Goal: Task Accomplishment & Management: Manage account settings

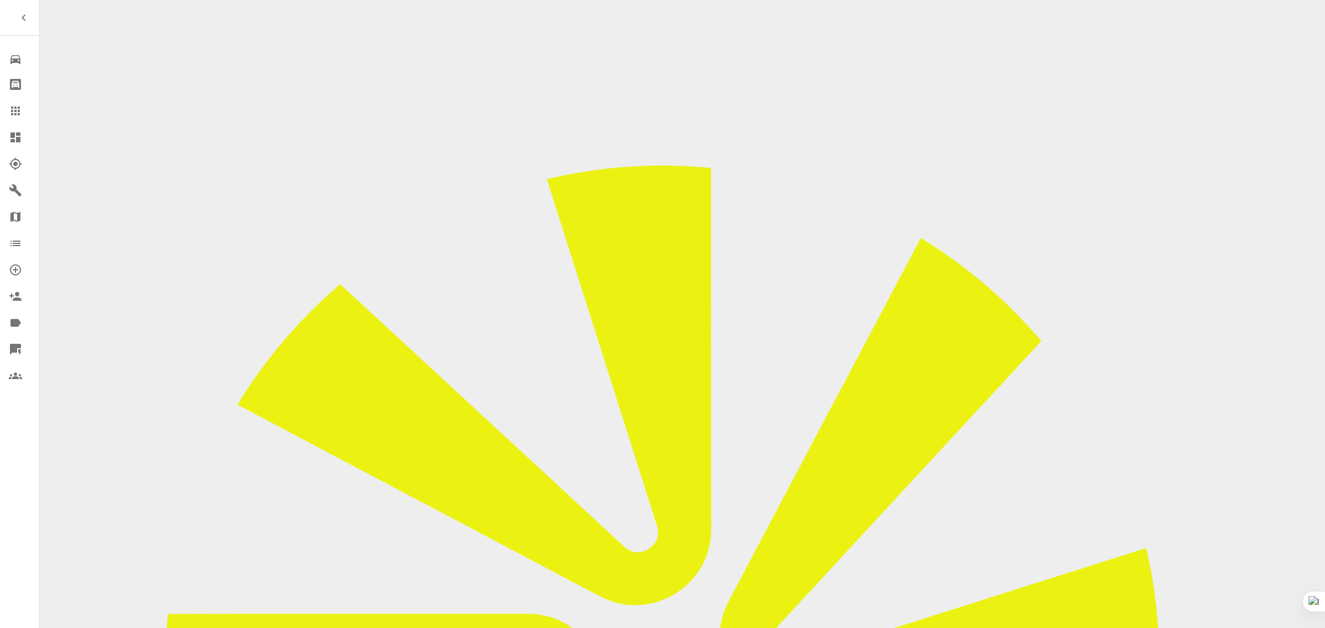
click at [17, 108] on icon at bounding box center [15, 110] width 13 height 13
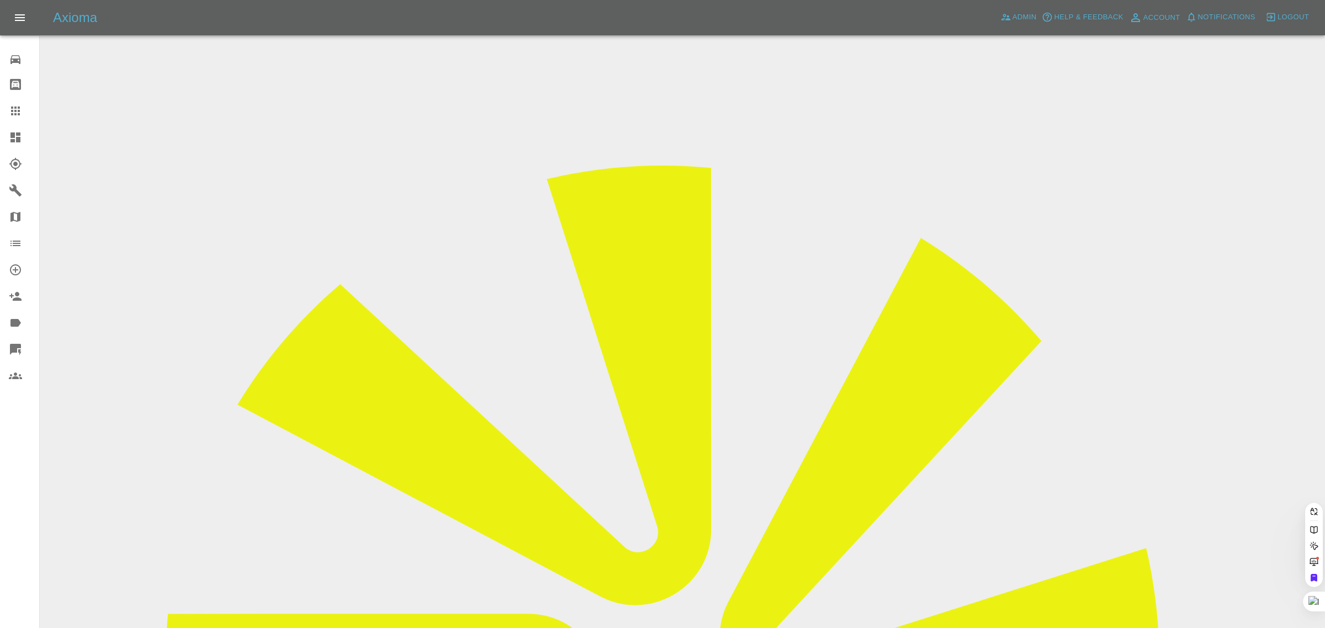
paste input "r.leech@btinternet.com"
type input "r.leech@btinternet.co"
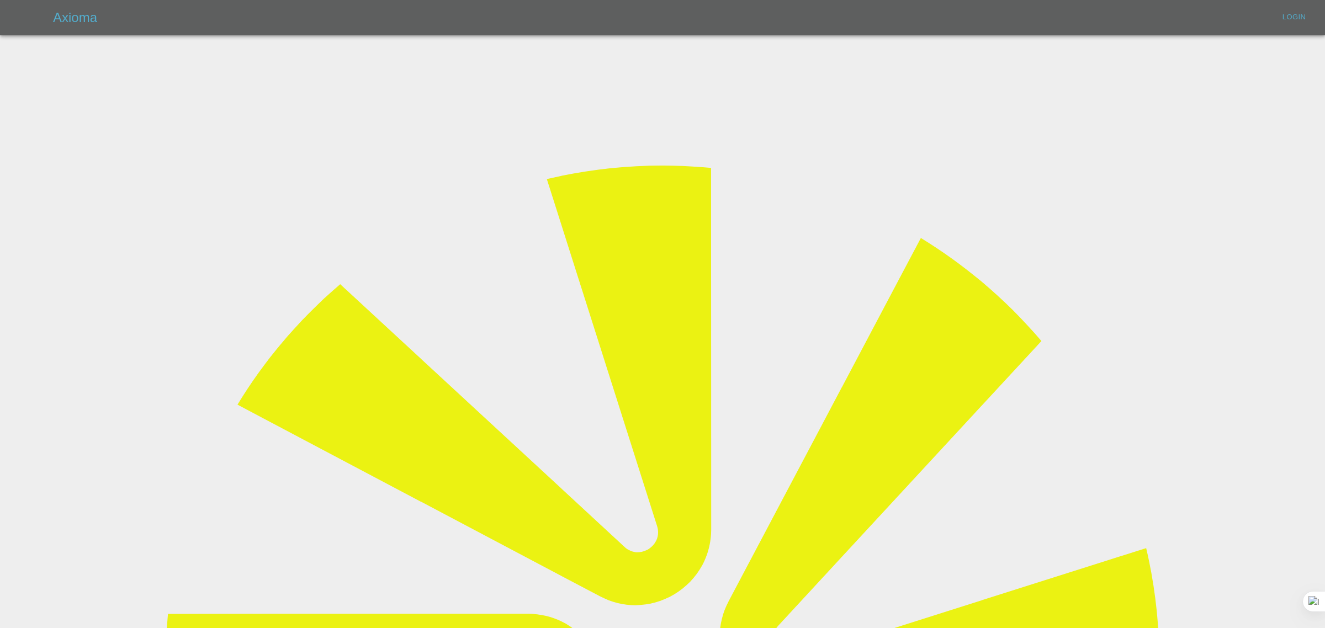
type input "bookkeeping@fifoaccounting.com"
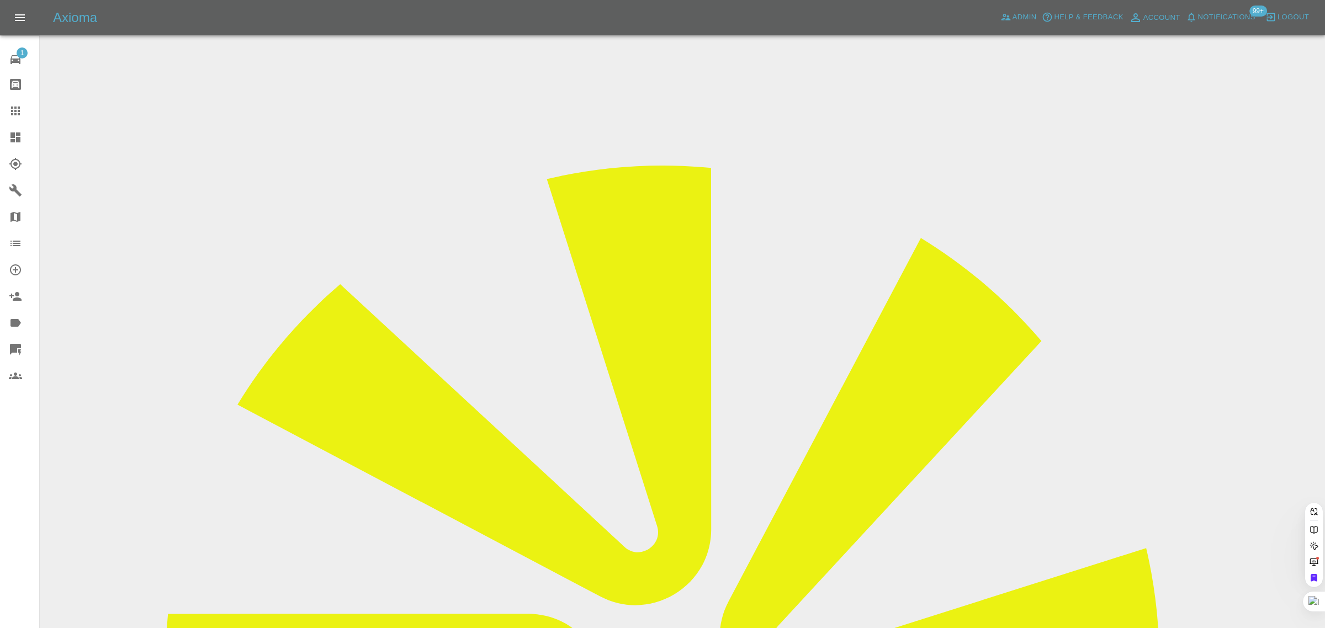
paste input "r.leech@btinternet.com"
type input "r.leech@btinternet.co"
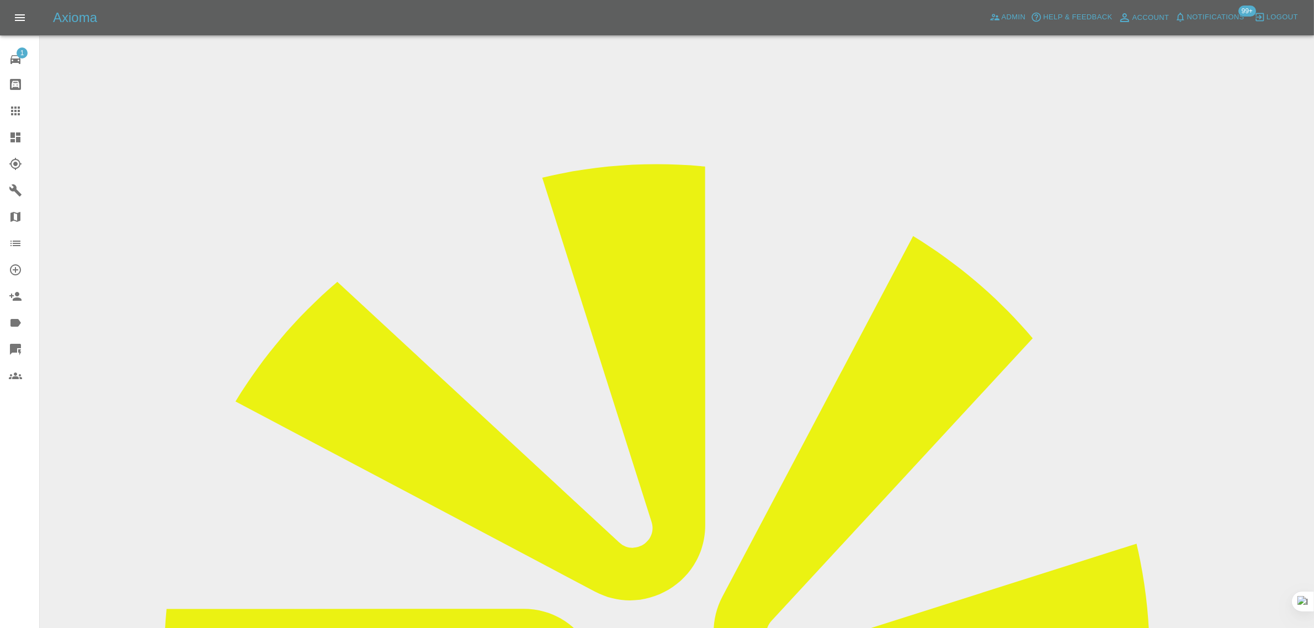
click at [19, 111] on icon at bounding box center [15, 111] width 9 height 9
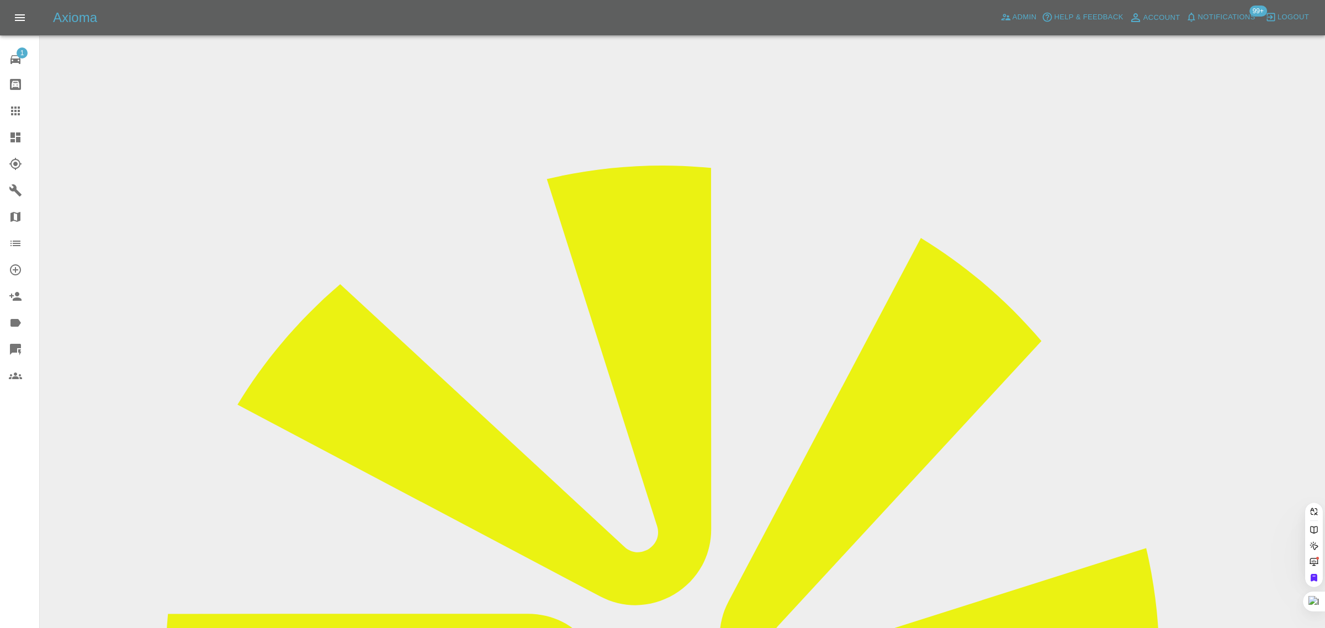
paste input "lamjm60@aol.com"
type input "lamjm60@aol.com"
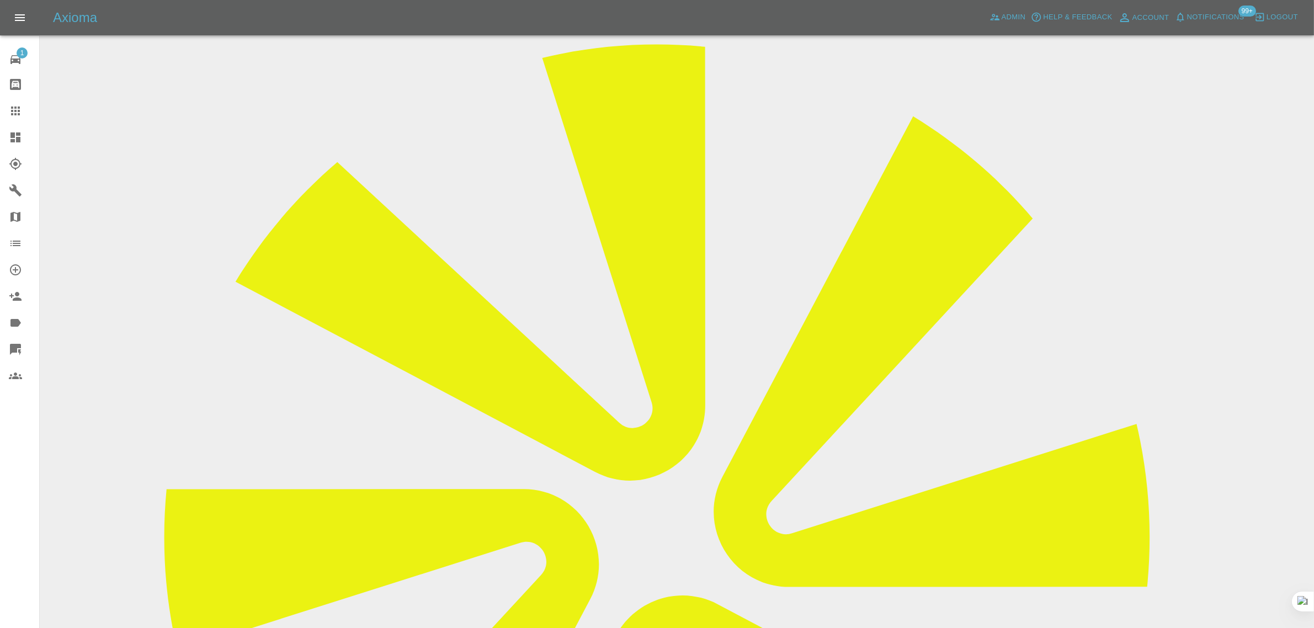
scroll to position [207, 0]
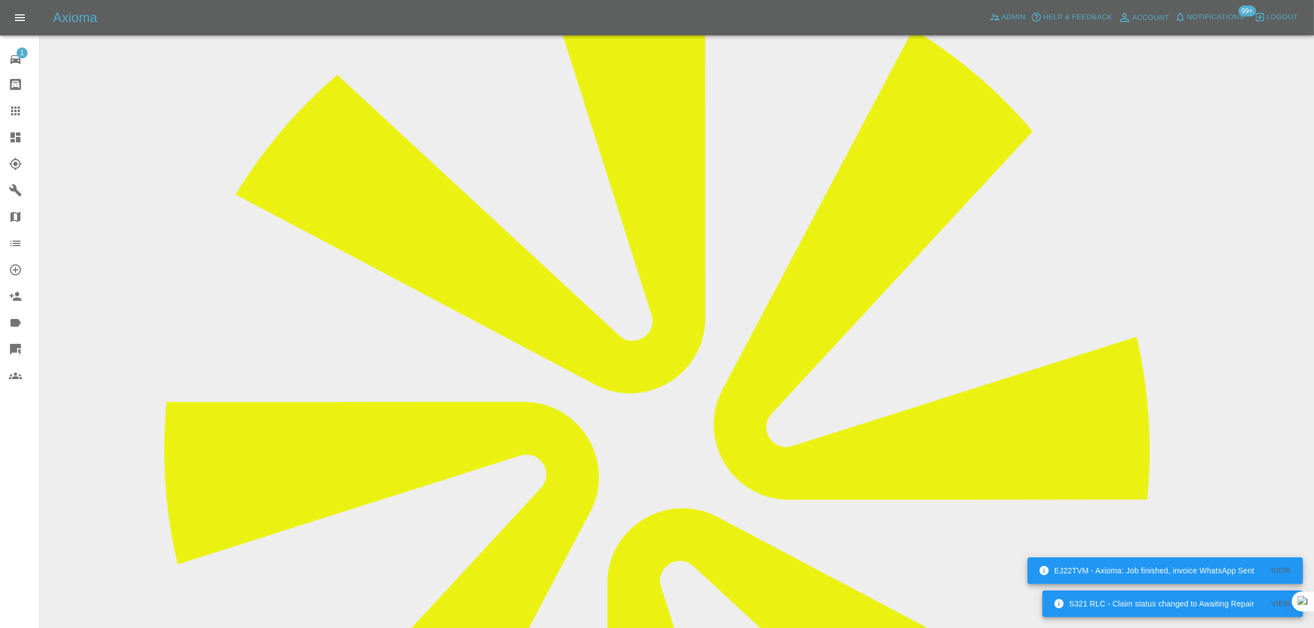
click at [15, 112] on icon at bounding box center [15, 110] width 13 height 13
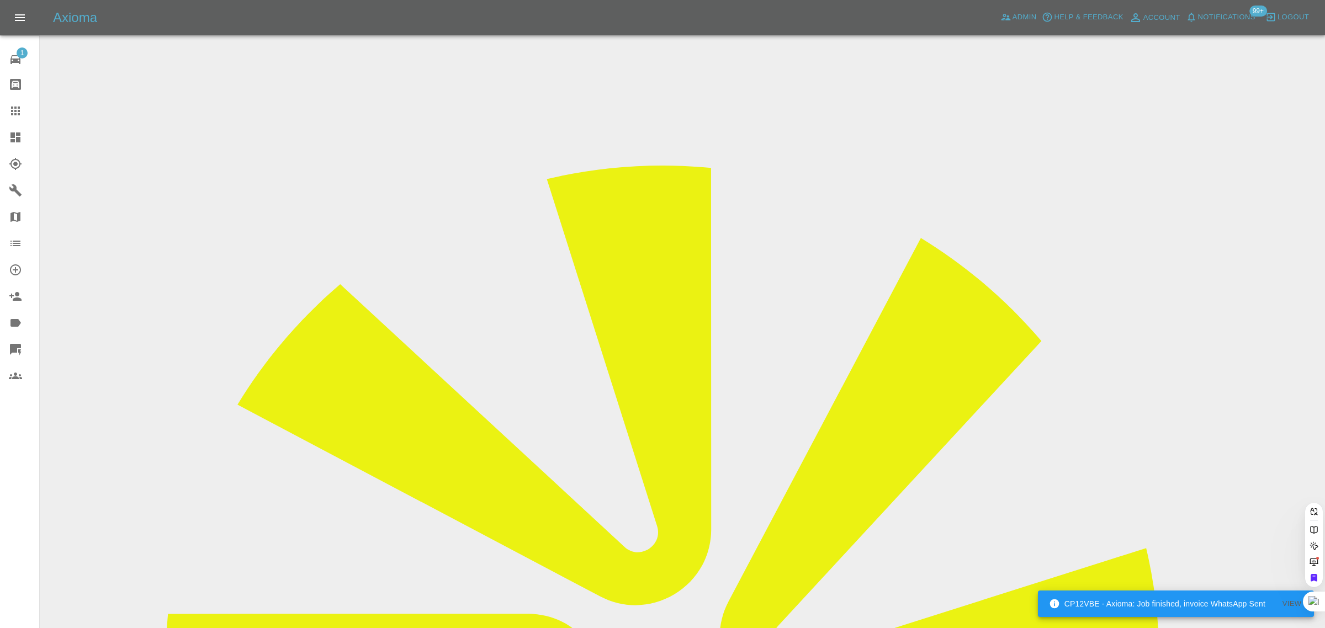
paste input "cowightman@hotmail.co.uk"
type input "cowightman@hotmail.co.uk"
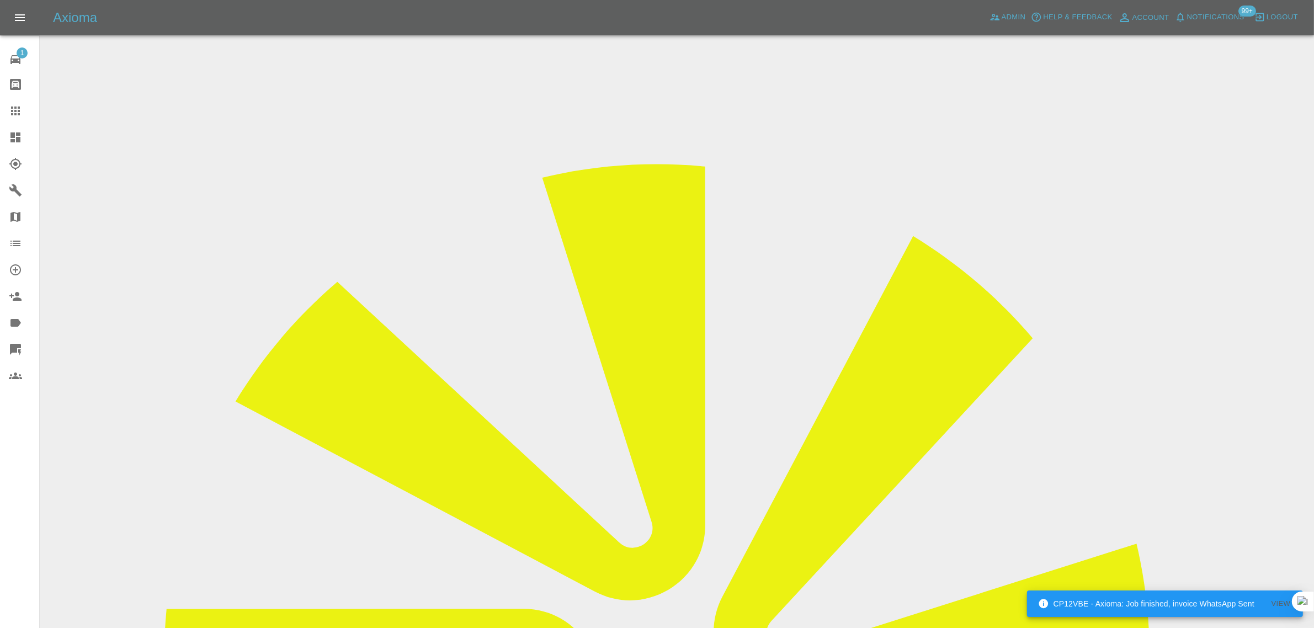
click at [15, 108] on icon at bounding box center [15, 111] width 9 height 9
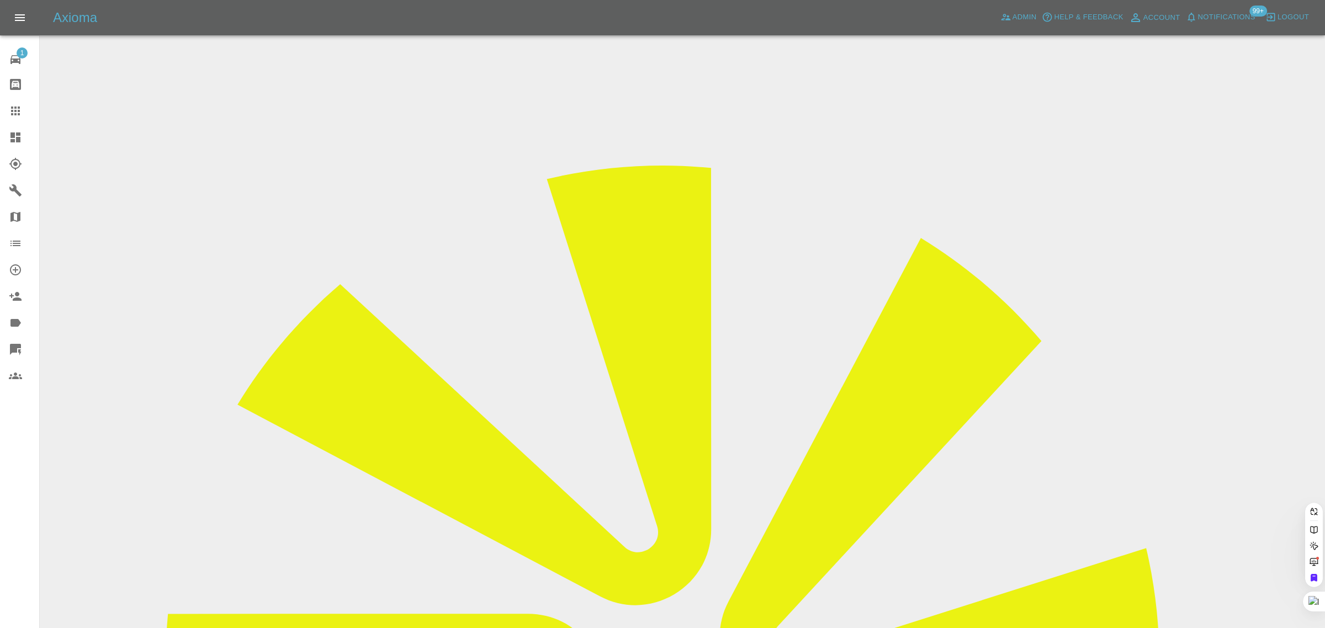
paste input "john_howden@hotmail.co.uk"
type input "john_howden@hotmail.co.uk"
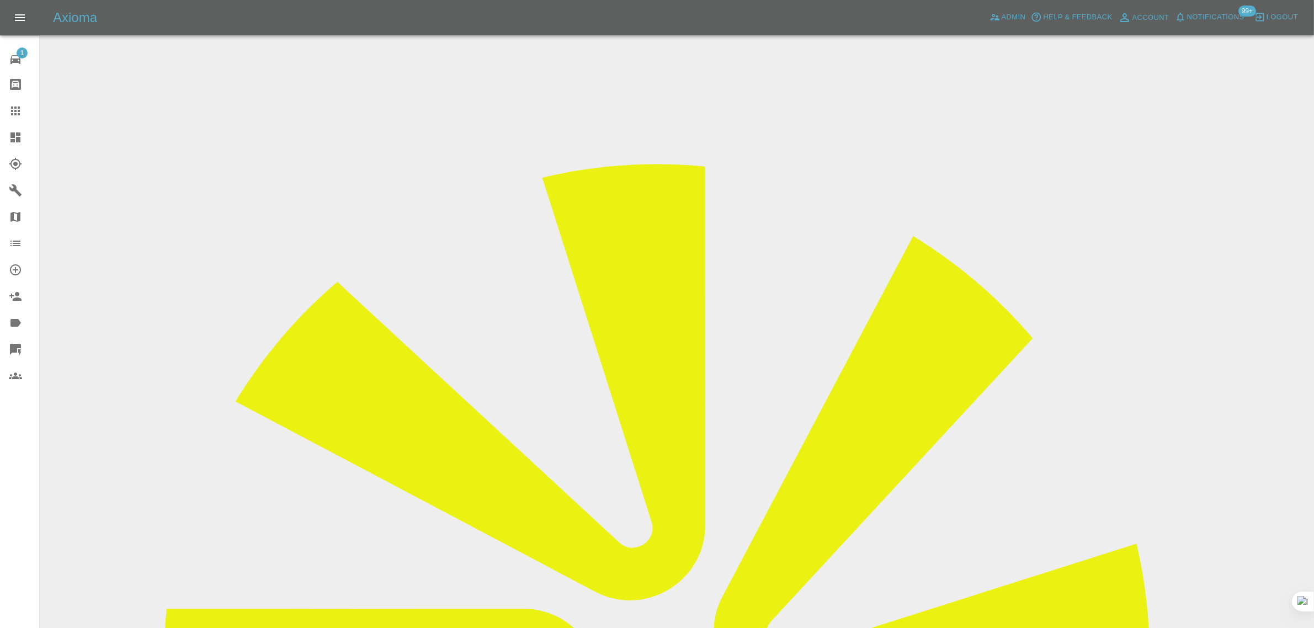
click at [28, 114] on div at bounding box center [24, 110] width 31 height 13
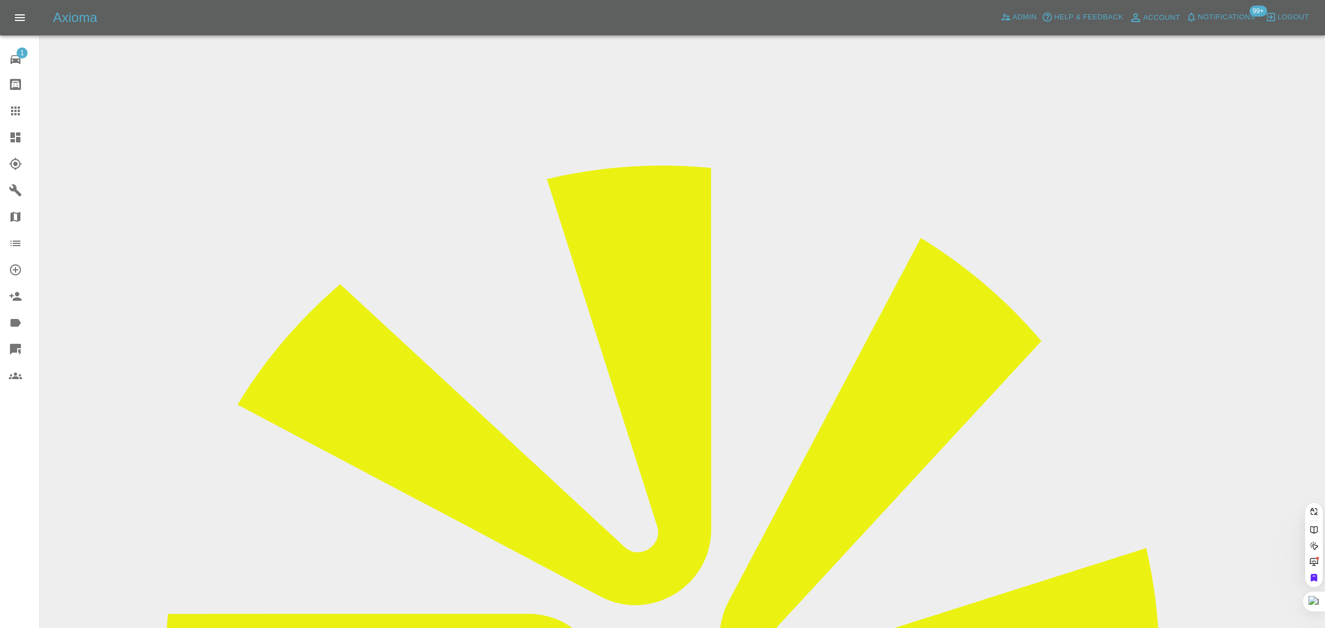
paste input "glen99@hotmail.com"
type input "glen99@hotmail.com"
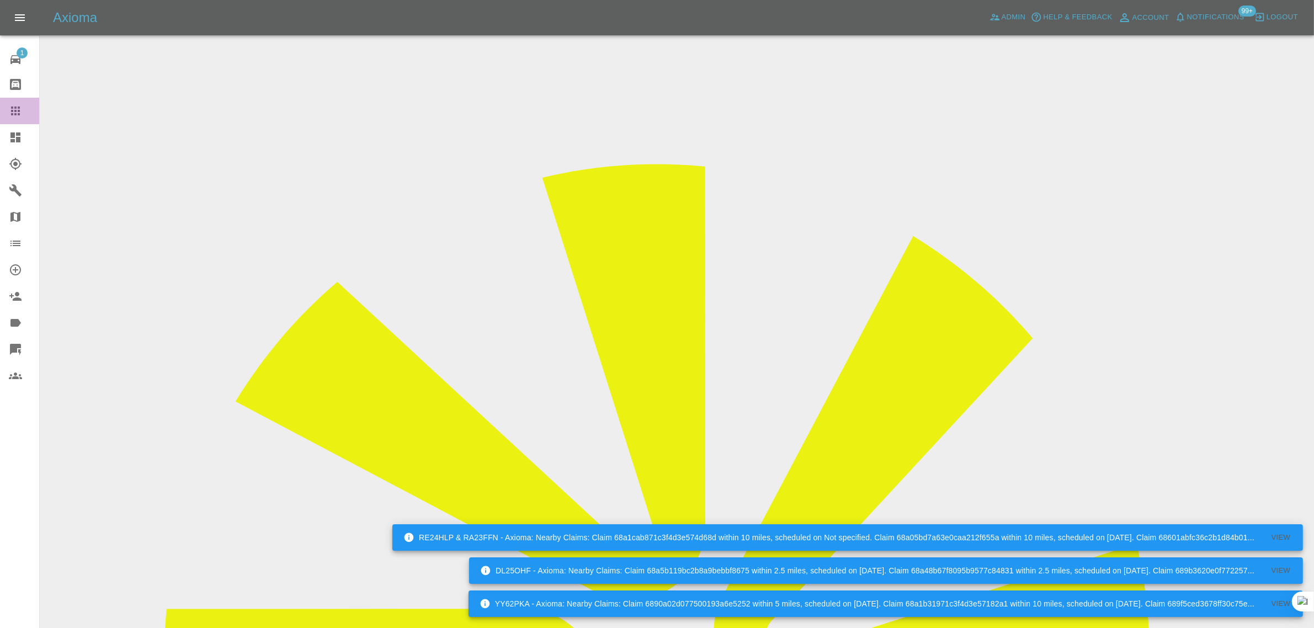
click at [14, 110] on icon at bounding box center [15, 110] width 13 height 13
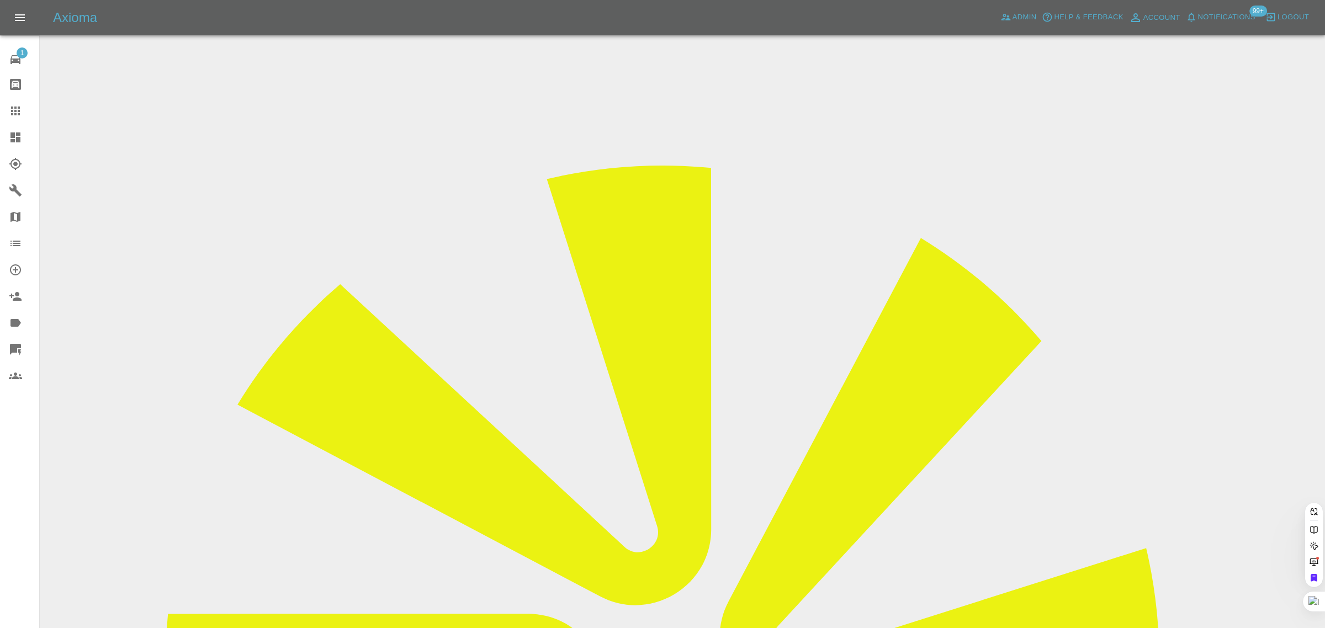
paste input "liz.gudgeon@hotmail.co.uk"
type input "liz.gudgeon@hotmail.co.u"
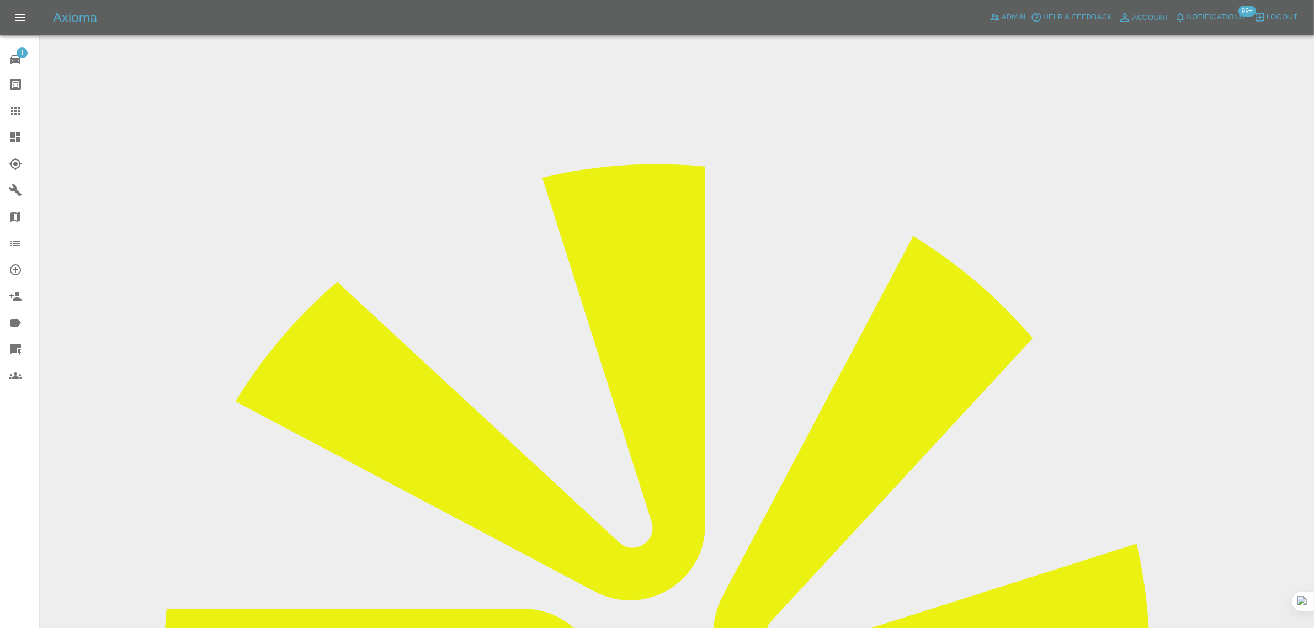
click at [0, 0] on input "Choose images" at bounding box center [0, 0] width 0 height 0
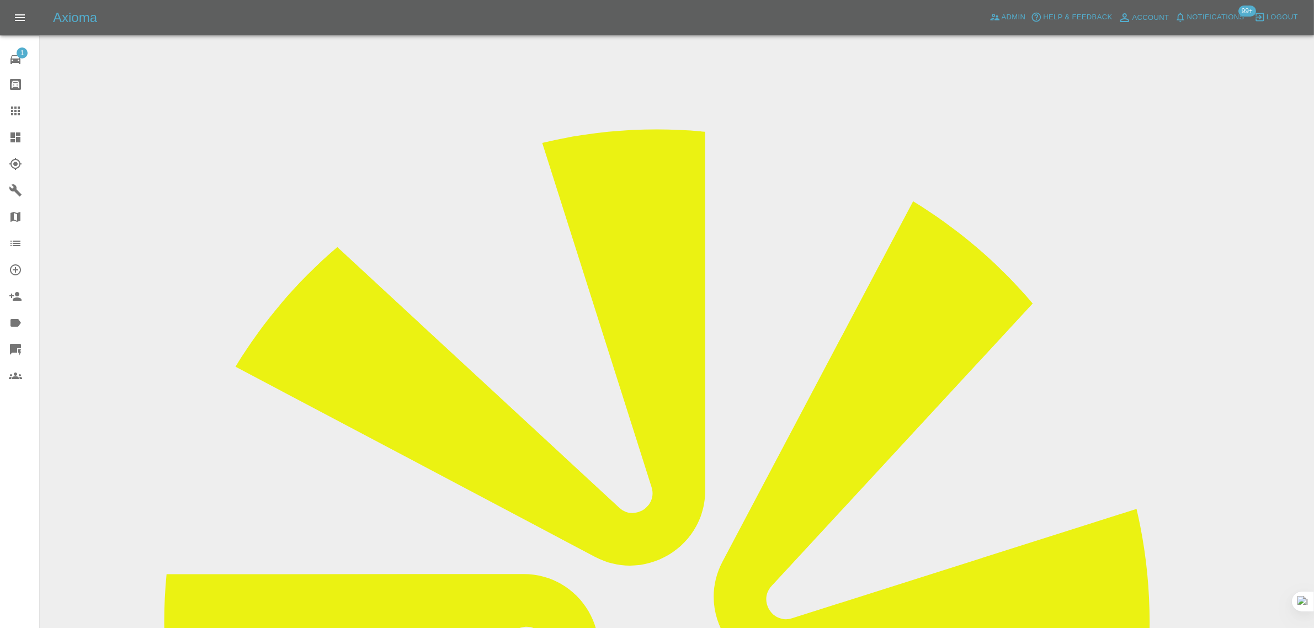
scroll to position [54, 0]
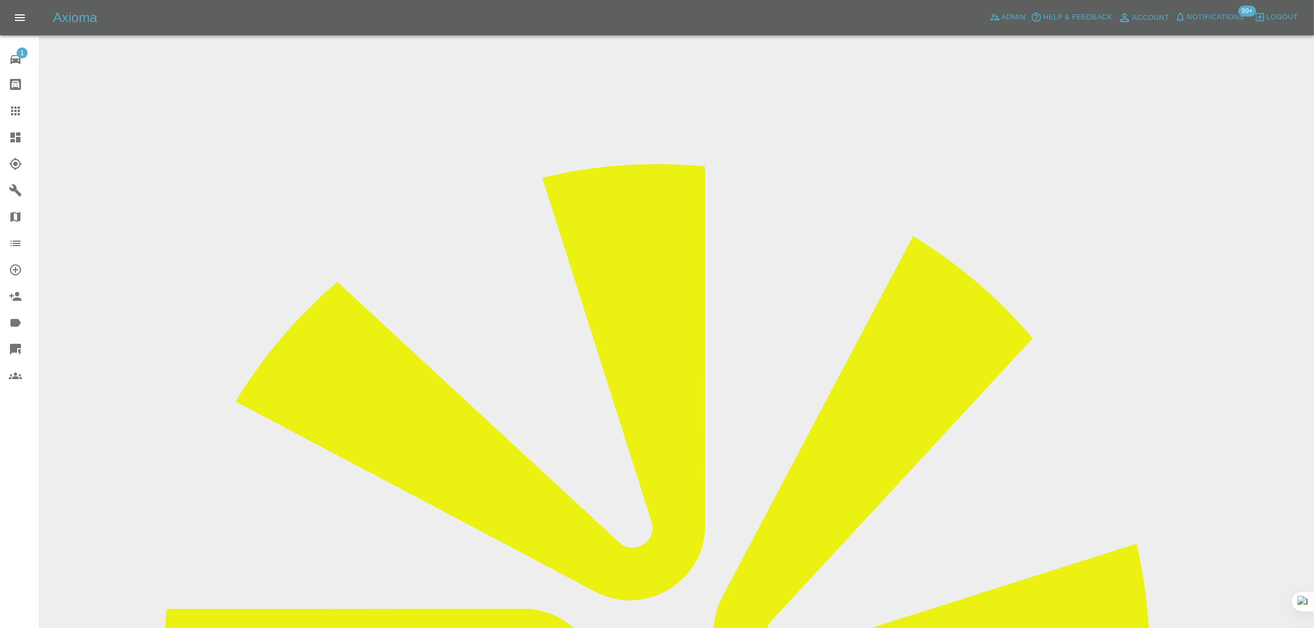
drag, startPoint x: 677, startPoint y: 195, endPoint x: 768, endPoint y: 198, distance: 91.7
copy tr "MM15 GXU"
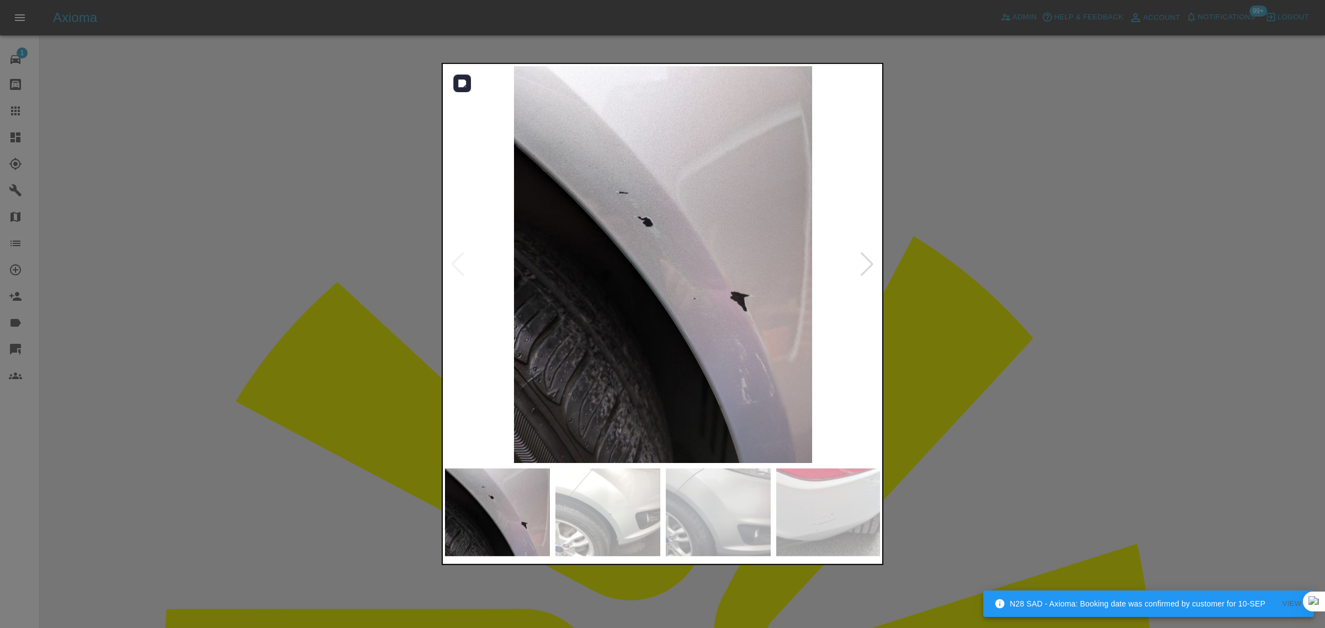
click at [872, 268] on div at bounding box center [866, 264] width 15 height 24
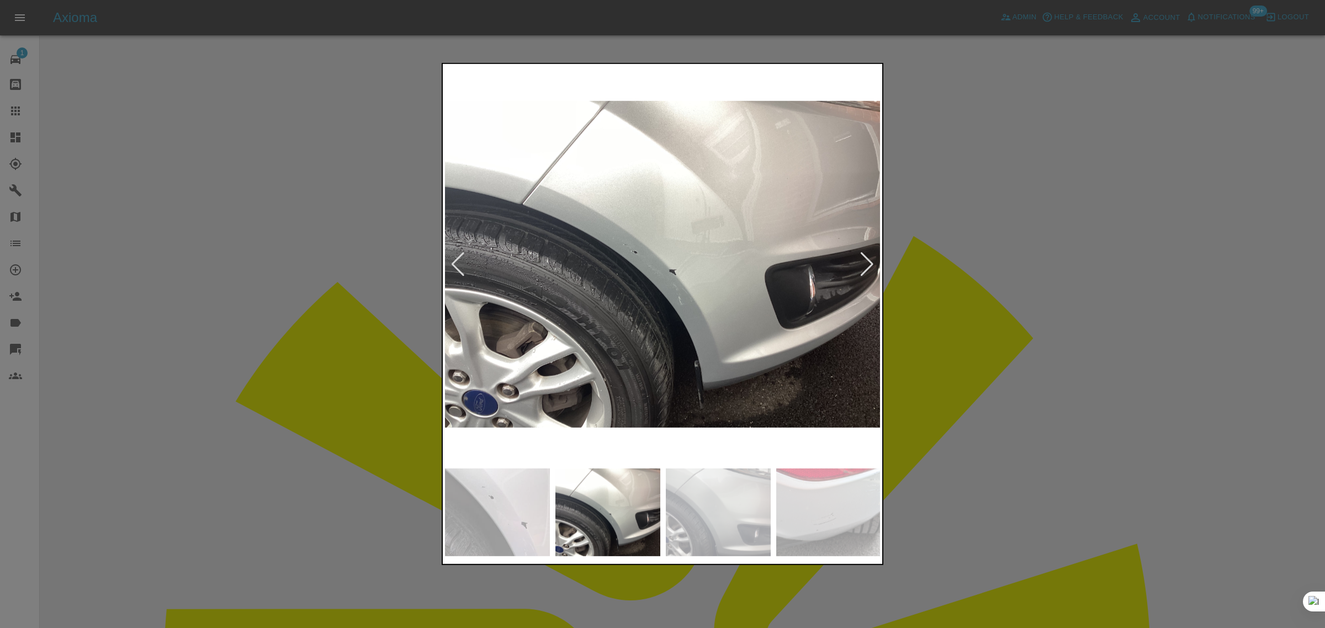
click at [872, 268] on div at bounding box center [866, 264] width 15 height 24
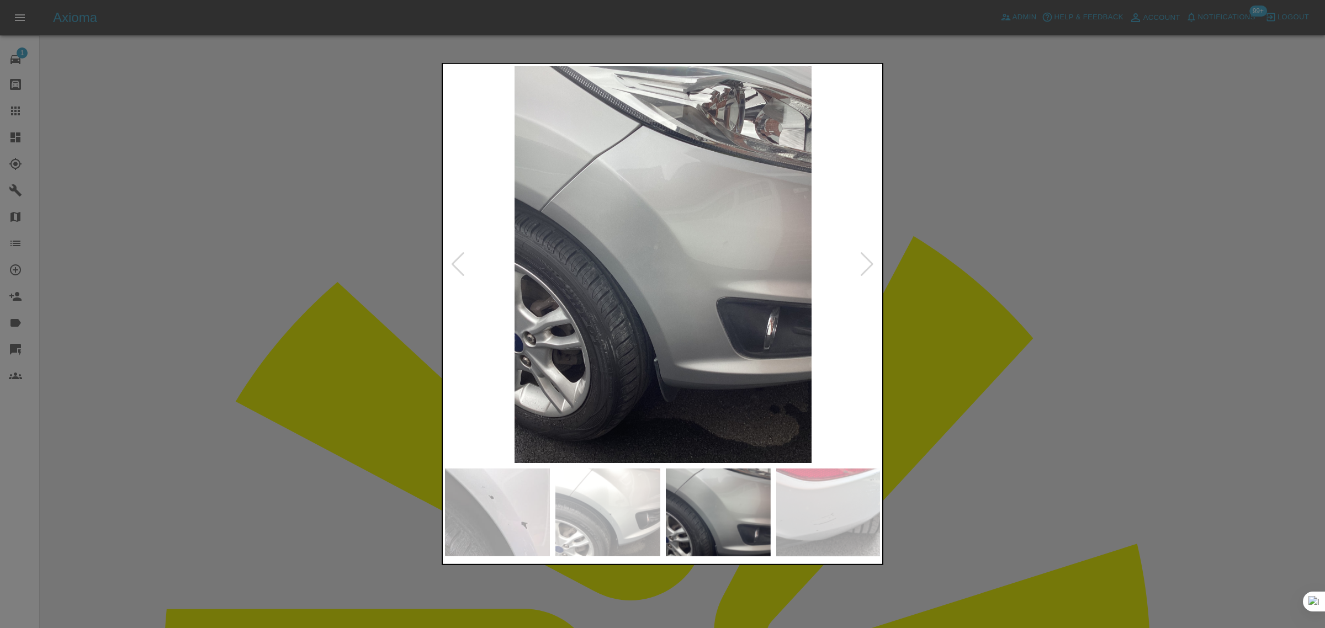
click at [872, 268] on div at bounding box center [866, 264] width 15 height 24
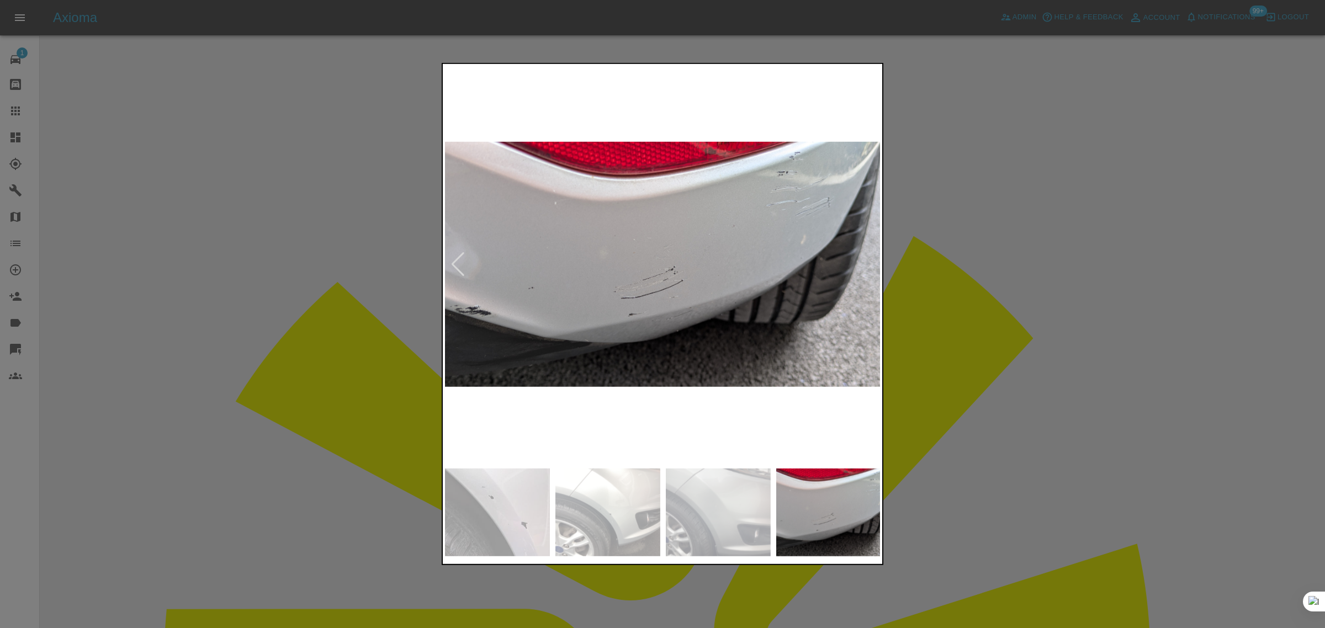
click at [1000, 300] on div at bounding box center [662, 314] width 1325 height 628
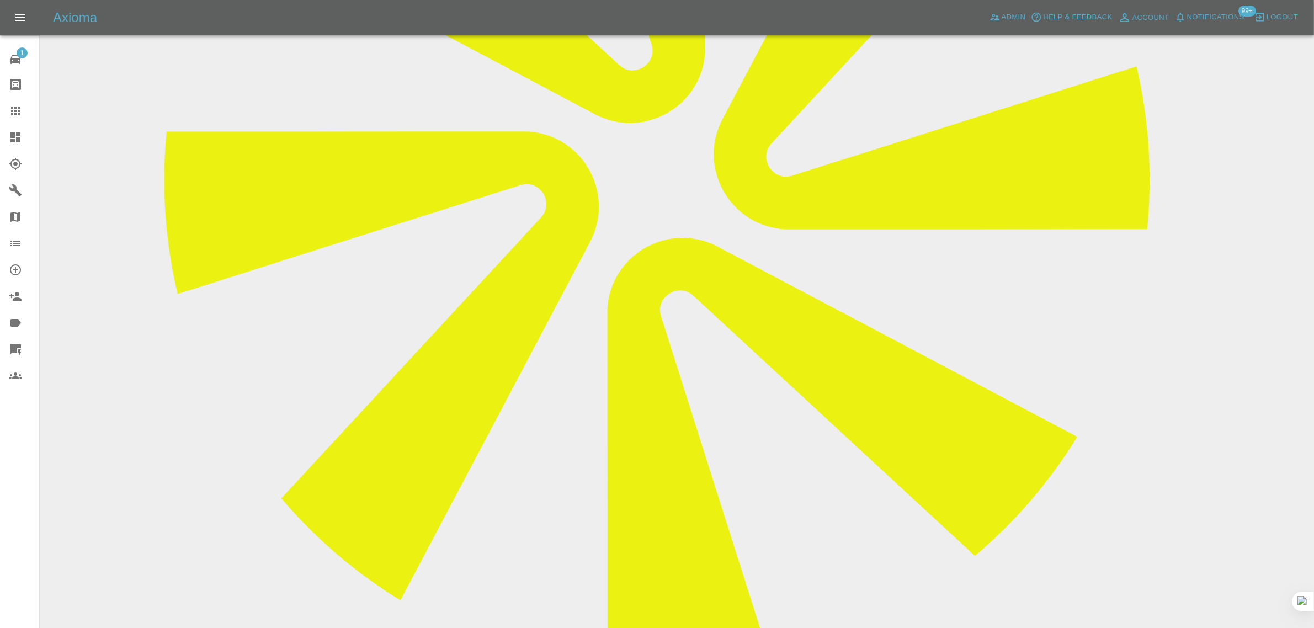
scroll to position [483, 0]
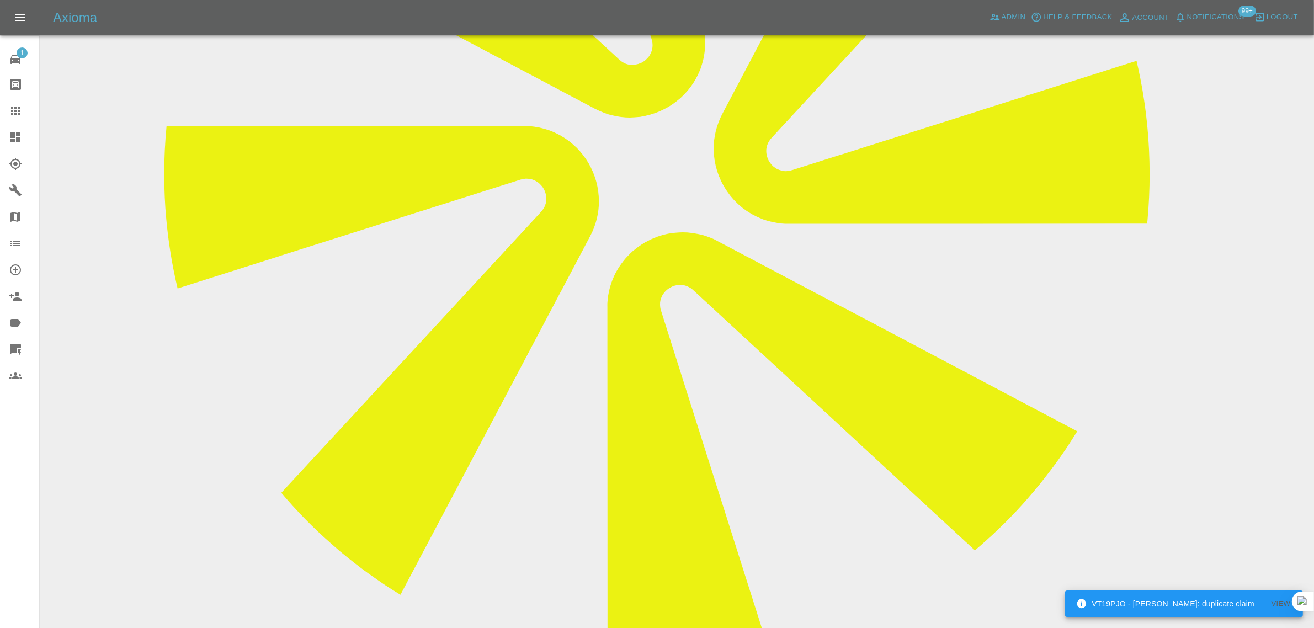
click at [14, 103] on link "Claims" at bounding box center [19, 111] width 39 height 26
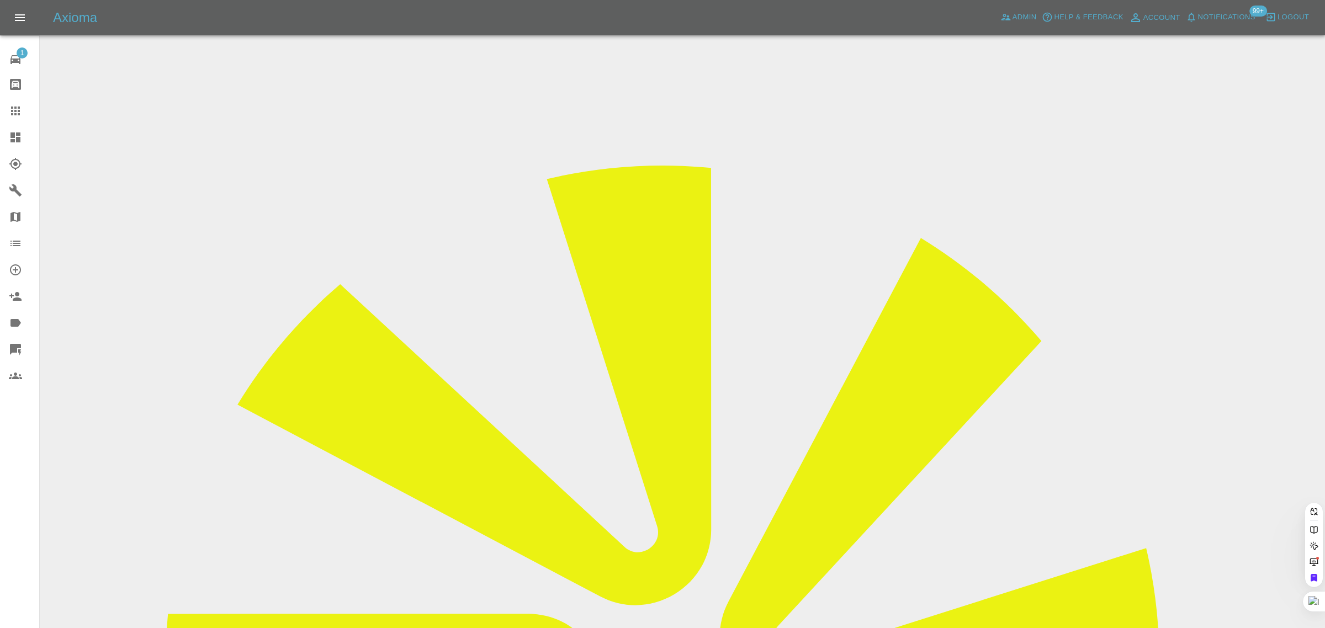
paste input "fleet@ansaelevators.co.uk"
type input "fleet@ansaelevators.co.u"
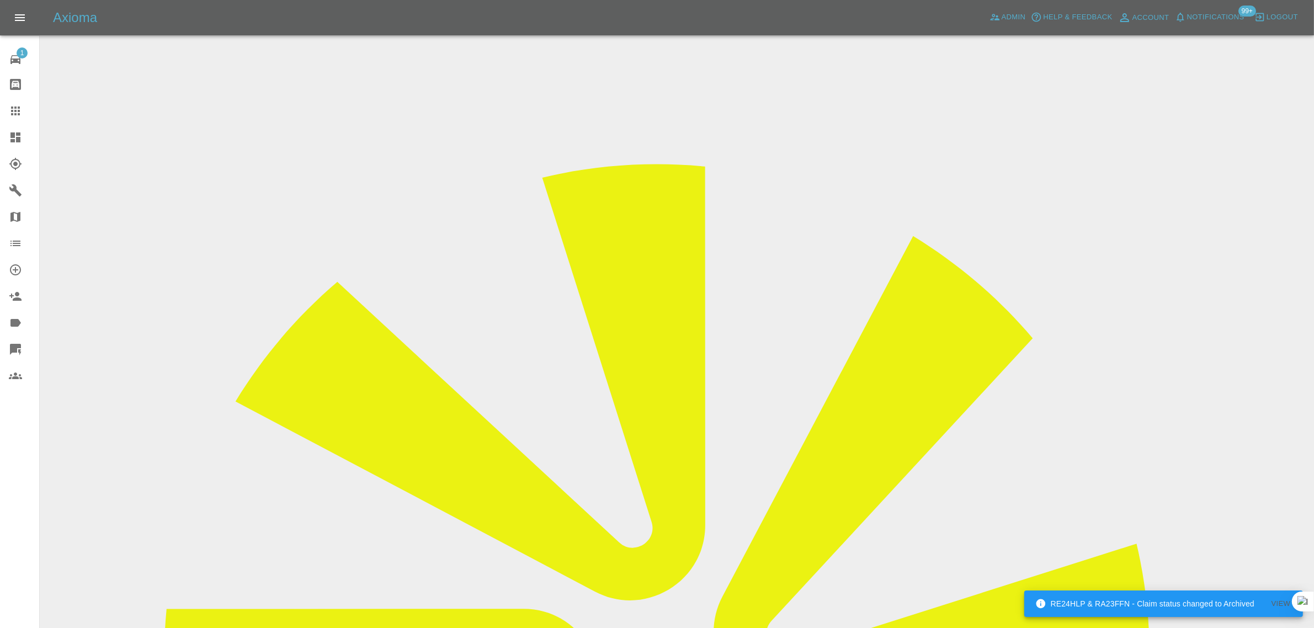
drag, startPoint x: 683, startPoint y: 197, endPoint x: 716, endPoint y: 201, distance: 33.4
copy td "AN54 TSS"
click at [14, 114] on icon at bounding box center [15, 111] width 9 height 9
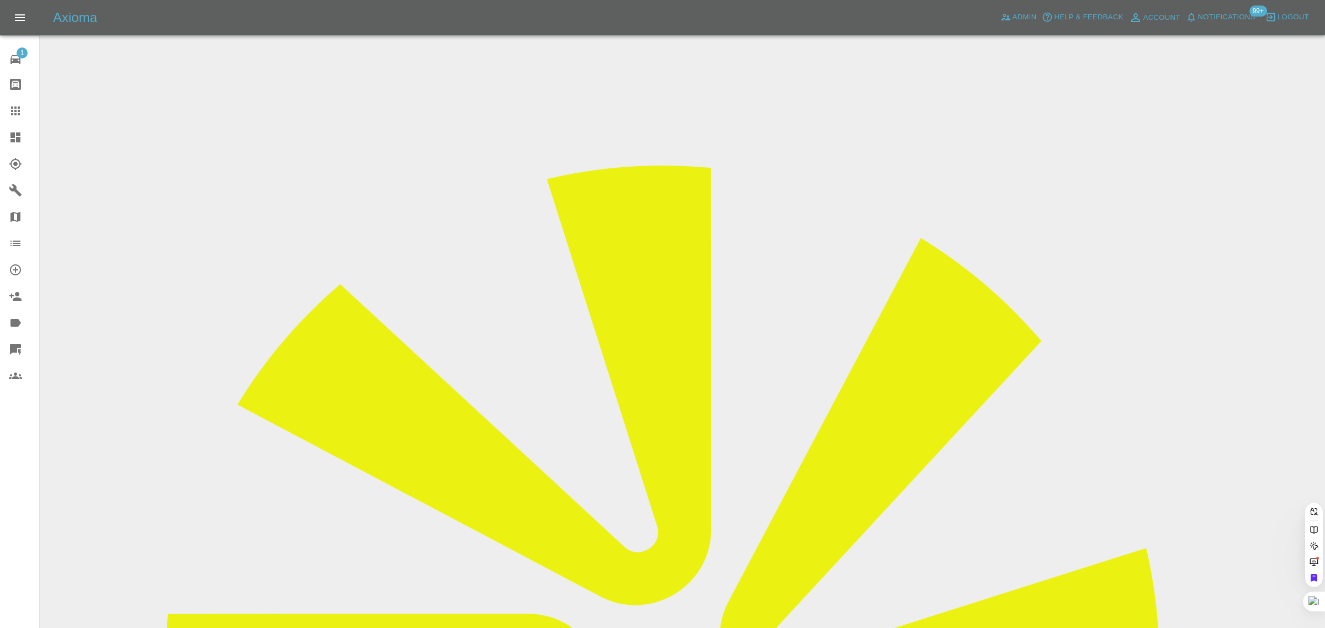
paste input "mix_mp@yahoo.co.in"
type input "mix_mp@yahoo.co.in"
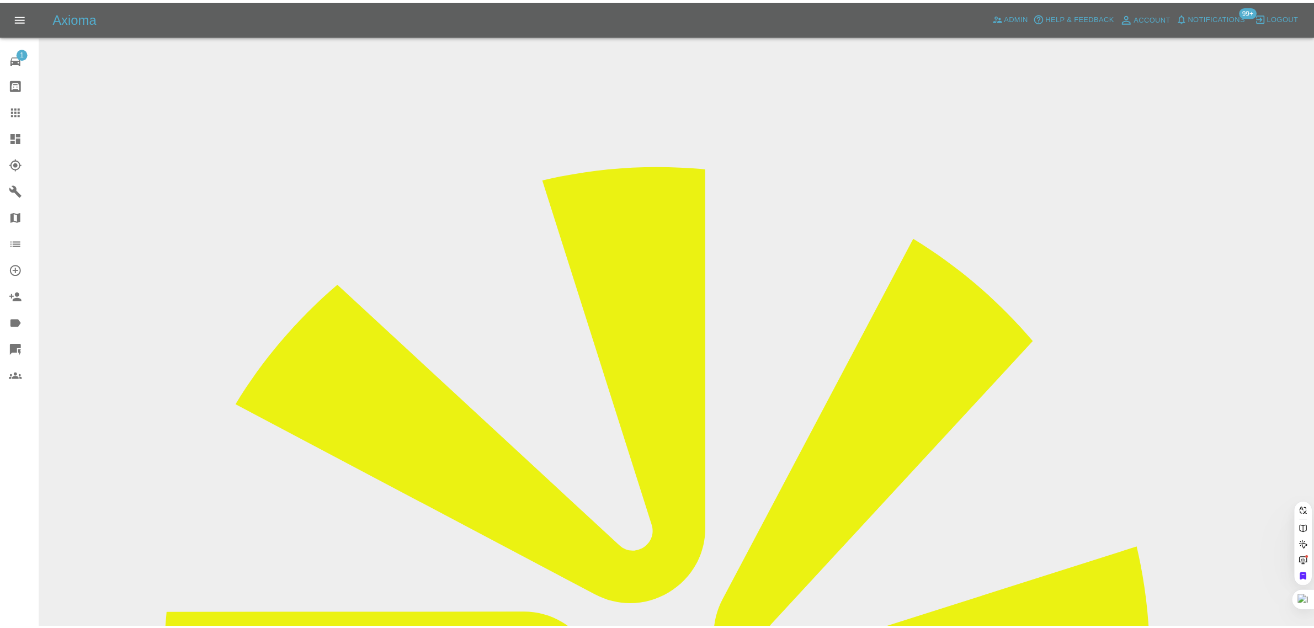
scroll to position [0, 0]
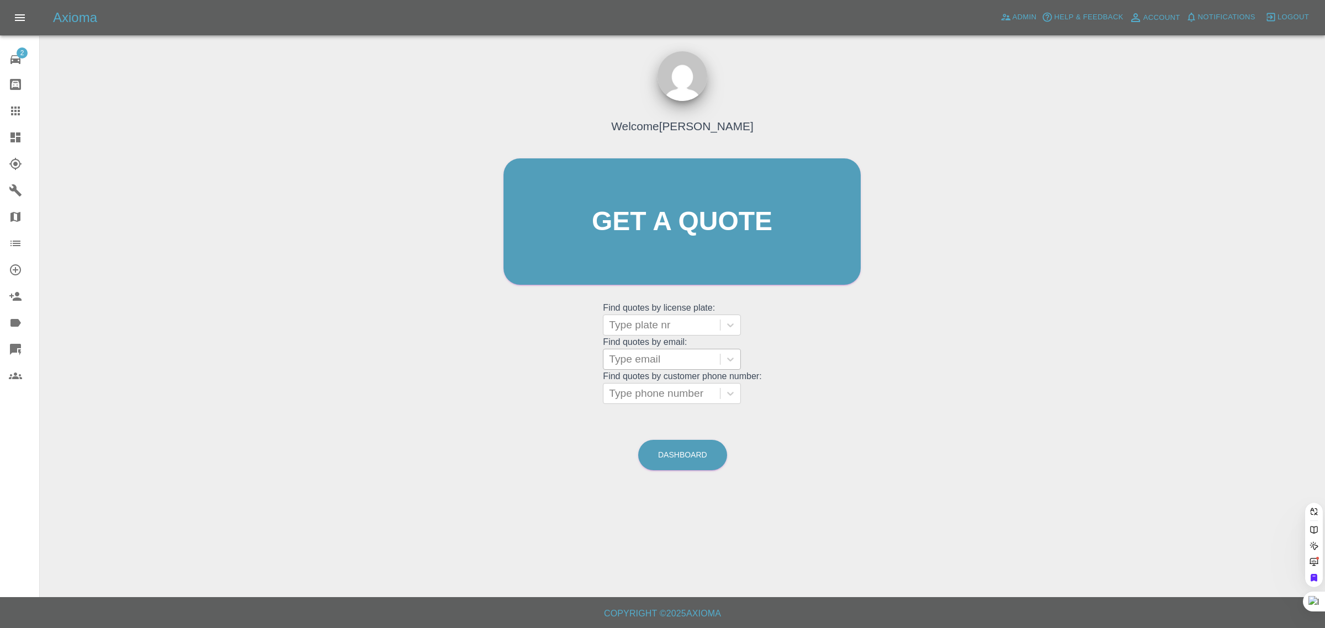
click at [671, 363] on div at bounding box center [661, 359] width 105 height 15
paste input "[EMAIL_ADDRESS][DOMAIN_NAME]"
type input "fleet@ansaelevators.co.u"
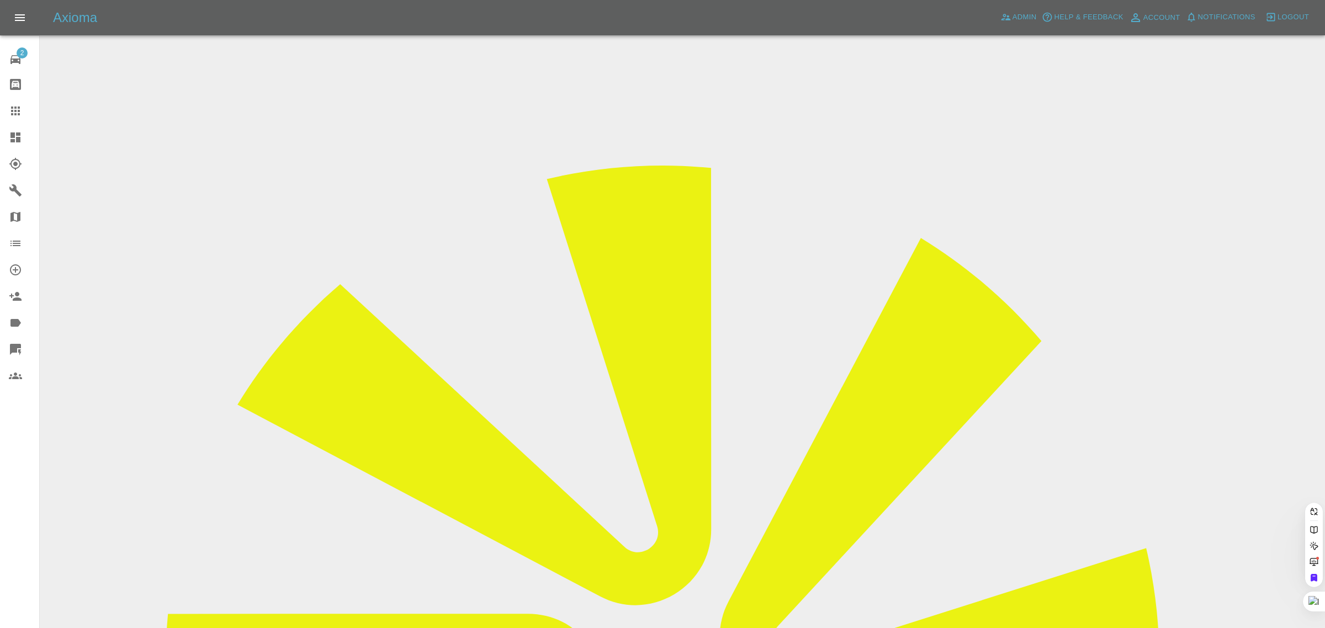
scroll to position [0, 8]
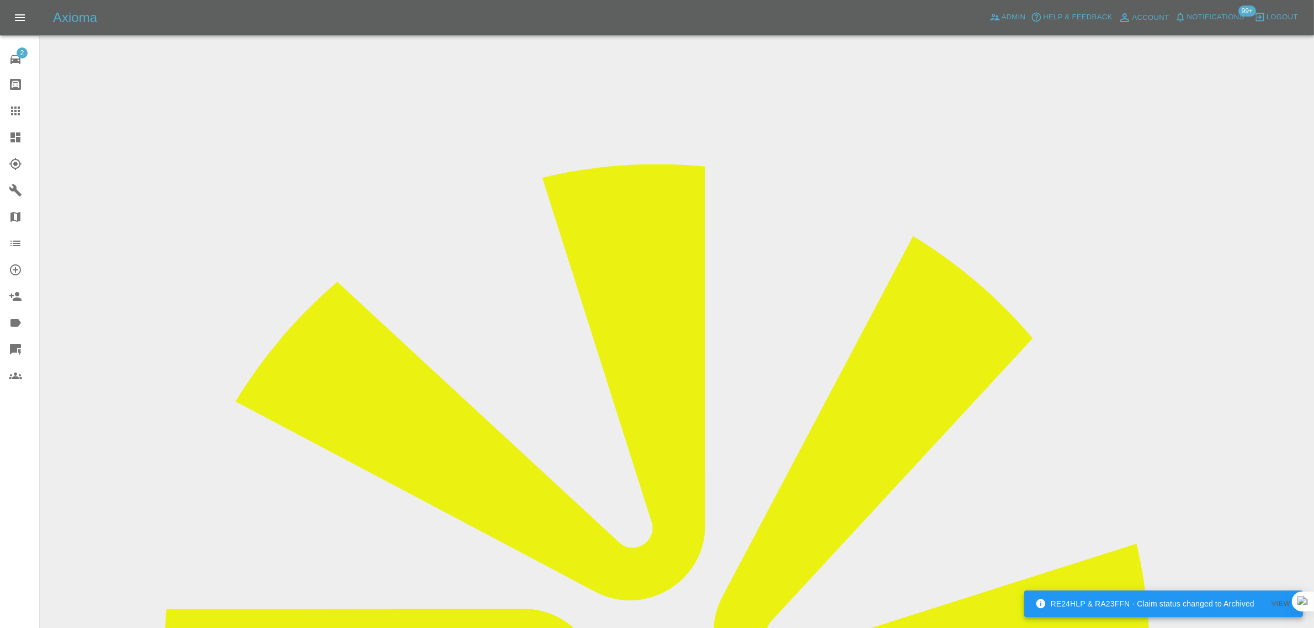
drag, startPoint x: 641, startPoint y: 197, endPoint x: 680, endPoint y: 197, distance: 38.6
copy td "AN54 JHS"
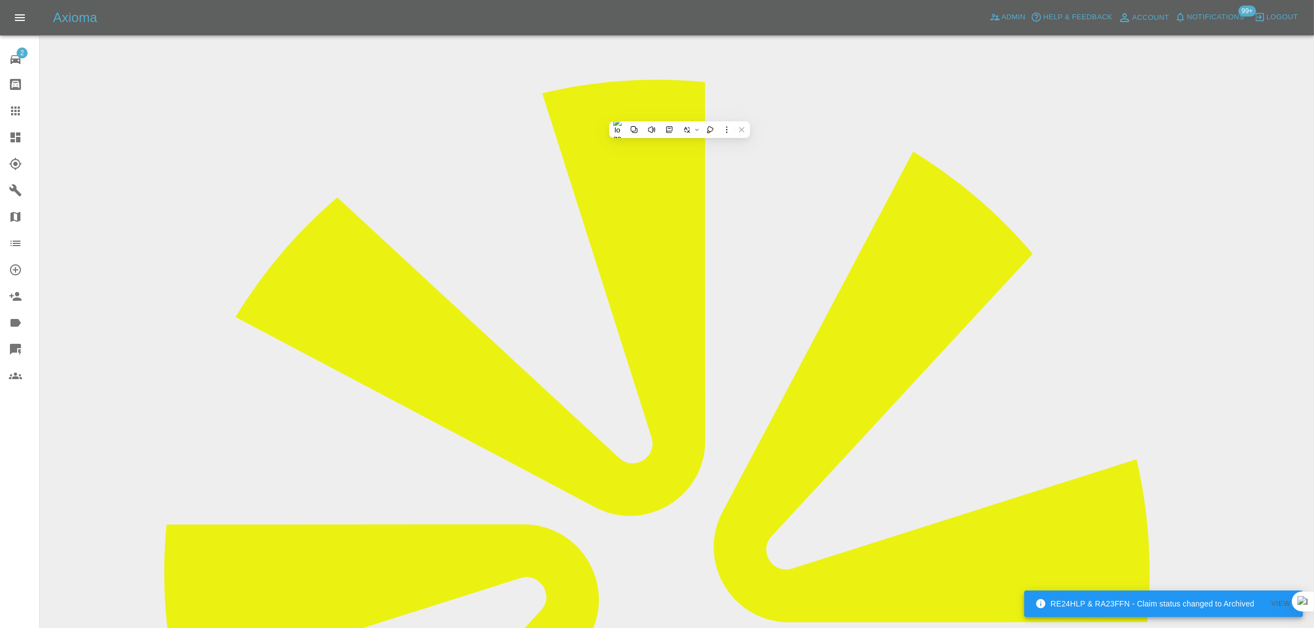
scroll to position [138, 0]
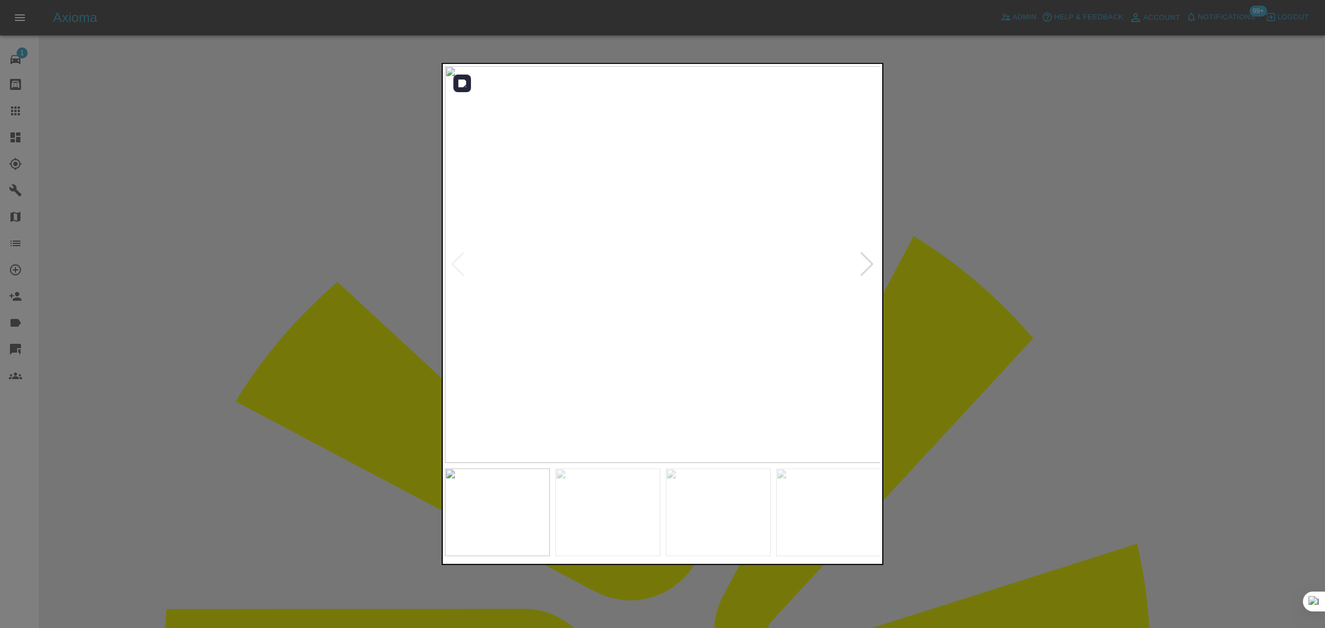
click at [863, 267] on div at bounding box center [866, 264] width 15 height 24
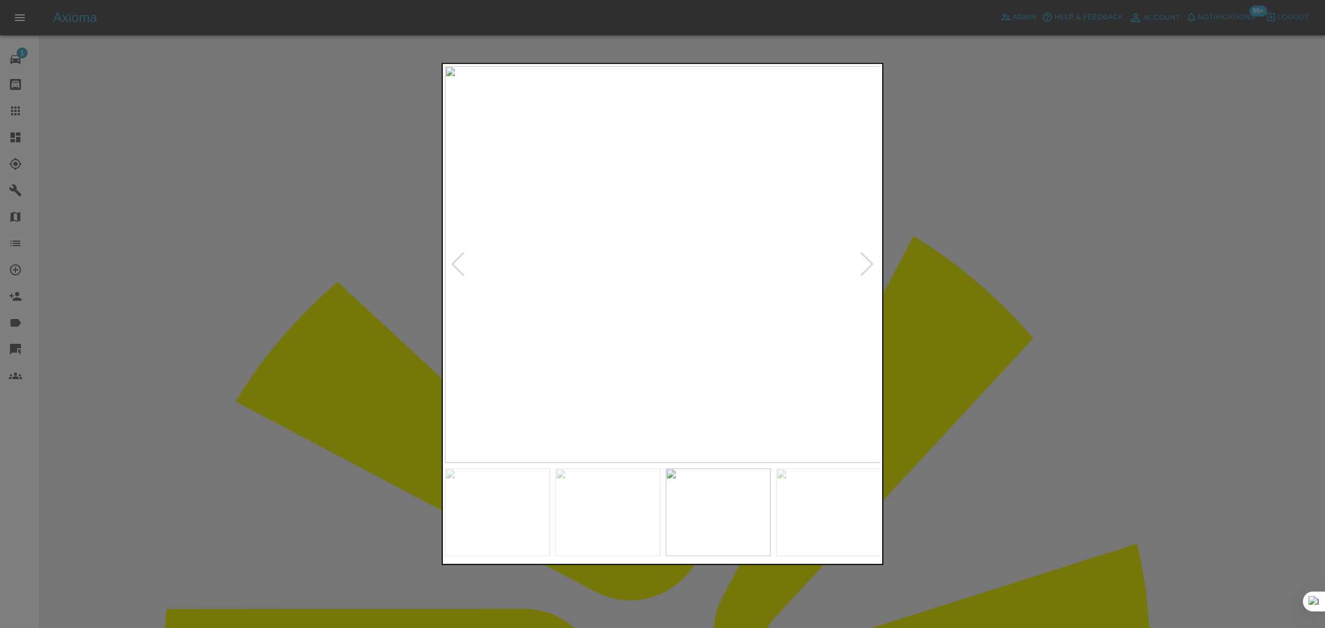
click at [863, 267] on div at bounding box center [866, 264] width 15 height 24
click at [863, 267] on img at bounding box center [663, 264] width 436 height 397
click at [970, 285] on div at bounding box center [662, 314] width 1325 height 628
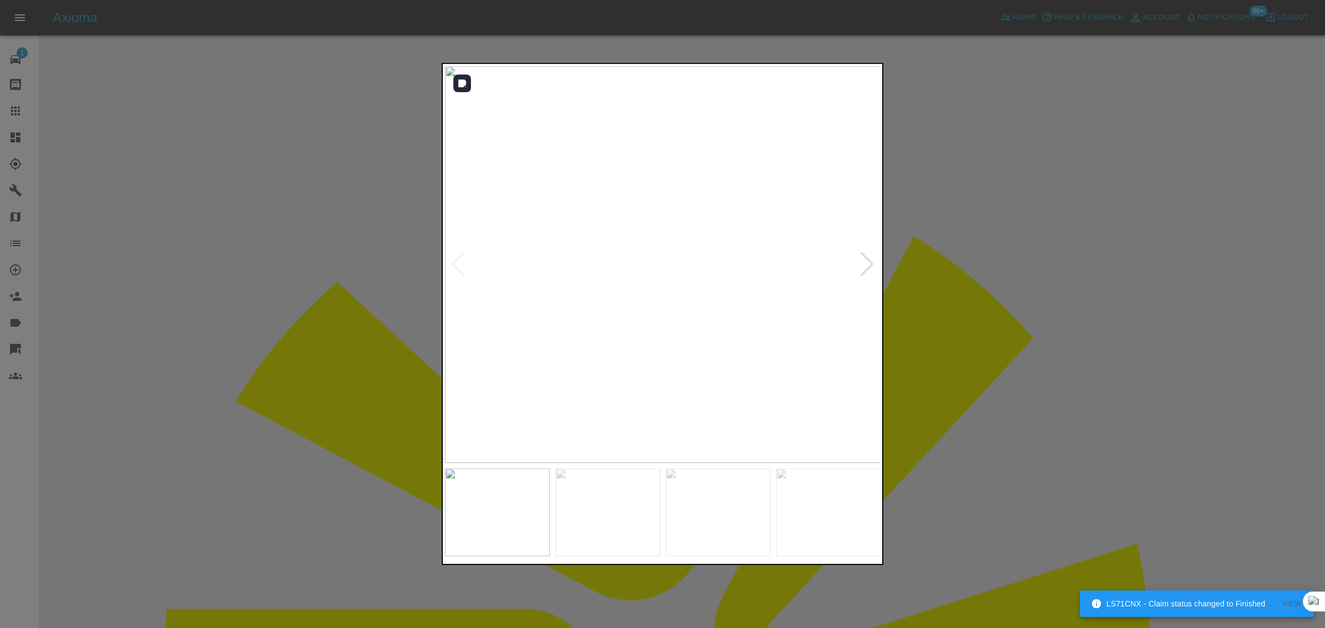
click at [872, 264] on div at bounding box center [866, 264] width 15 height 24
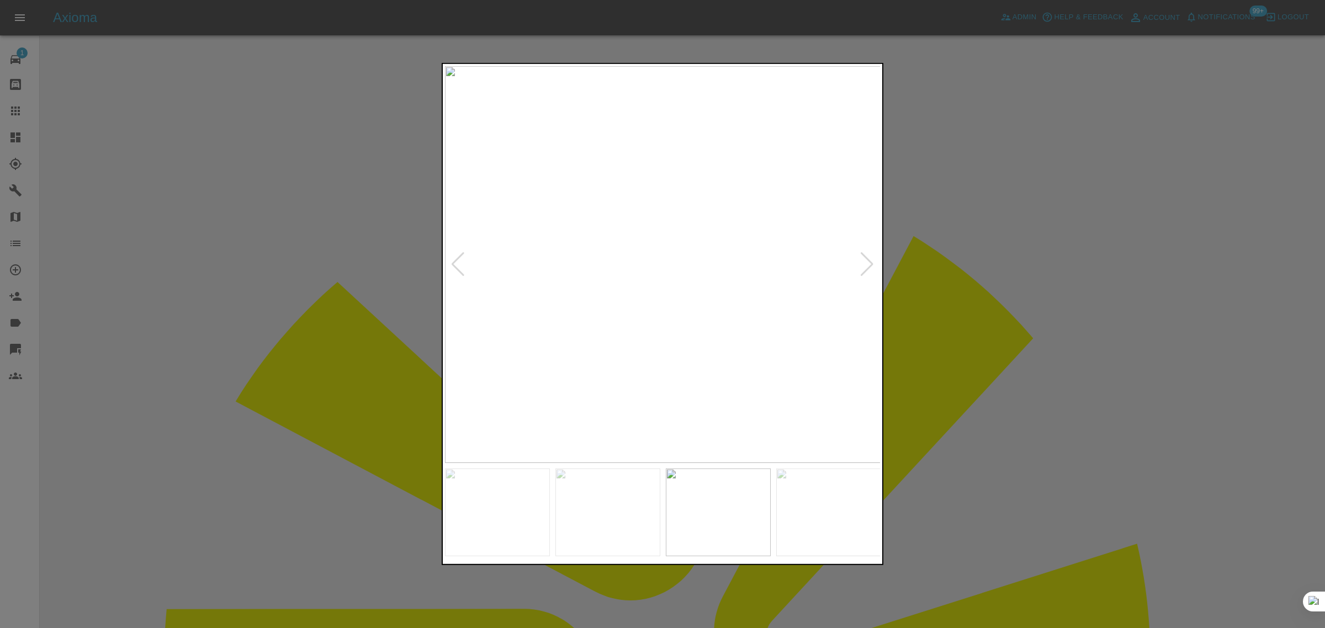
click at [872, 264] on div at bounding box center [866, 264] width 15 height 24
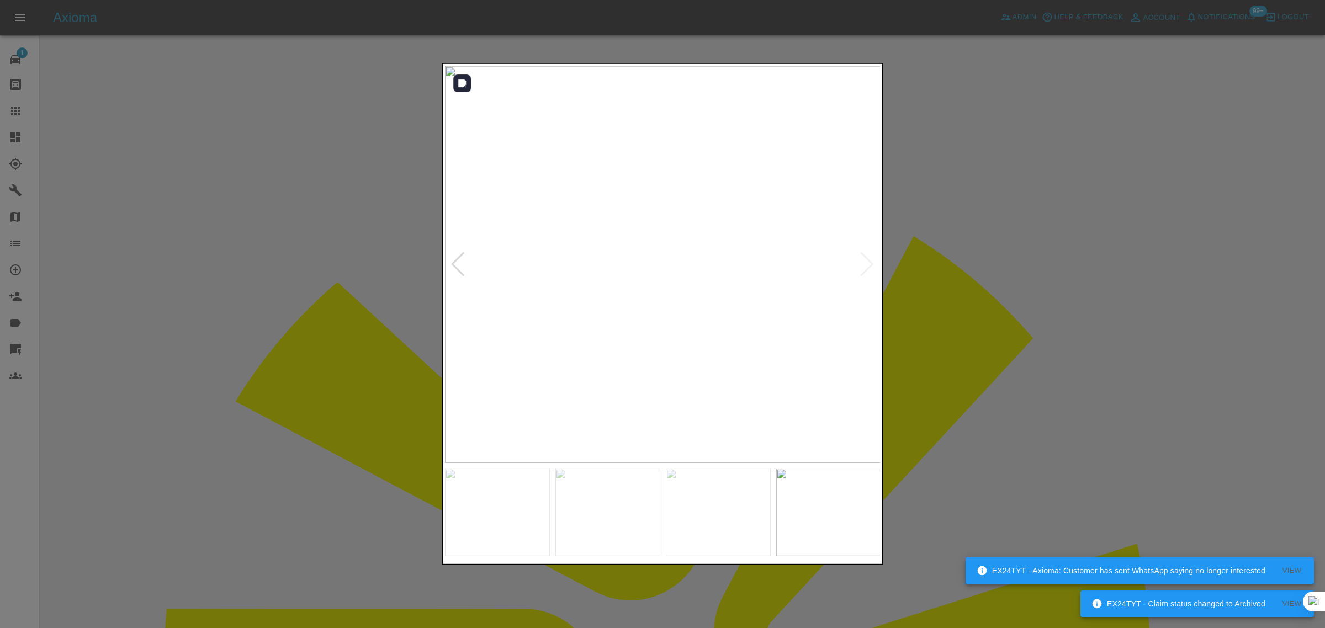
click at [871, 264] on img at bounding box center [663, 264] width 436 height 397
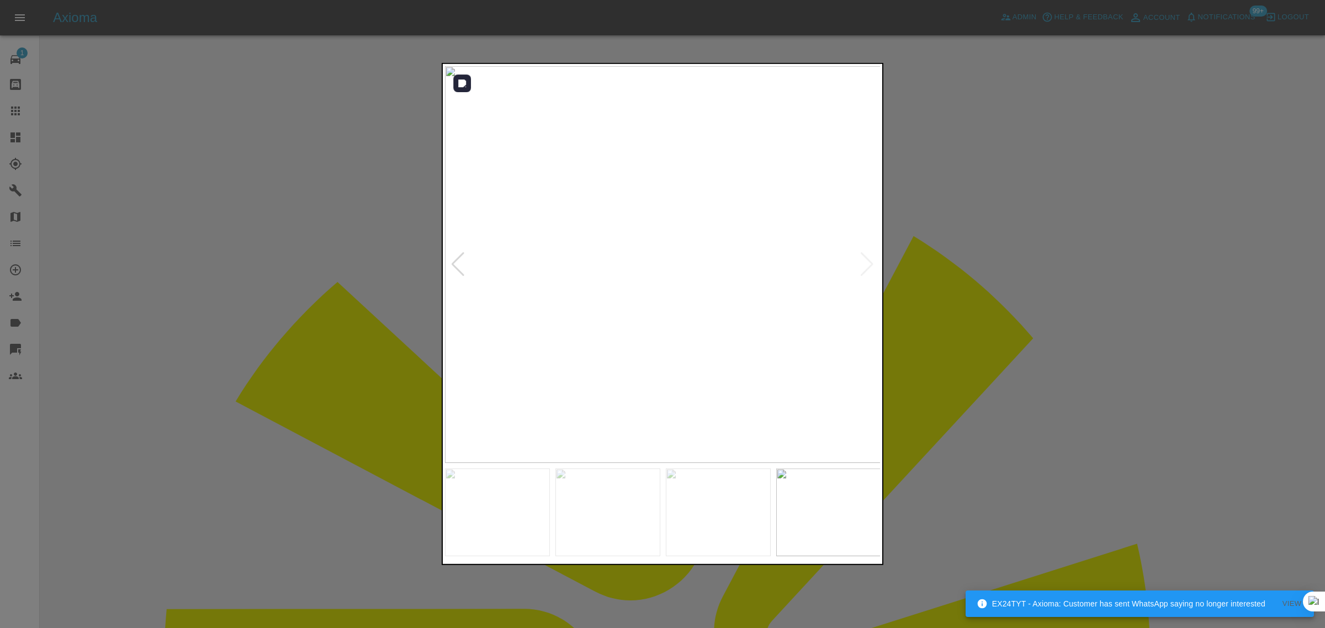
click at [849, 270] on img at bounding box center [663, 264] width 436 height 397
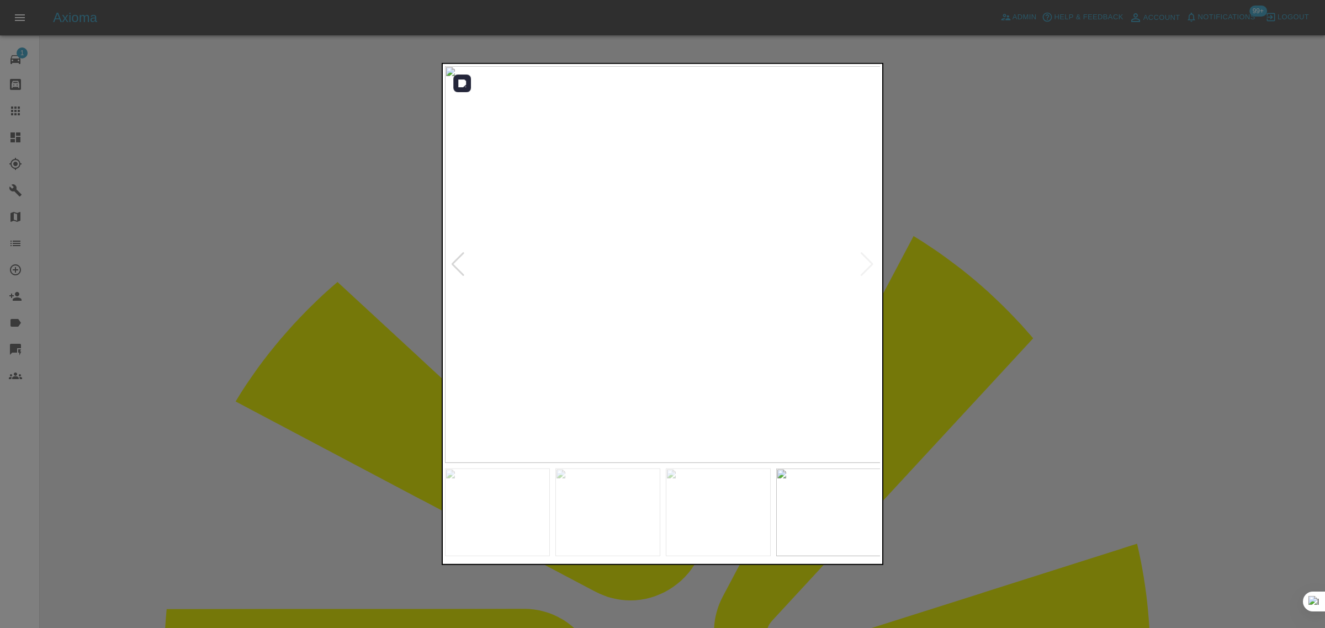
click at [537, 250] on img at bounding box center [663, 264] width 436 height 397
click at [617, 224] on img at bounding box center [663, 264] width 436 height 397
click at [427, 316] on div at bounding box center [662, 314] width 1325 height 628
click at [819, 257] on img at bounding box center [658, 526] width 1308 height 1190
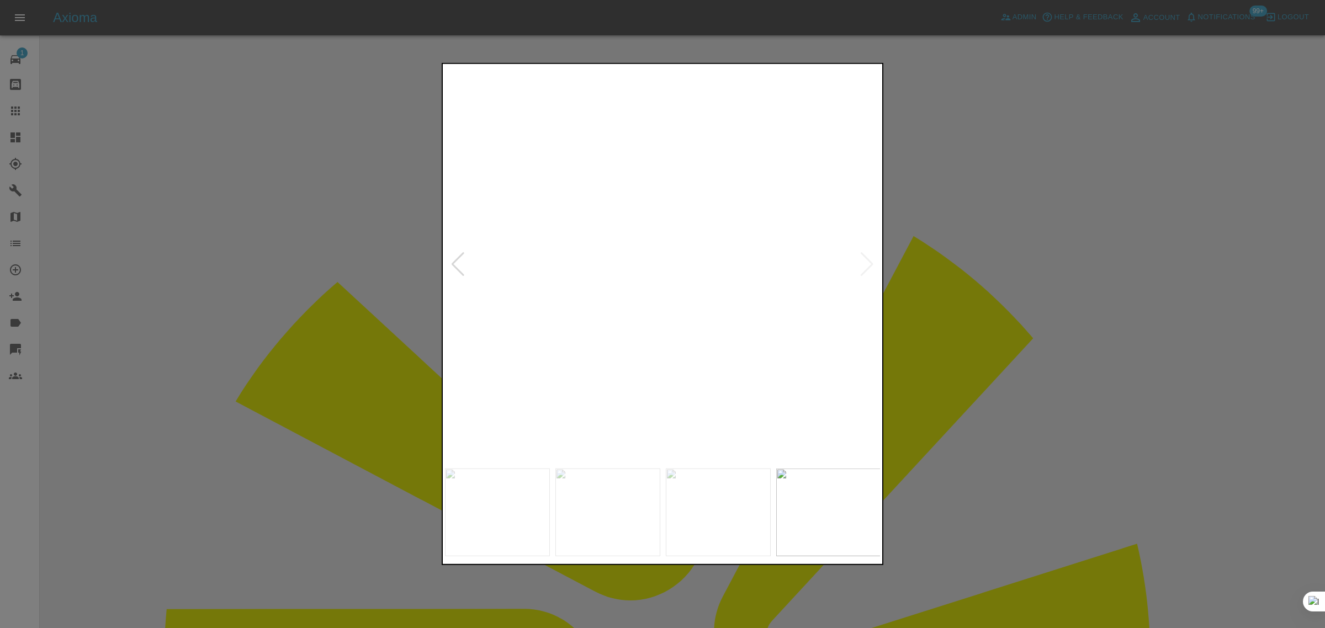
click at [600, 328] on img at bounding box center [695, 581] width 1308 height 1190
click at [668, 329] on img at bounding box center [603, 573] width 1308 height 1190
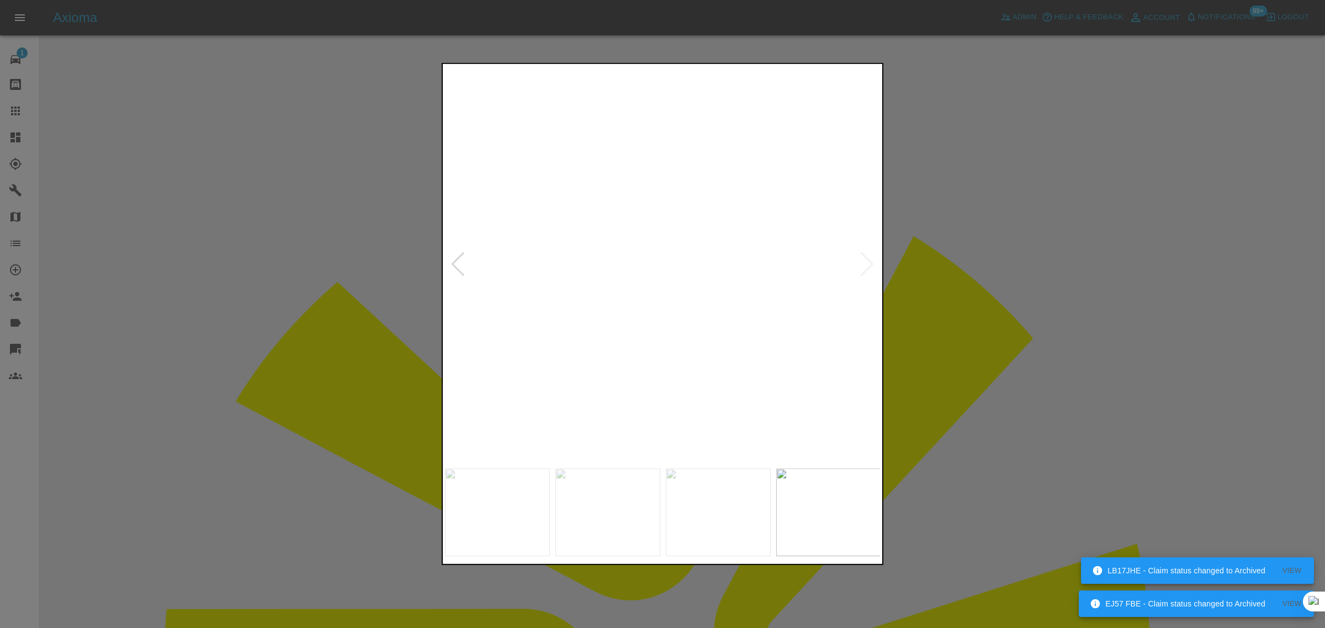
click at [1000, 337] on div at bounding box center [662, 314] width 1325 height 628
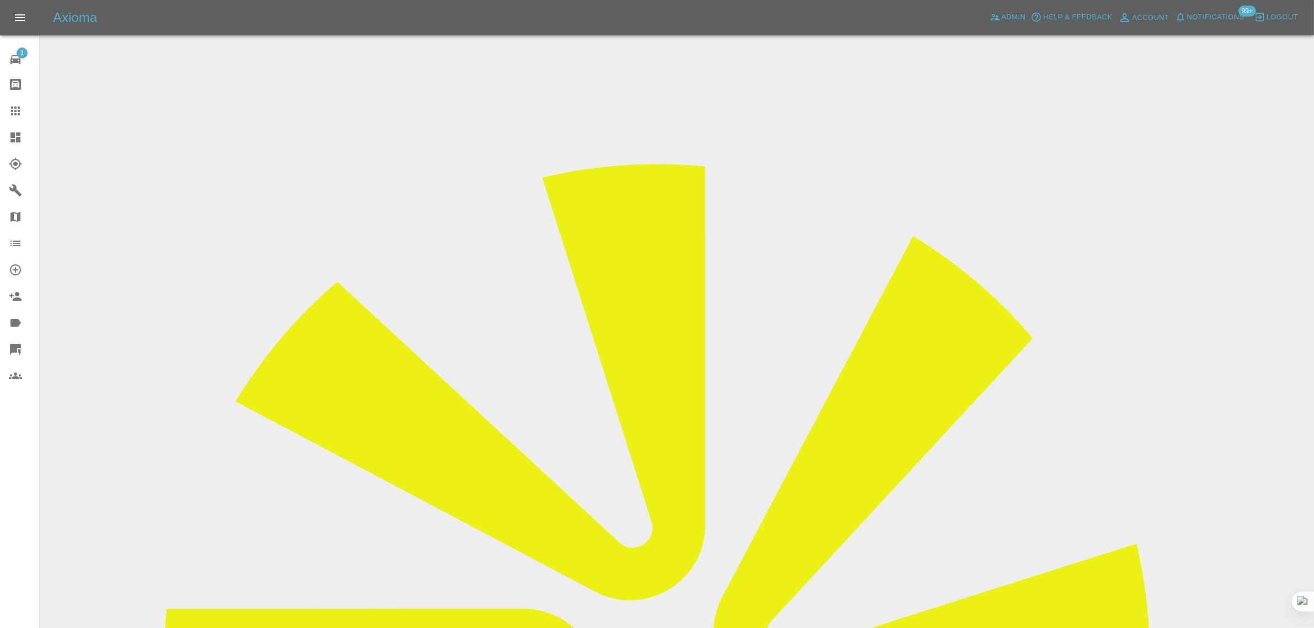
click at [18, 112] on icon at bounding box center [15, 111] width 9 height 9
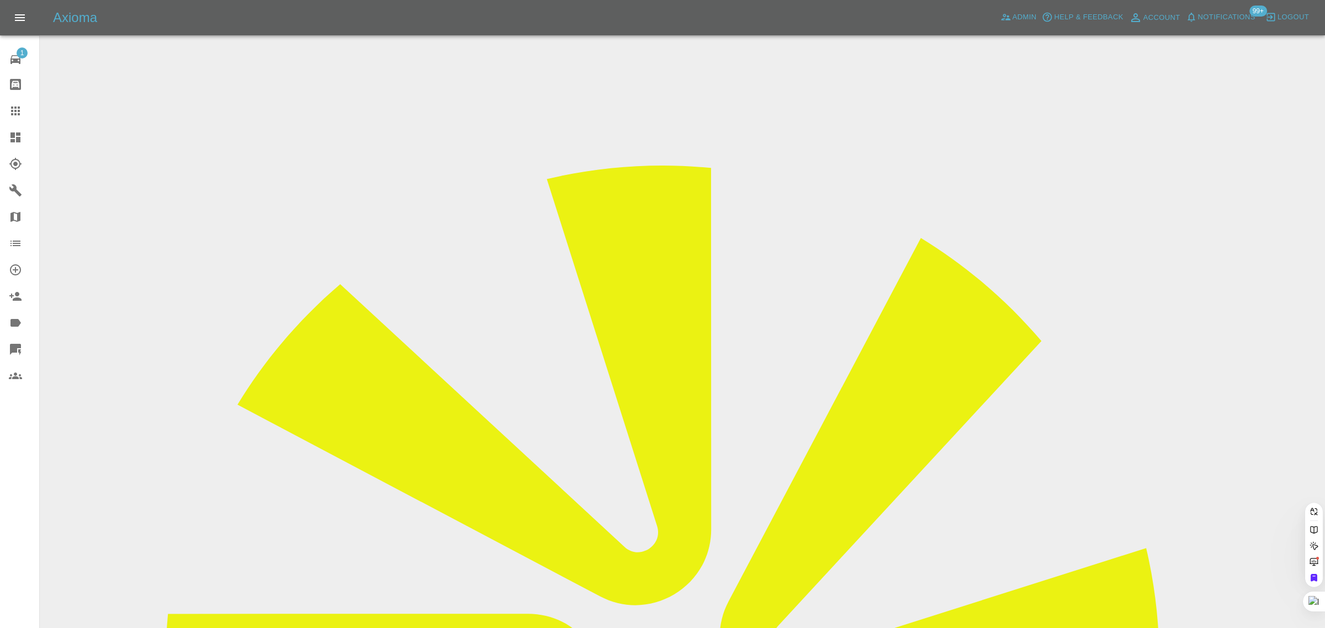
paste input "[EMAIL_ADDRESS][DOMAIN_NAME]"
type input "[EMAIL_ADDRESS][DOMAIN_NAME]"
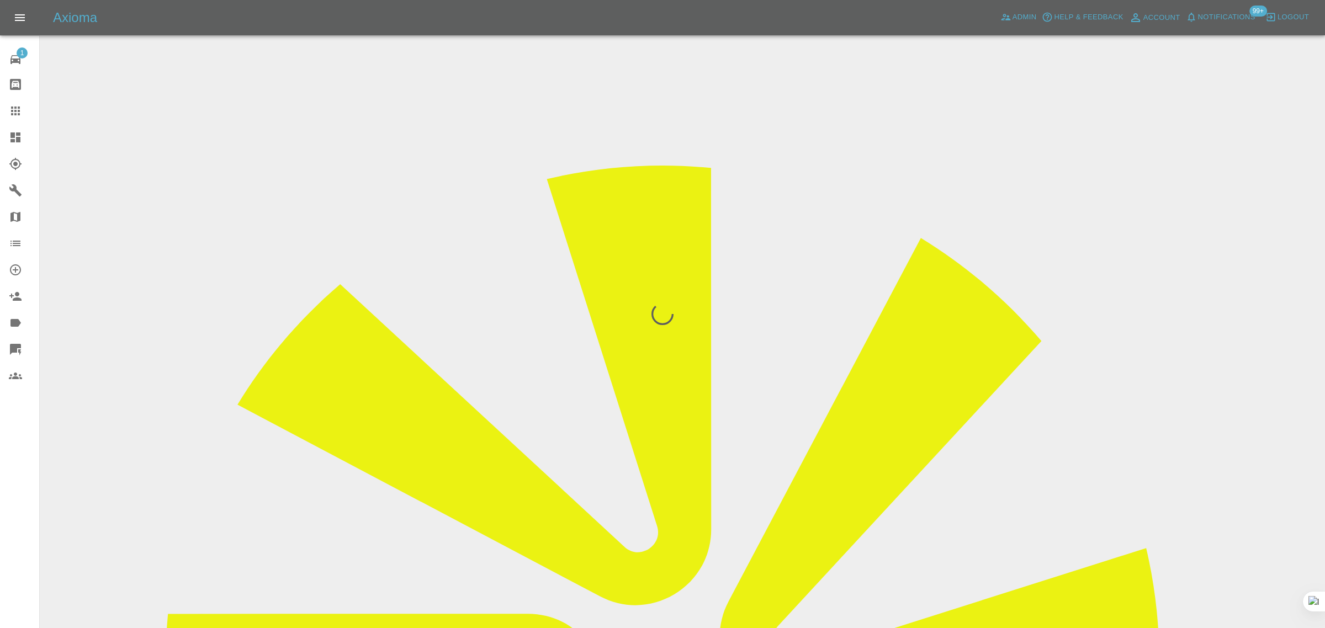
click at [17, 487] on div "1 Repair home Bodyshop home Claims Dashboard Explorer Garages Map Organization …" at bounding box center [20, 314] width 40 height 628
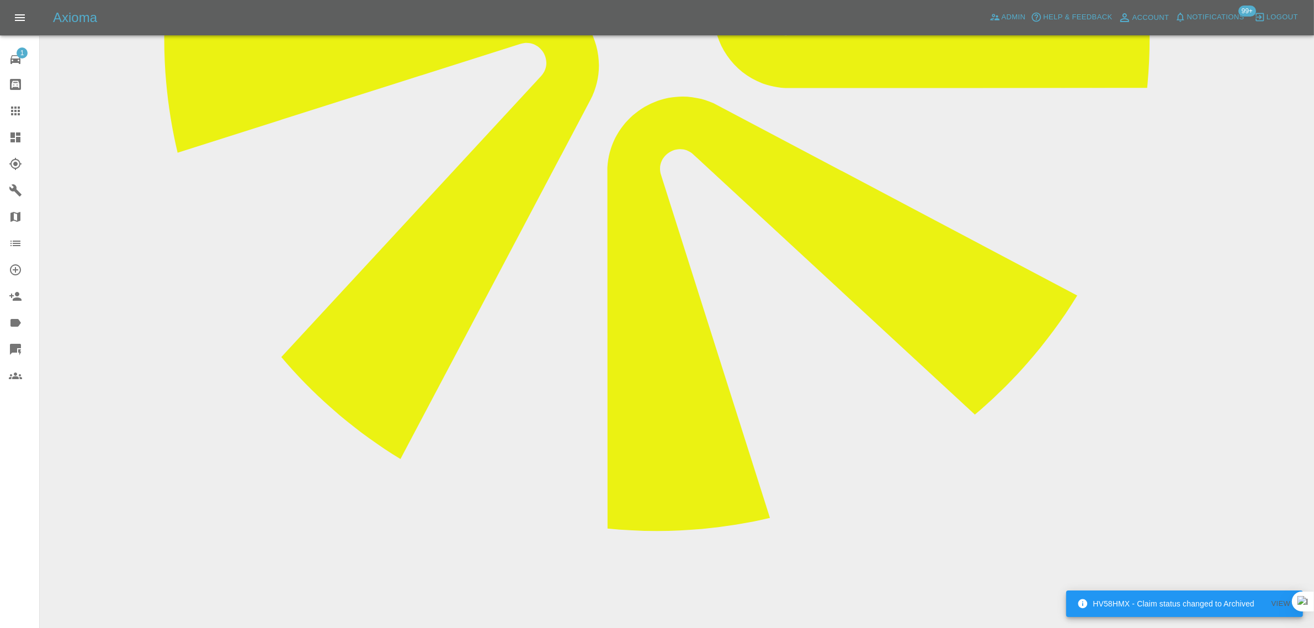
scroll to position [621, 0]
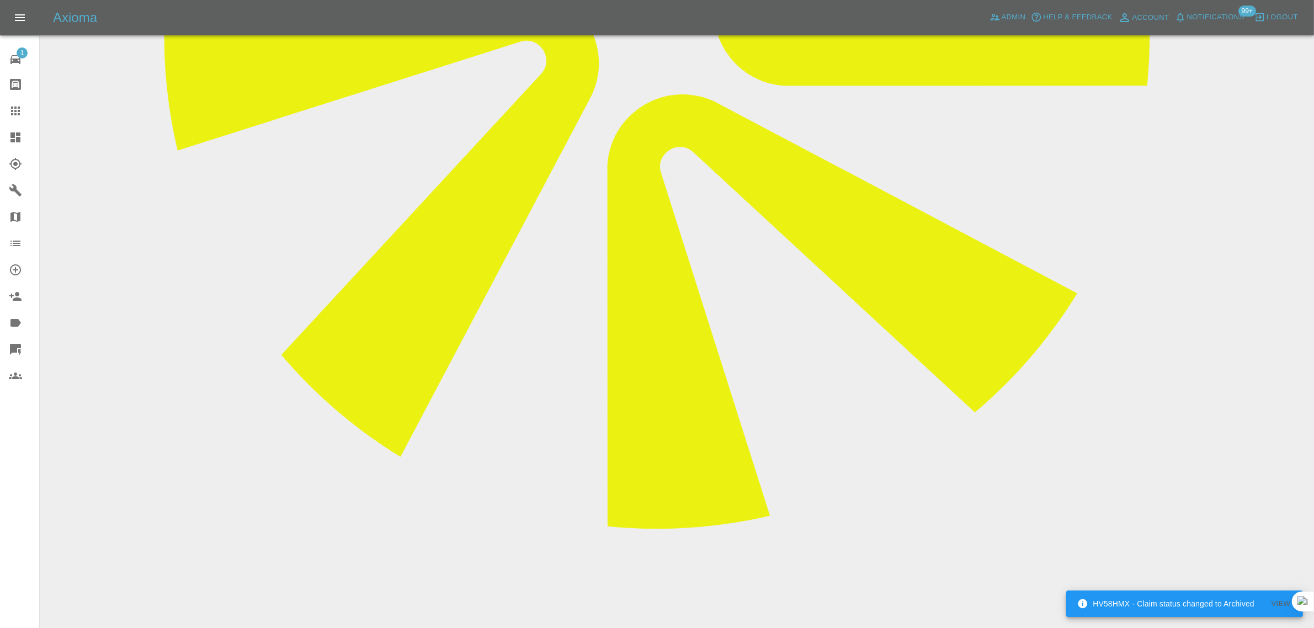
click at [25, 114] on div at bounding box center [24, 110] width 31 height 13
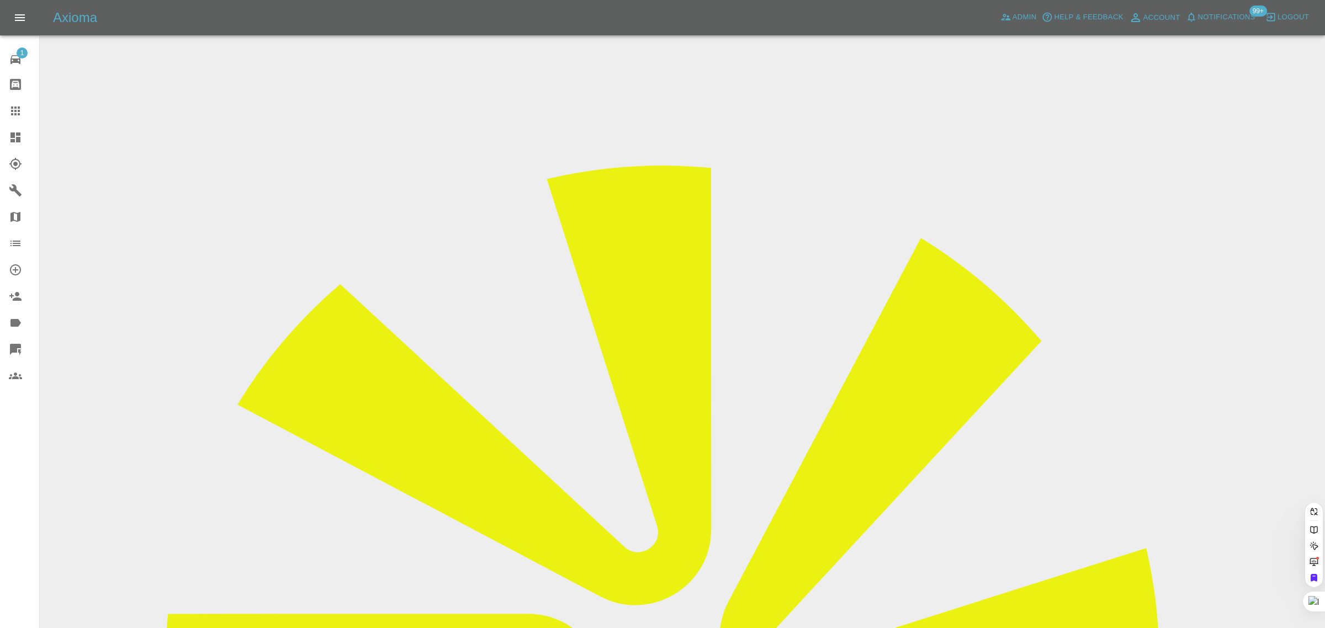
paste input "oliverslevin@yahoo.co.uk"
type input "oliverslevin@yahoo.co.uk"
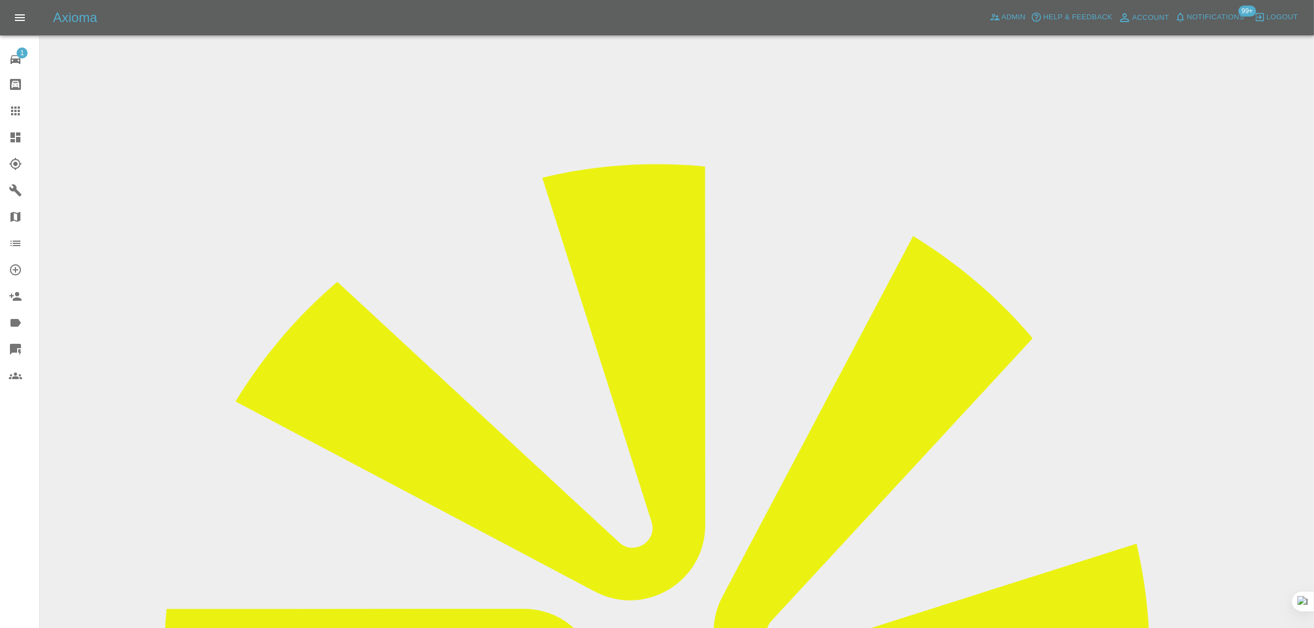
click at [14, 108] on icon at bounding box center [15, 111] width 9 height 9
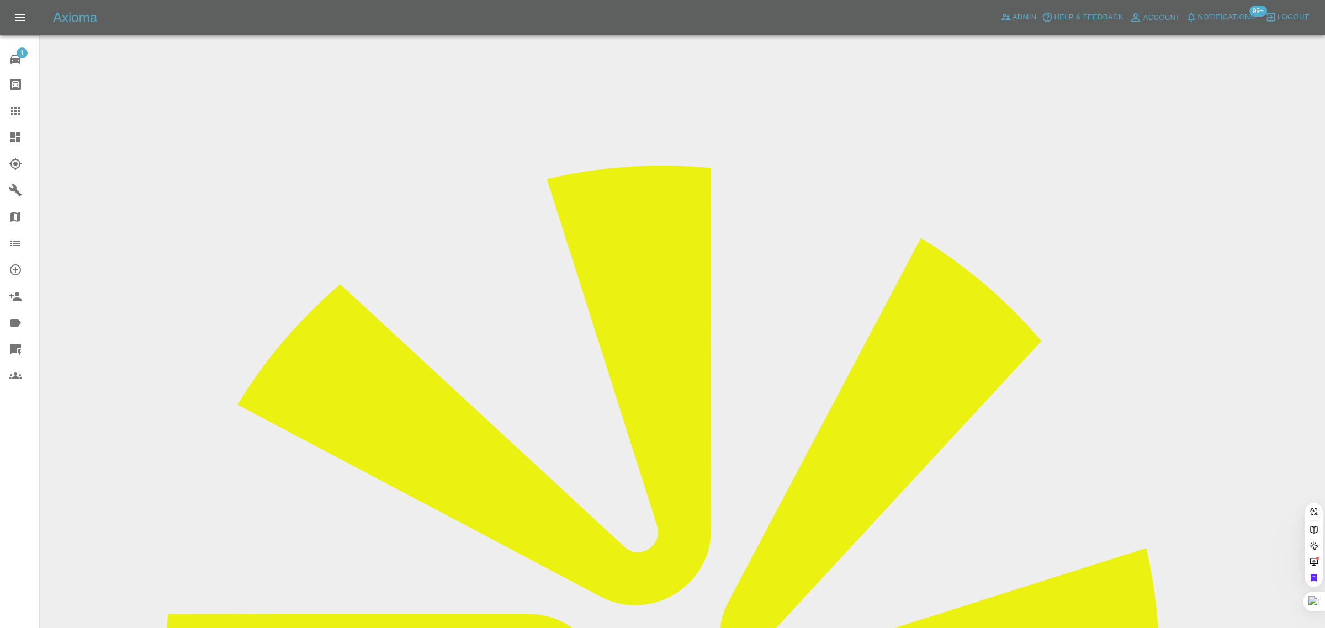
paste input "daazzza123@icloud.com"
type input "daazzza123@icloud.co"
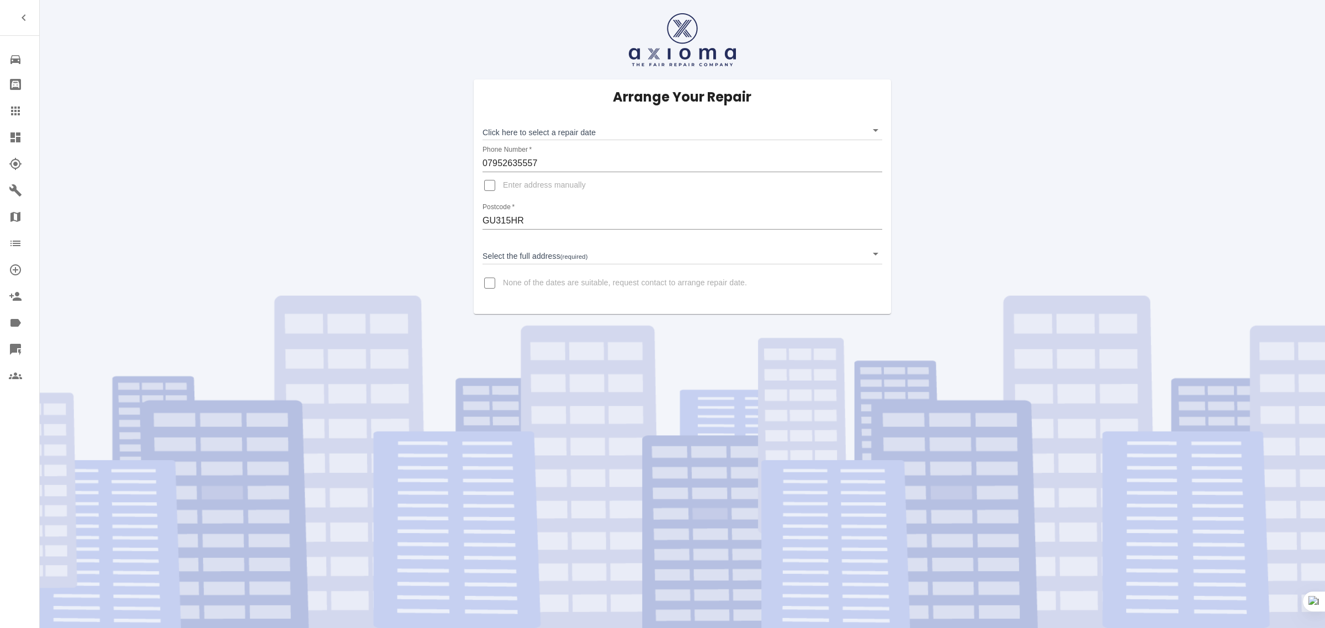
click at [489, 285] on input "None of the dates are suitable, request contact to arrange repair date." at bounding box center [489, 283] width 26 height 26
checkbox input "true"
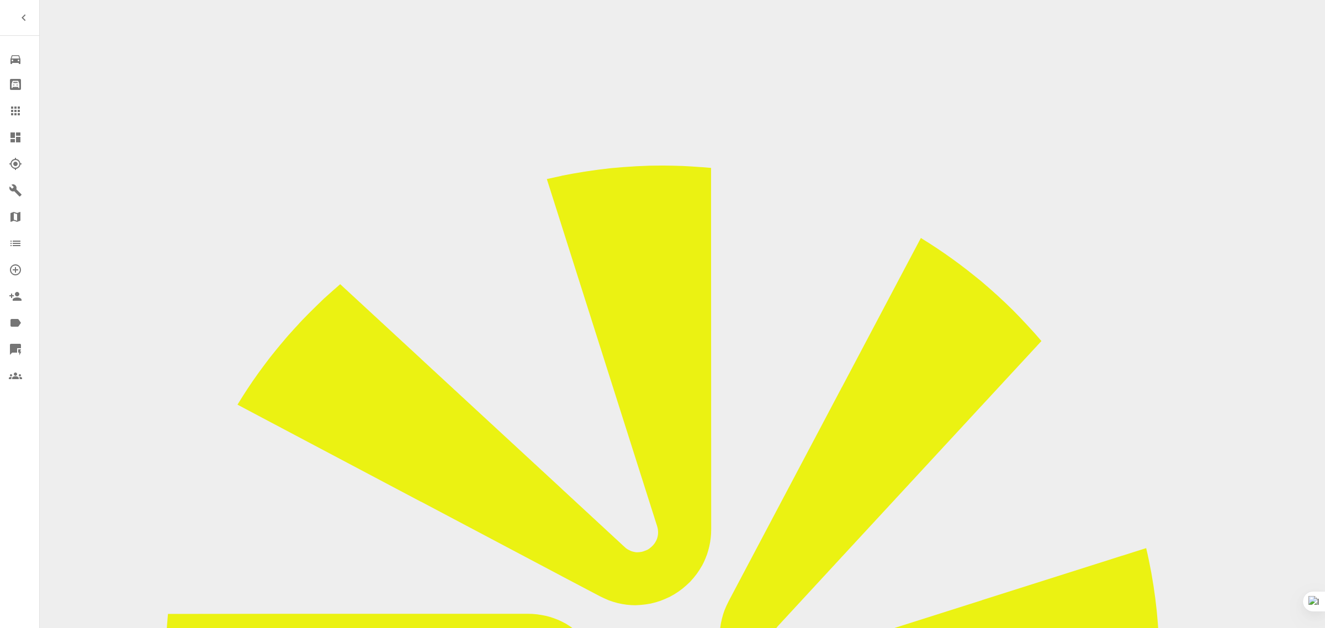
paste input "Unfortunately none of the dates are suitable as I need the repair completed bef…"
type input "Unfortunately none of the dates are suitable as I need the repair completed bef…"
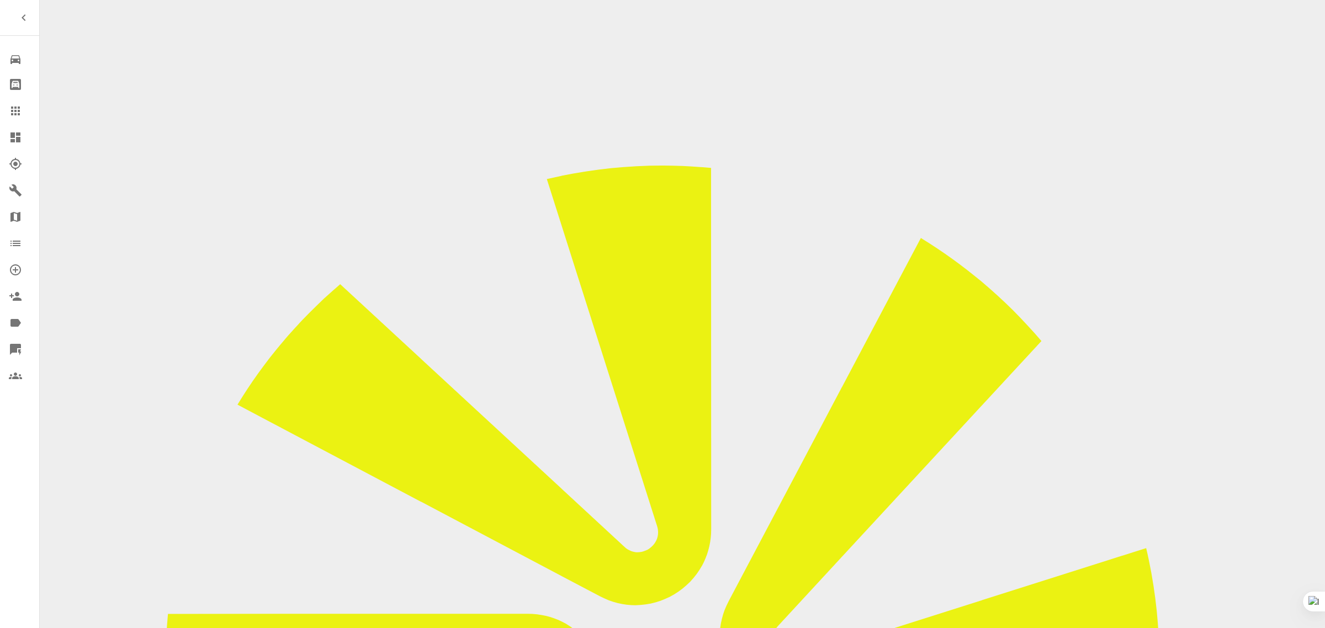
scroll to position [0, 0]
click at [13, 105] on icon at bounding box center [15, 110] width 13 height 13
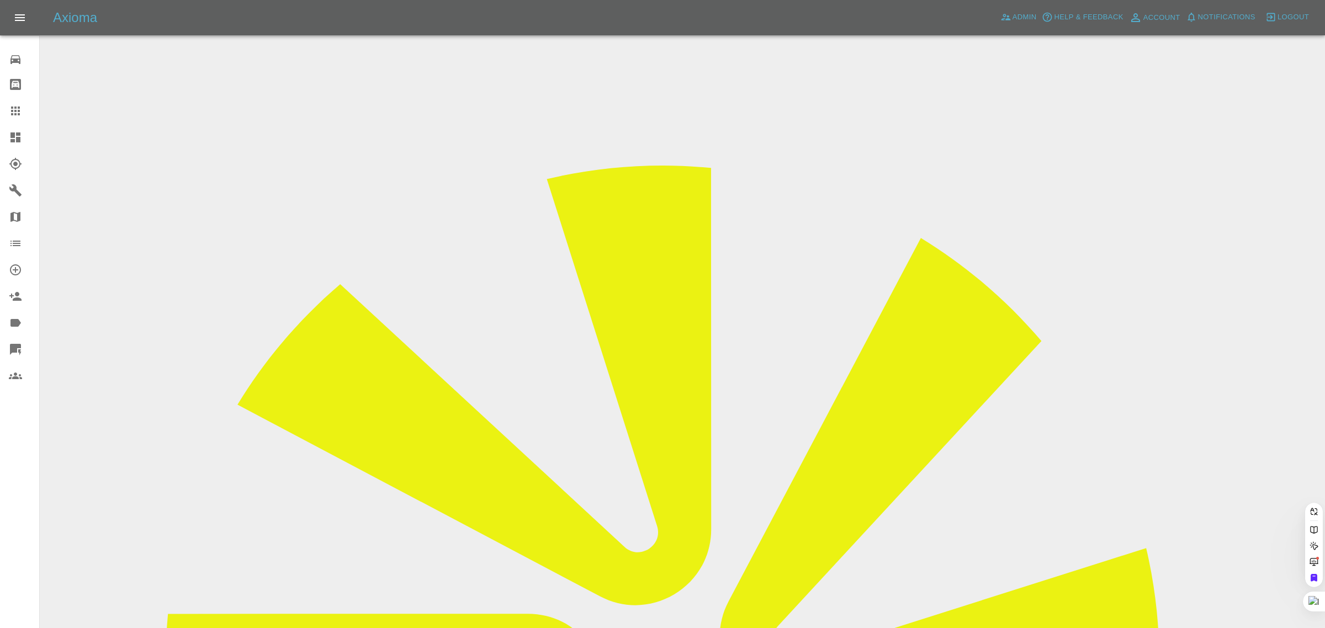
paste input "[EMAIL_ADDRESS][DOMAIN_NAME]"
type input "[EMAIL_ADDRESS][DOMAIN_NAME]"
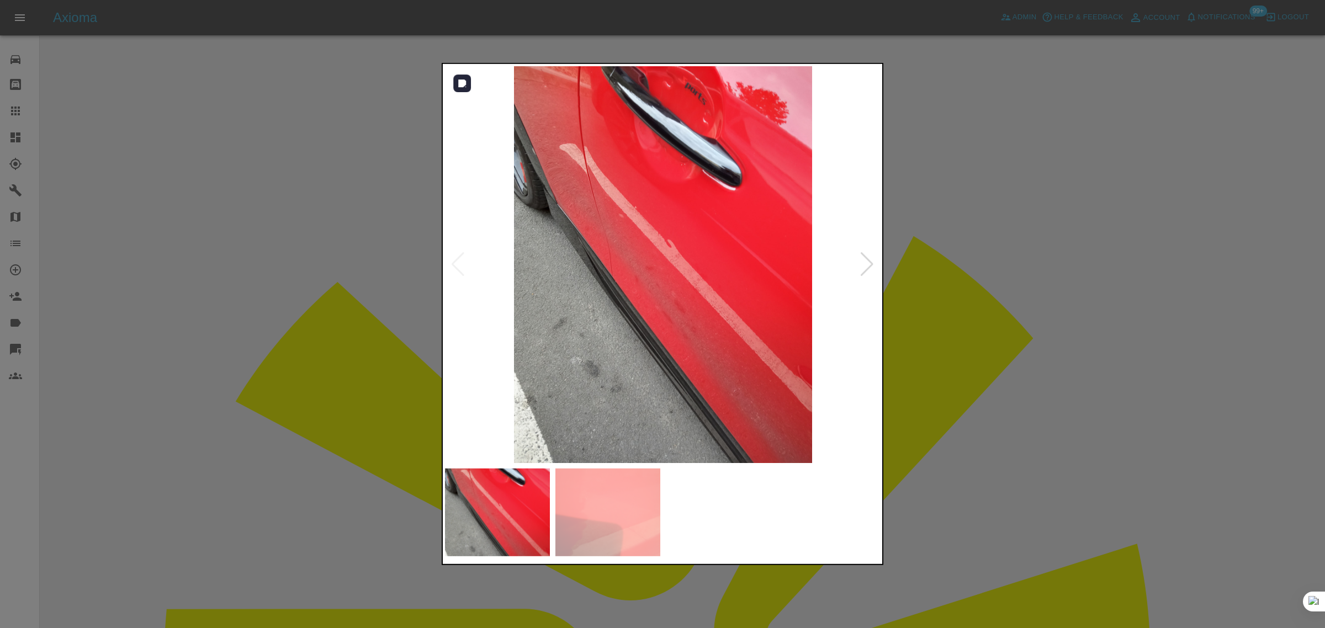
click at [868, 266] on div at bounding box center [866, 264] width 15 height 24
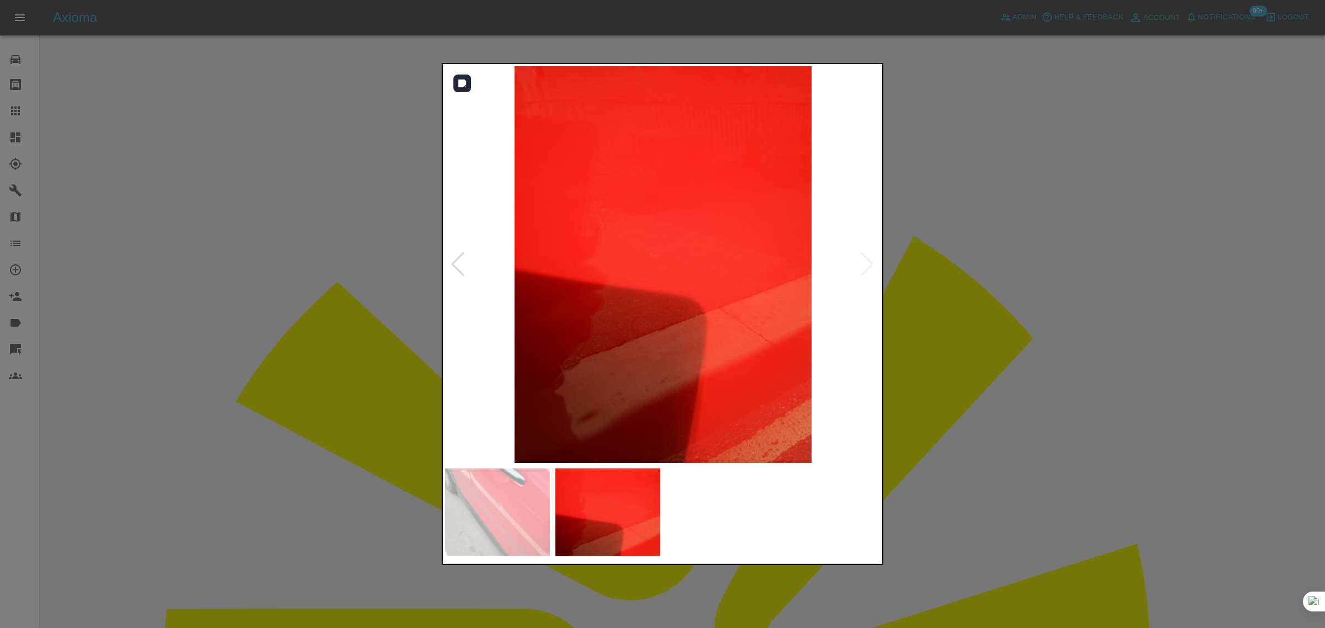
click at [858, 266] on img at bounding box center [663, 264] width 436 height 397
drag, startPoint x: 1127, startPoint y: 310, endPoint x: 1188, endPoint y: 326, distance: 63.2
click at [1129, 314] on div at bounding box center [662, 314] width 1325 height 628
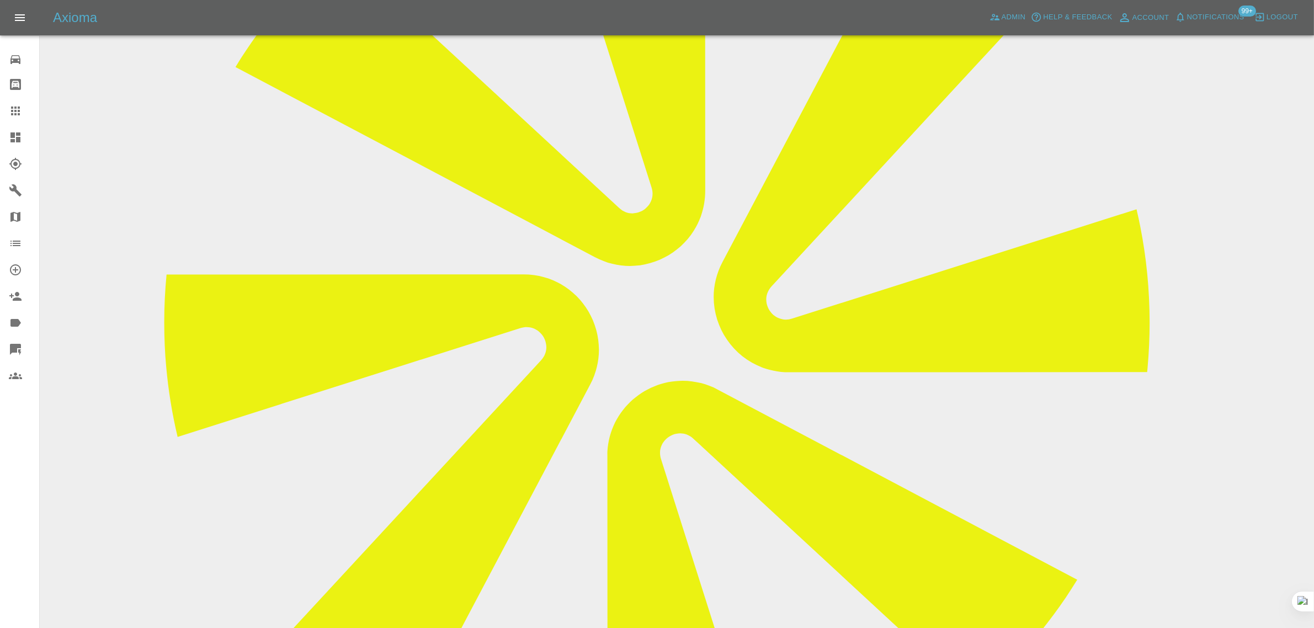
scroll to position [69, 0]
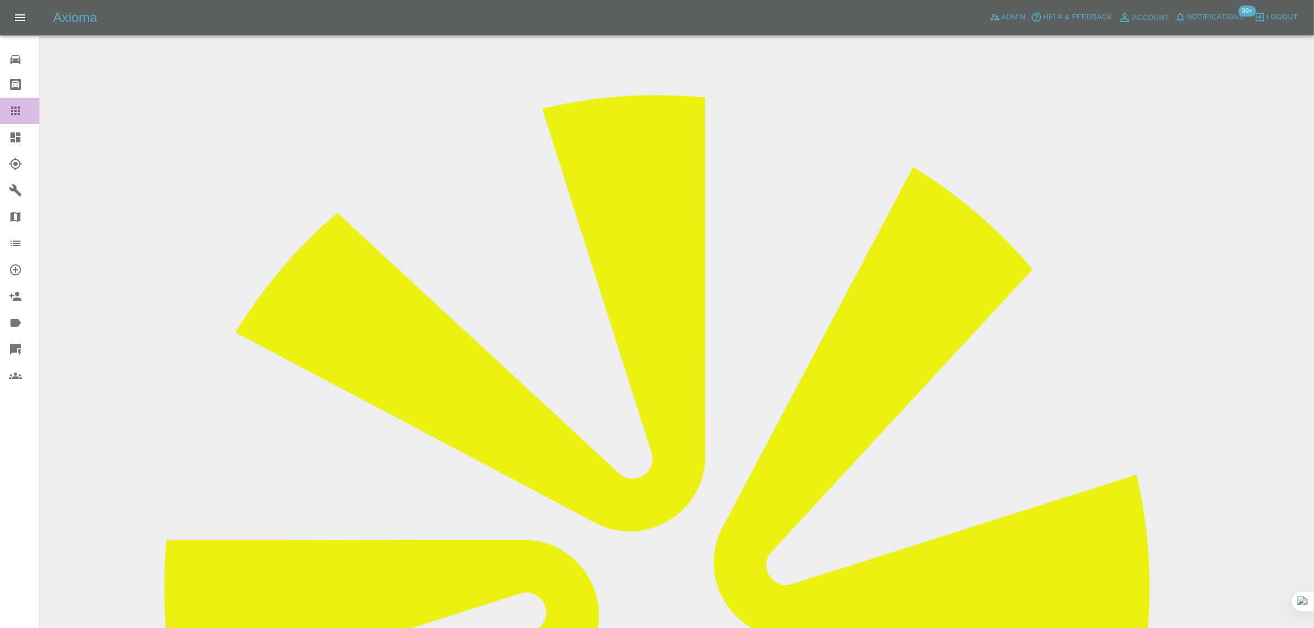
click at [17, 117] on icon at bounding box center [15, 110] width 13 height 13
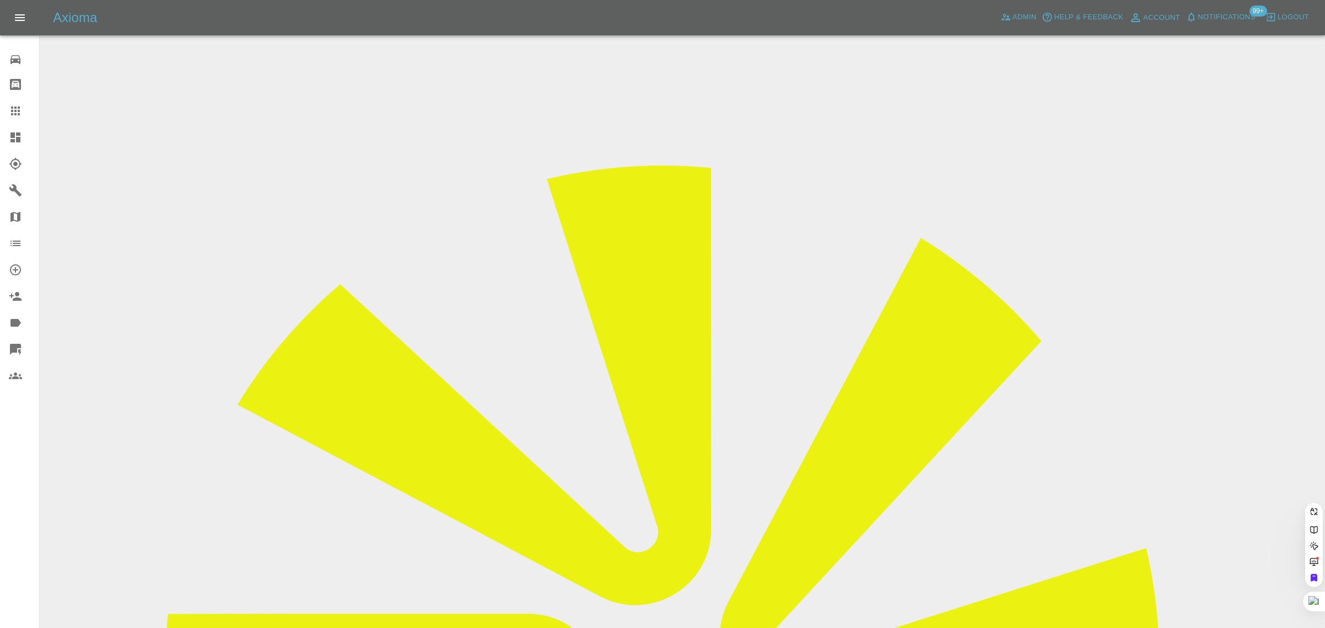
paste input "hammurabian@yahoo.com"
type input "hammurabian@yahoo.com"
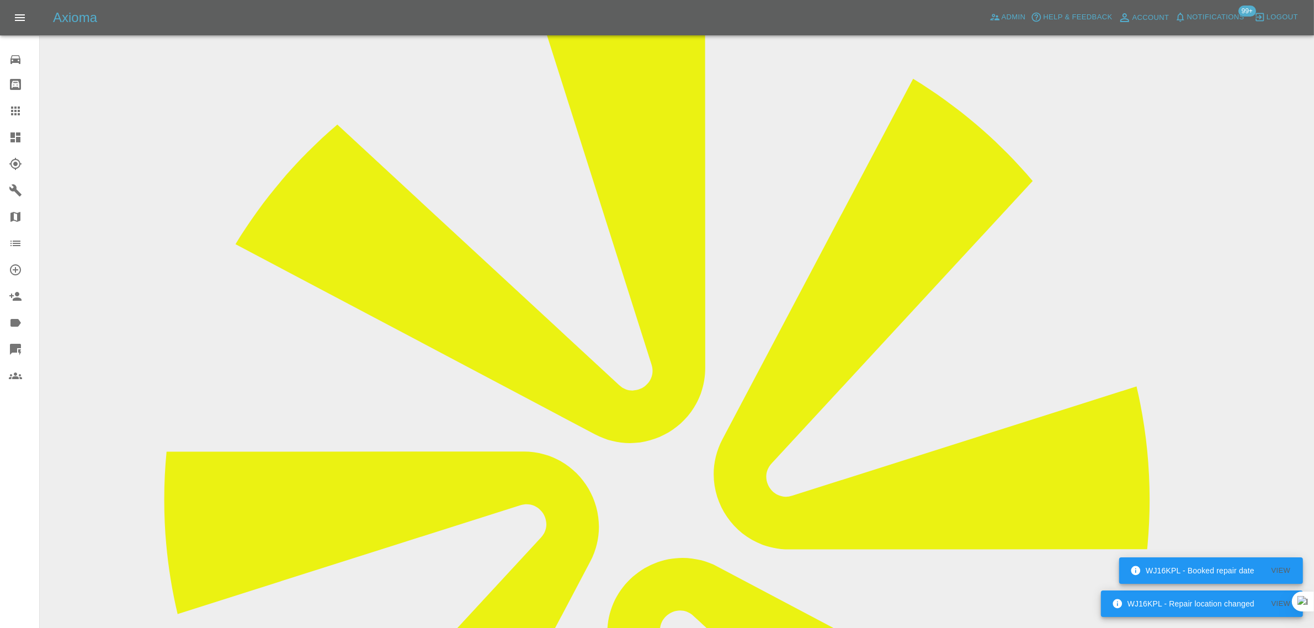
scroll to position [483, 0]
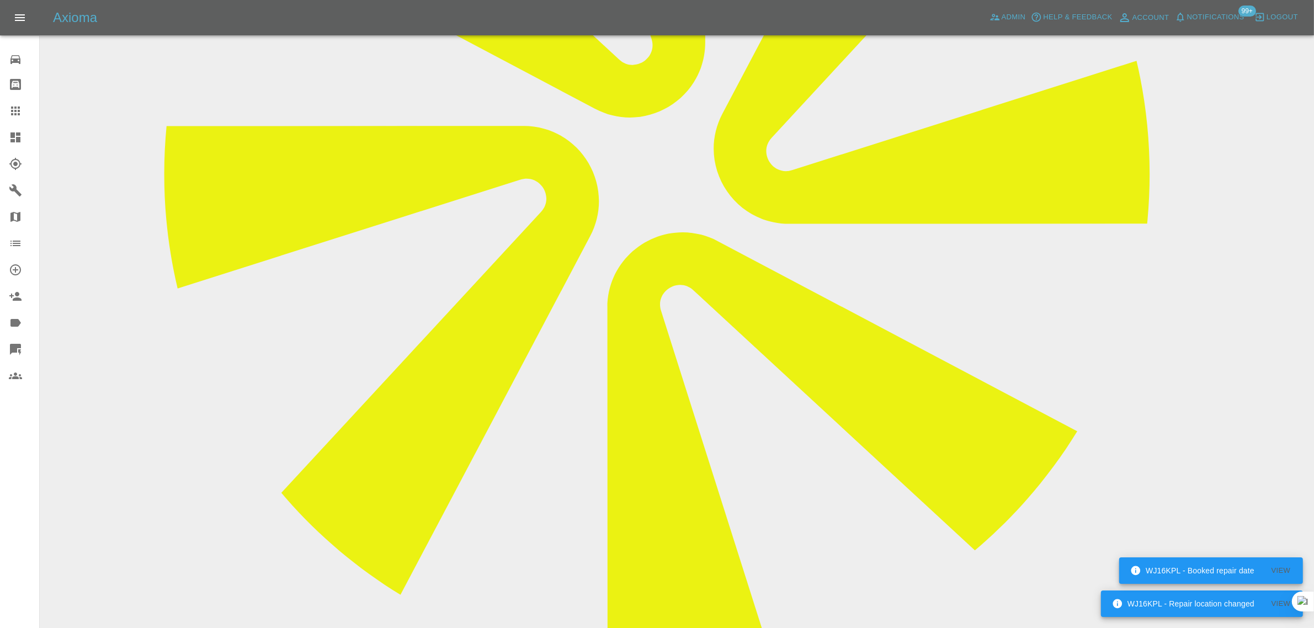
paste textarea "Thanks for the quote. There might be two snags: I live in a flat on the 4th flo…"
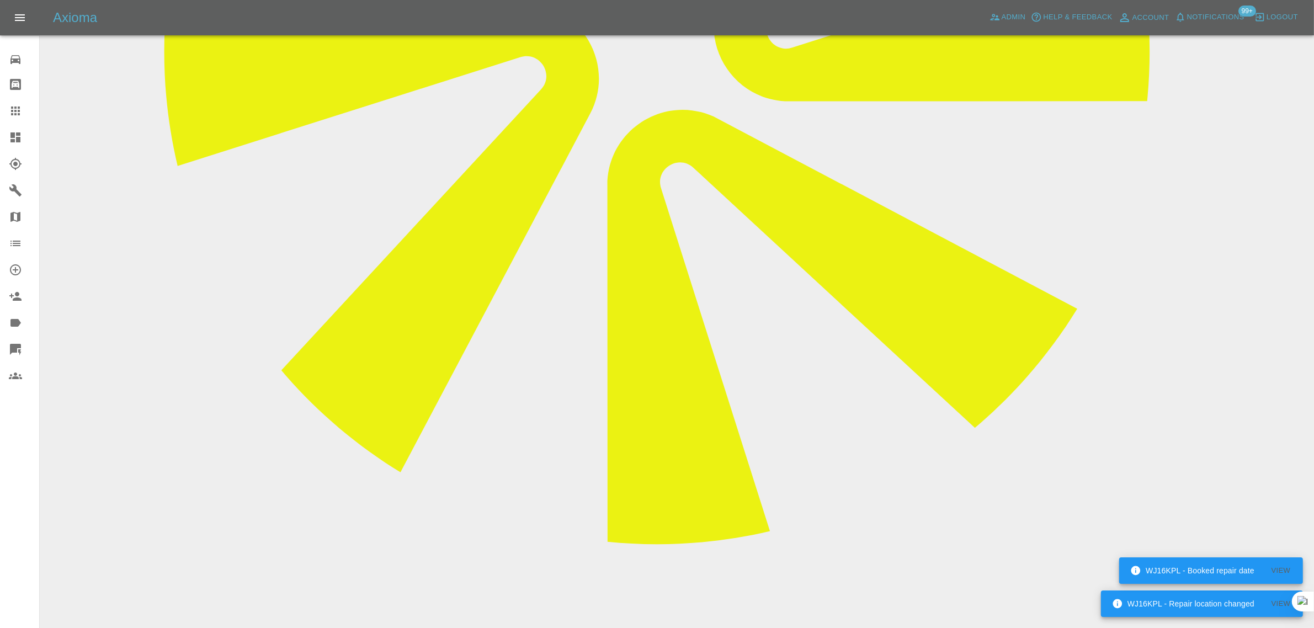
scroll to position [621, 0]
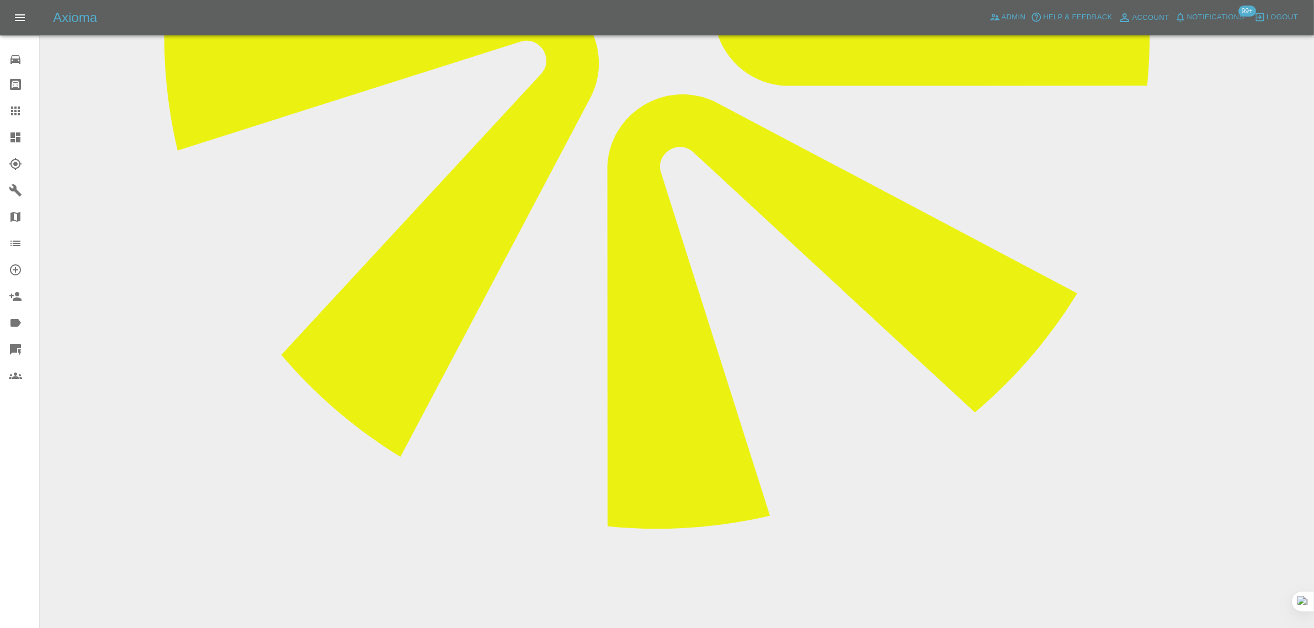
type textarea "Thanks for the quote. There might be two snags: I live in a flat on the 4th flo…"
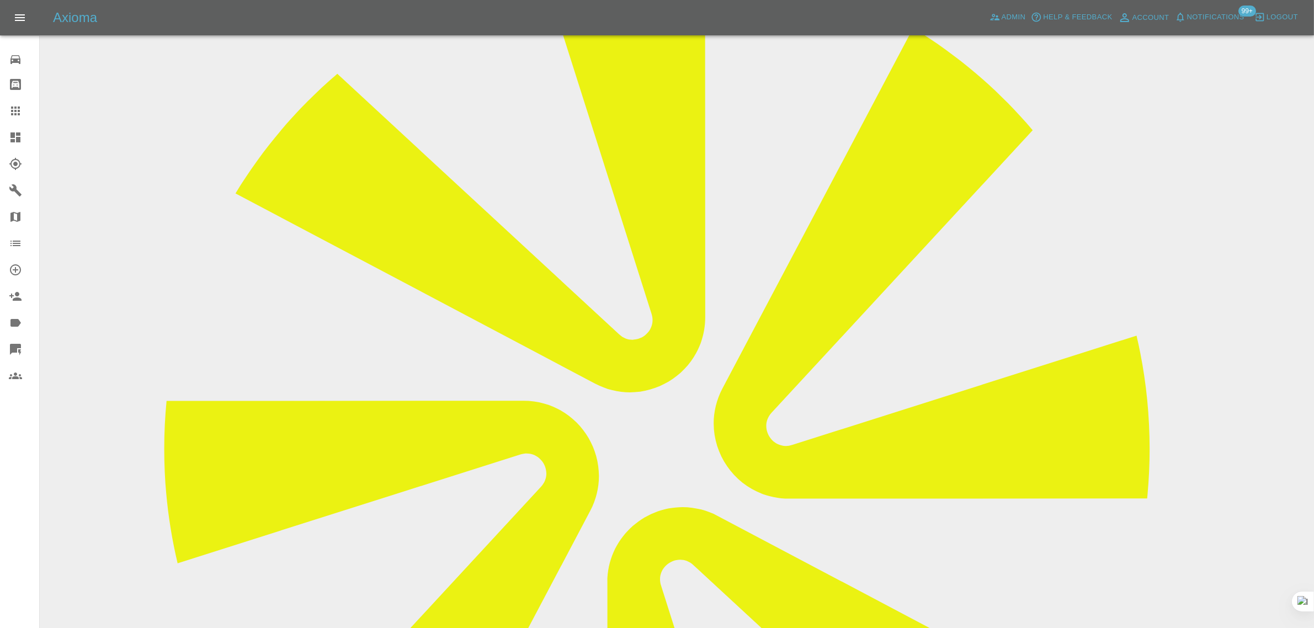
scroll to position [207, 0]
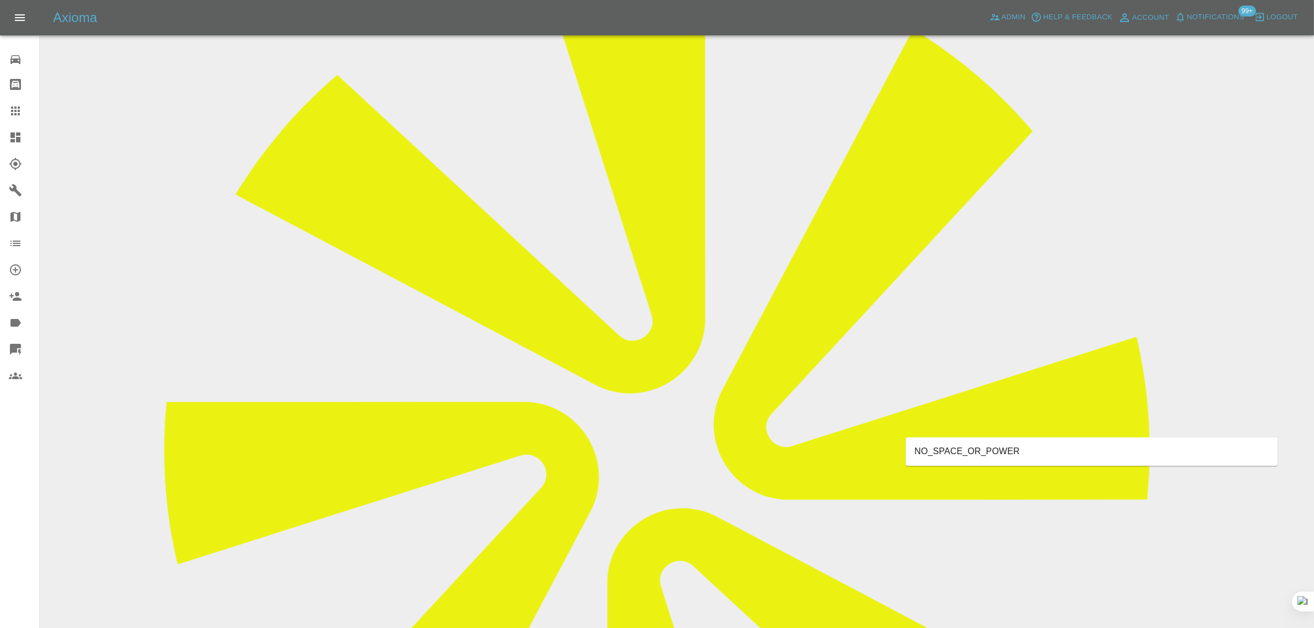
type input "space"
click at [1005, 456] on li "NO_SPACE_OR_POWER" at bounding box center [1092, 452] width 372 height 20
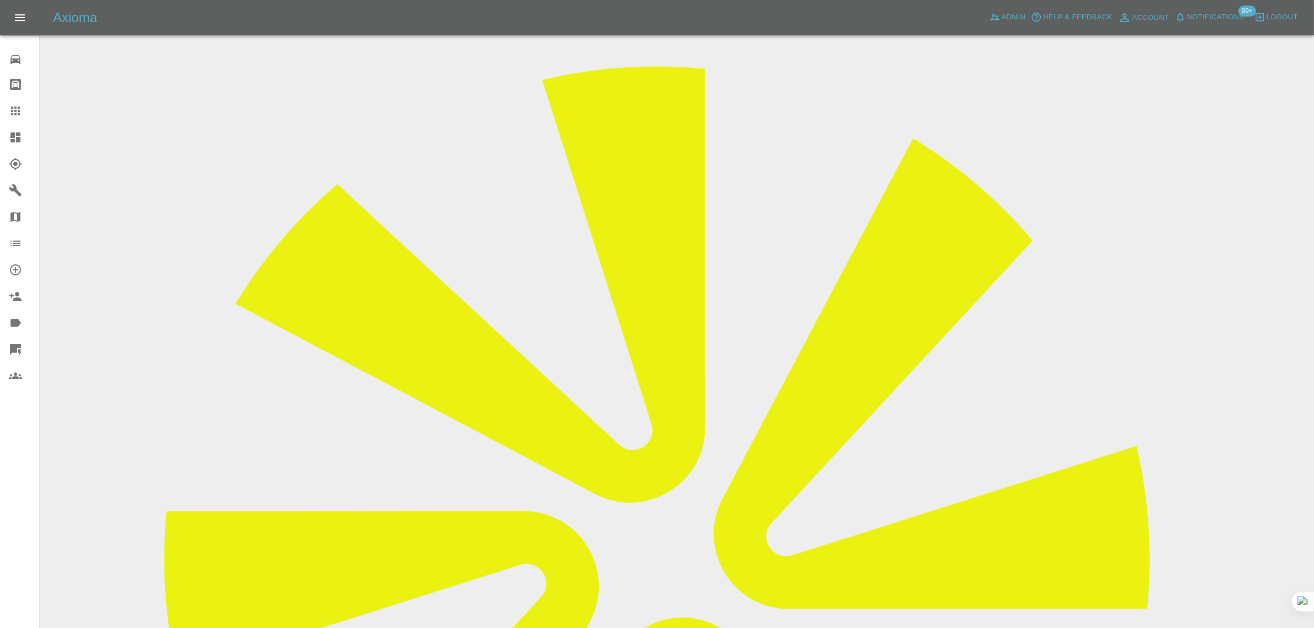
scroll to position [0, 0]
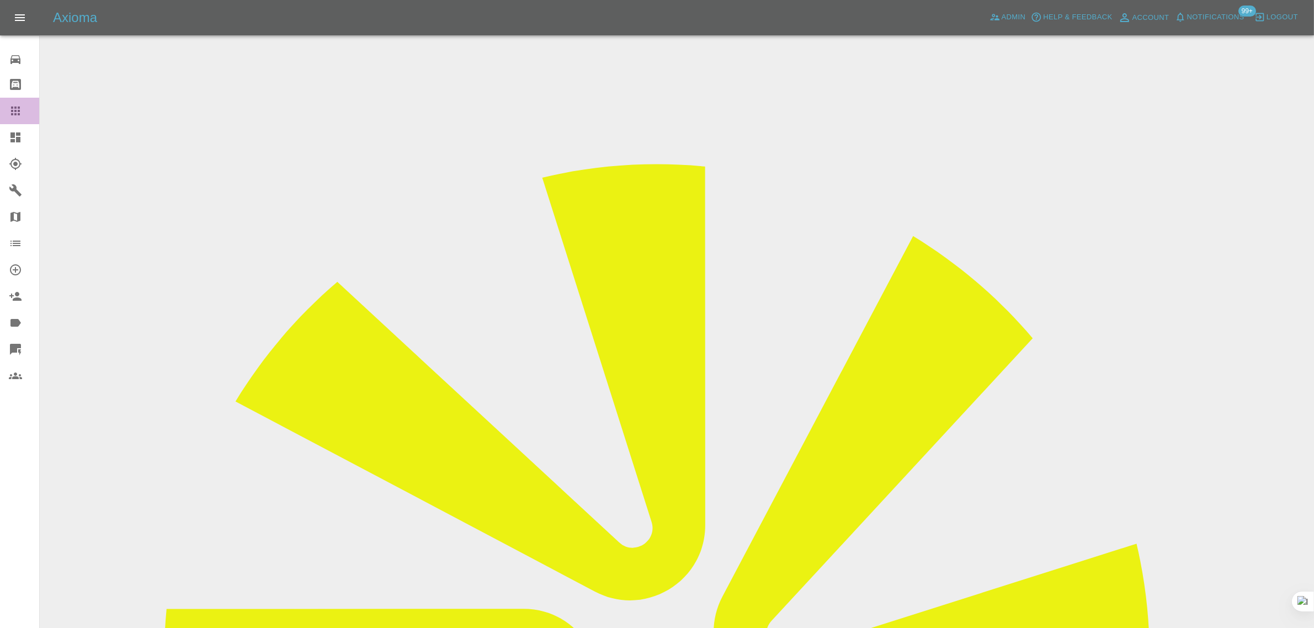
click at [21, 109] on icon at bounding box center [15, 110] width 13 height 13
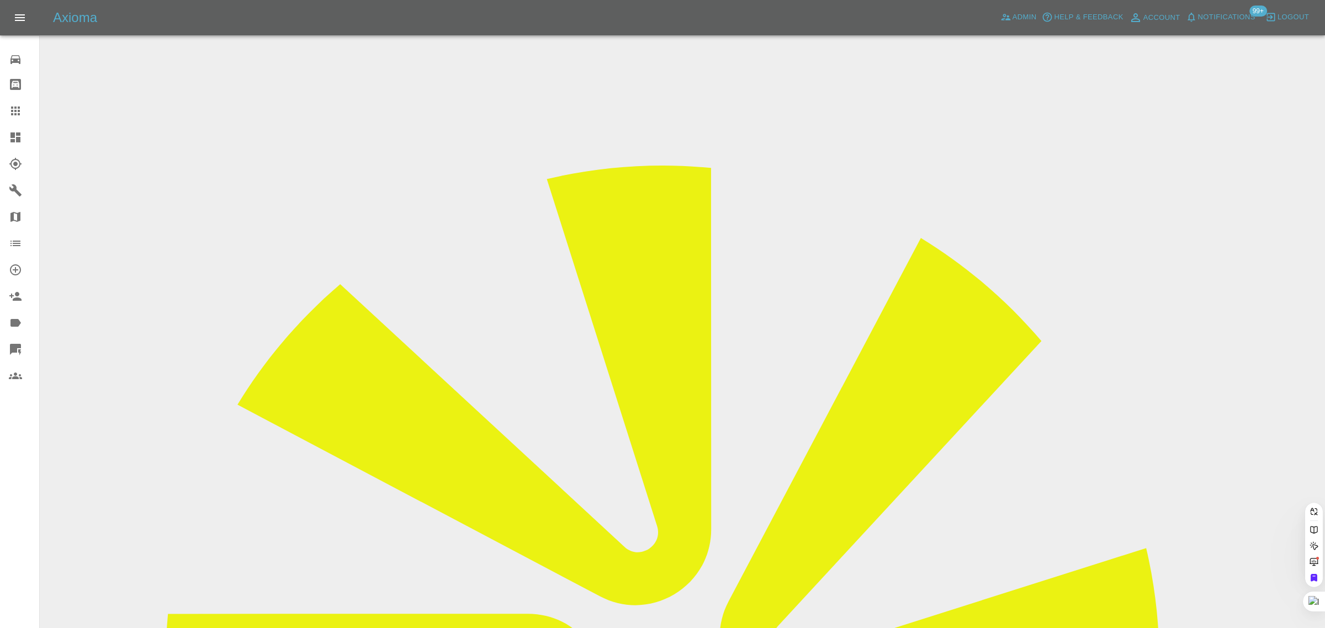
paste input "ash.hubb@outlook.com"
type input "ash.hubb@outlook.com"
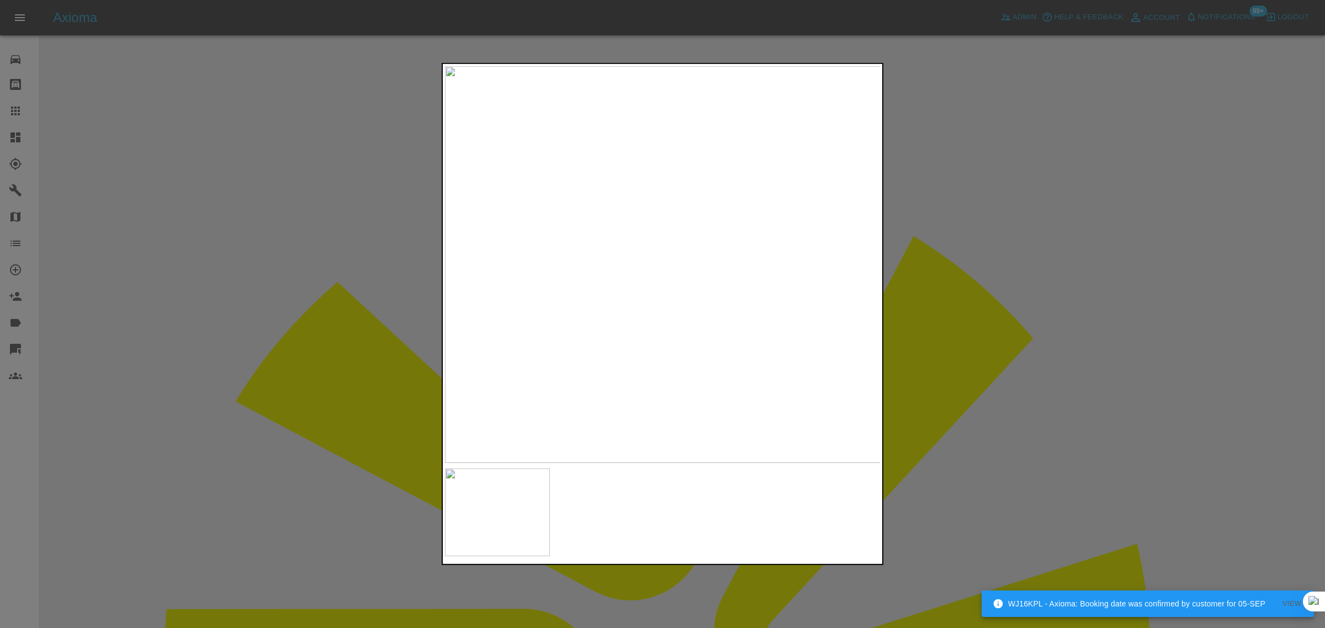
click at [287, 555] on div at bounding box center [662, 314] width 1325 height 628
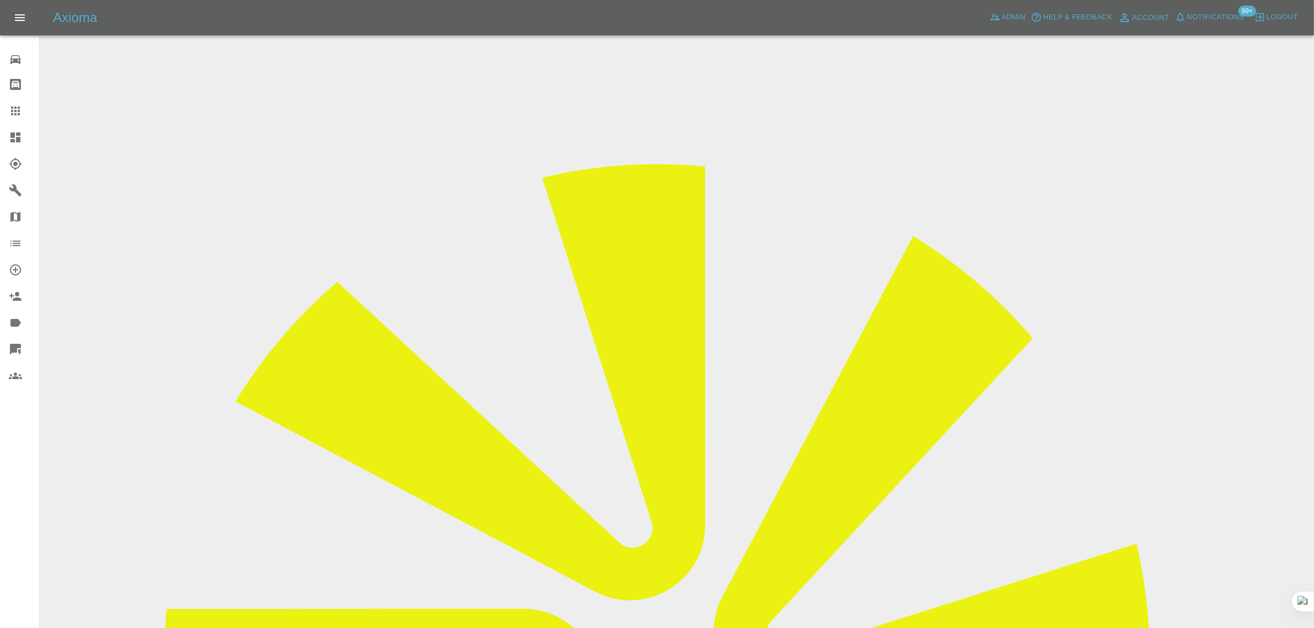
click at [0, 0] on input "Choose images" at bounding box center [0, 0] width 0 height 0
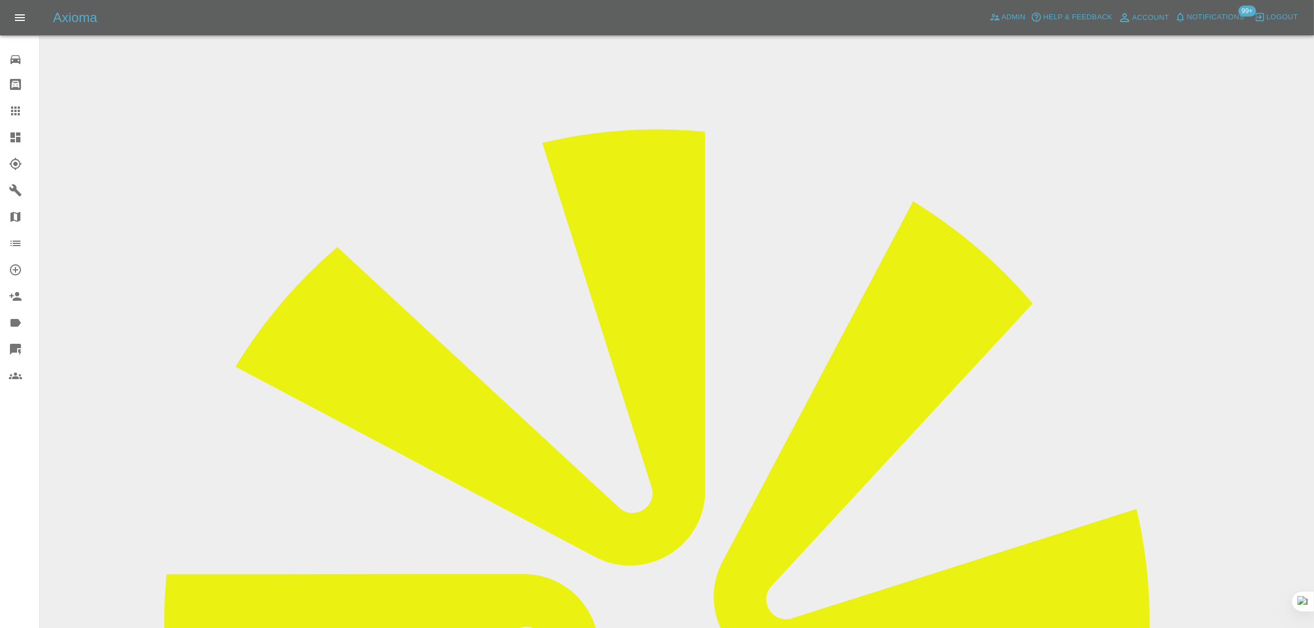
scroll to position [54, 0]
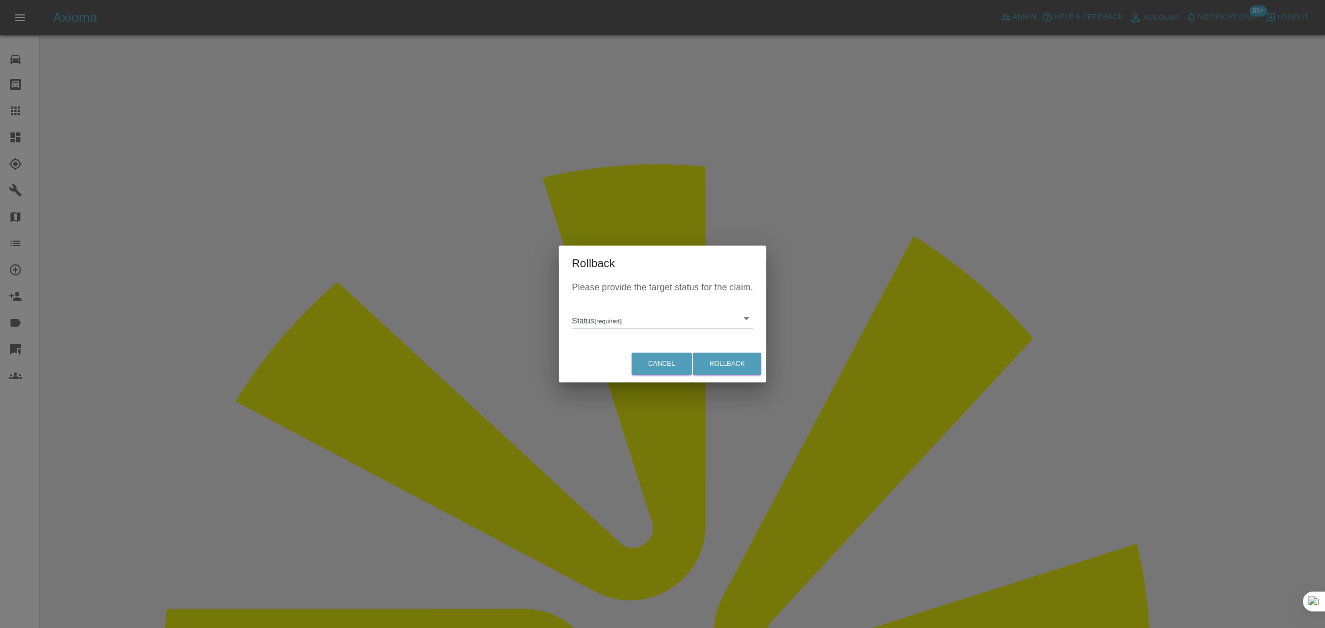
click at [633, 329] on div "Please provide the target status for the claim. Status (required) ​" at bounding box center [663, 313] width 208 height 64
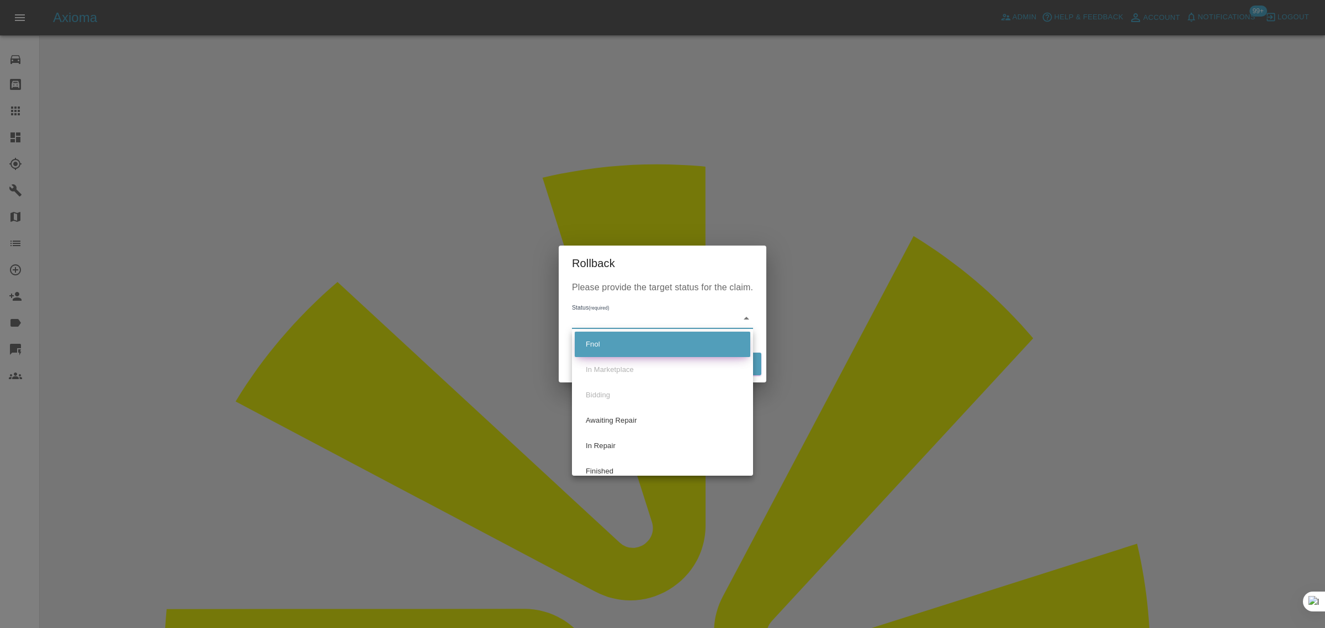
click at [594, 351] on li "Fnol" at bounding box center [663, 344] width 176 height 25
type input "fnol"
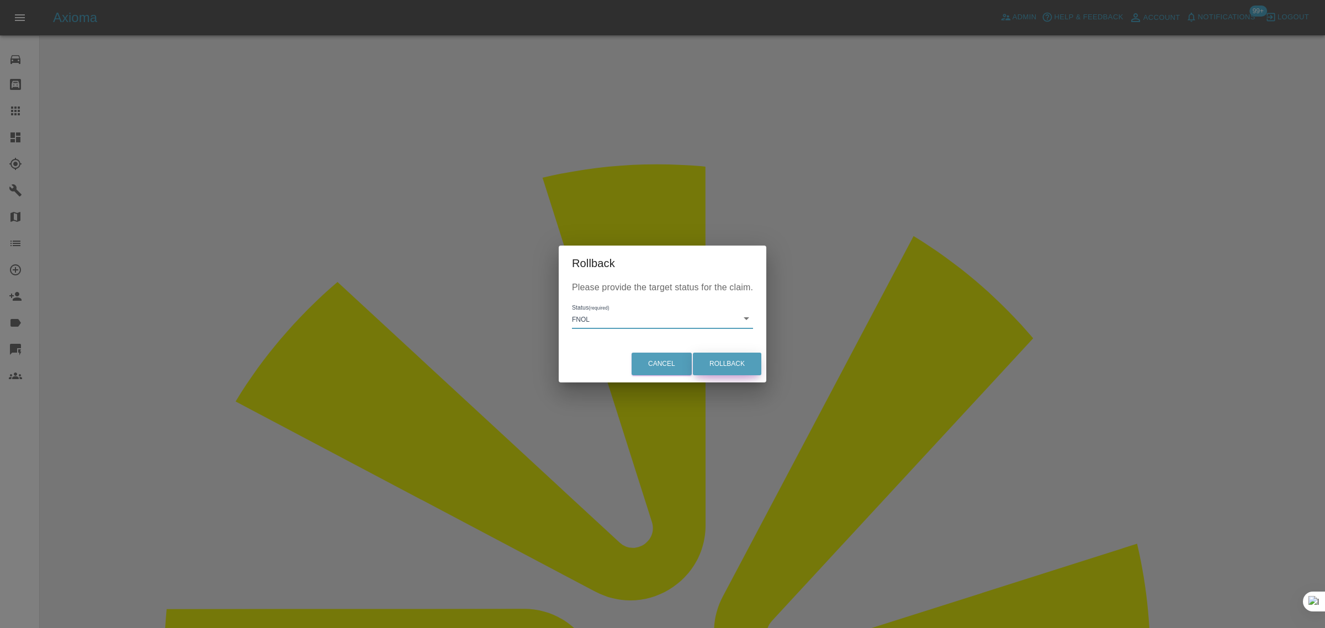
click at [715, 365] on button "Rollback" at bounding box center [727, 364] width 68 height 23
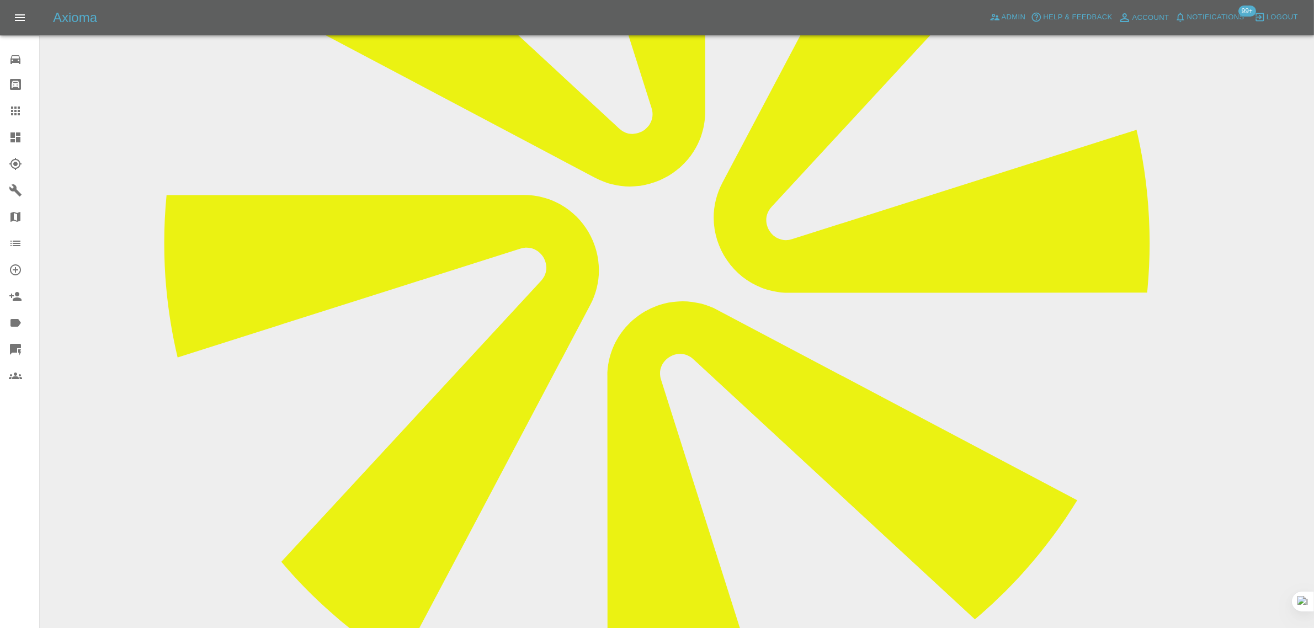
scroll to position [582, 0]
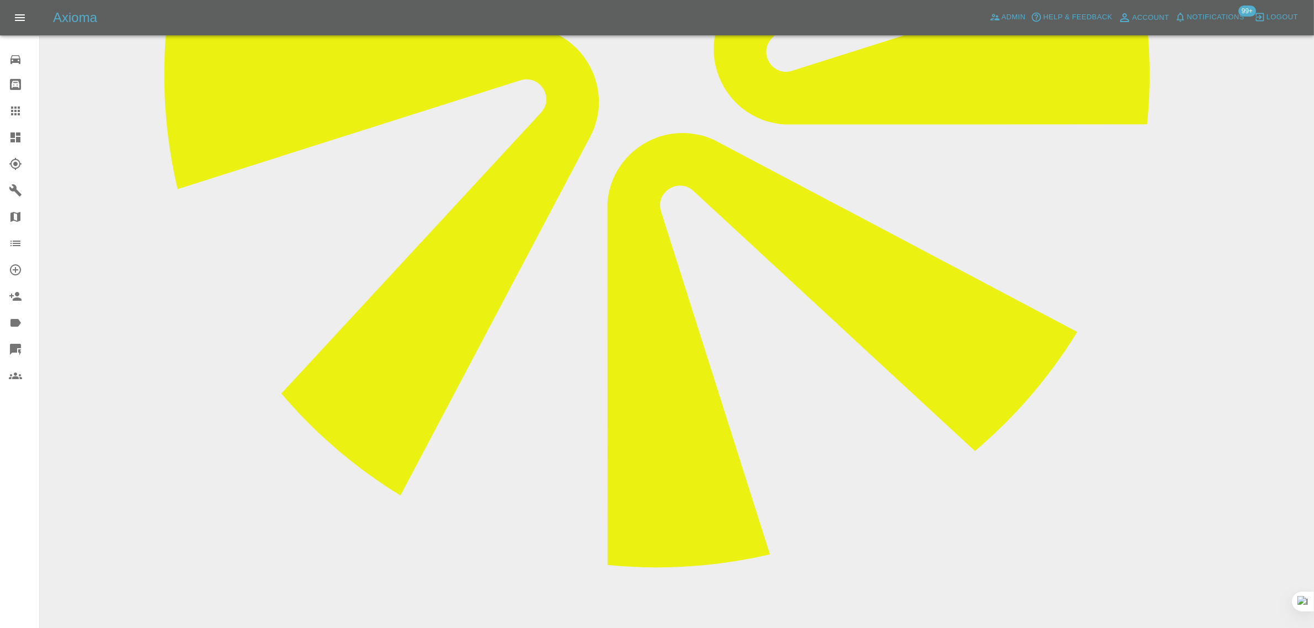
paste textarea "Hi, see the attached photo now I have got most the paint off myself. Does this …"
type textarea "Hi, see the attached photo now I have got most the paint off myself. Does this …"
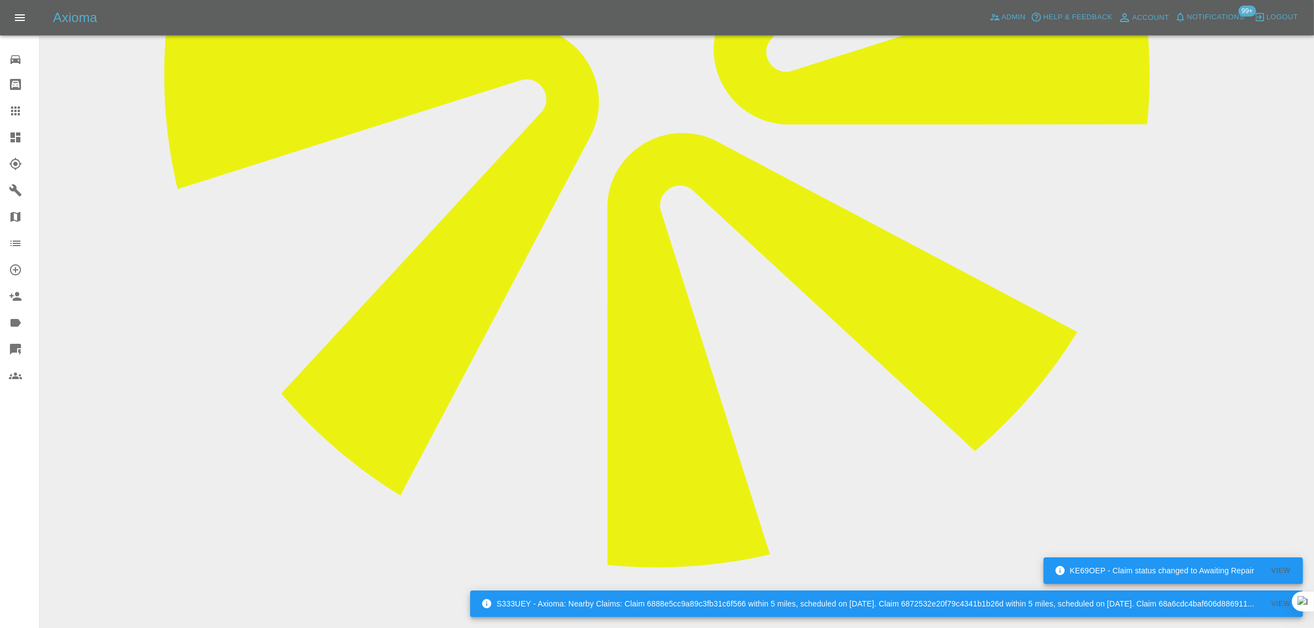
click at [11, 105] on icon at bounding box center [15, 110] width 13 height 13
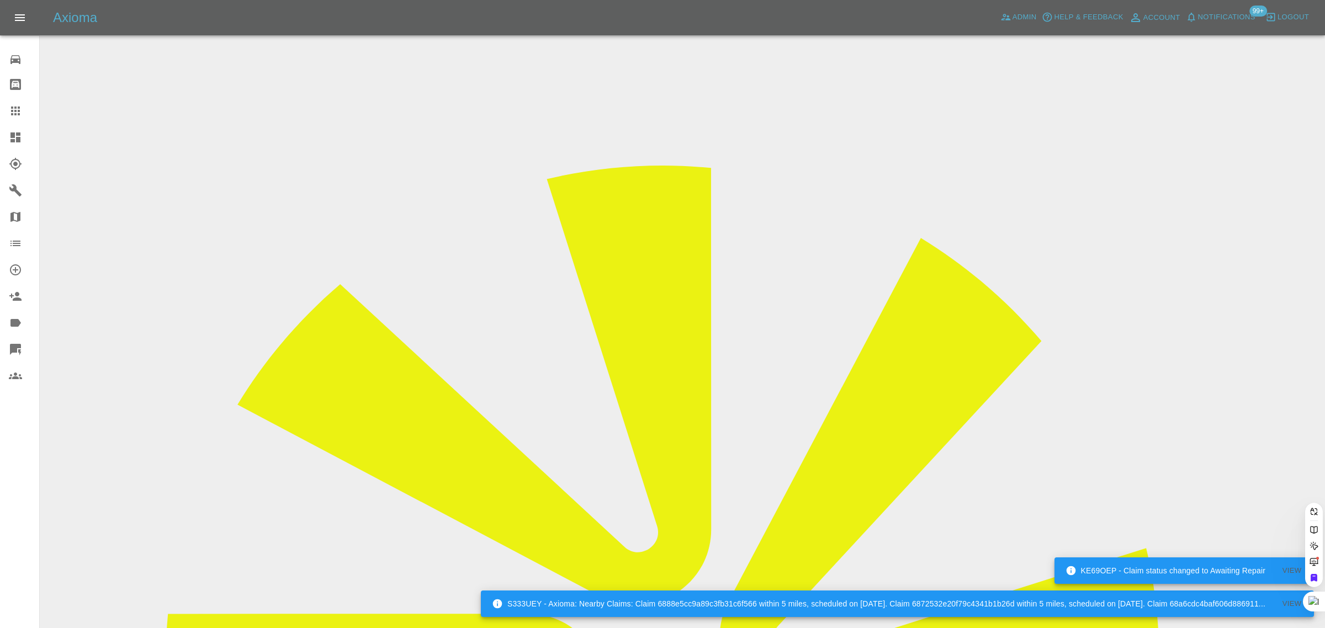
drag, startPoint x: 666, startPoint y: 349, endPoint x: 661, endPoint y: 359, distance: 10.4
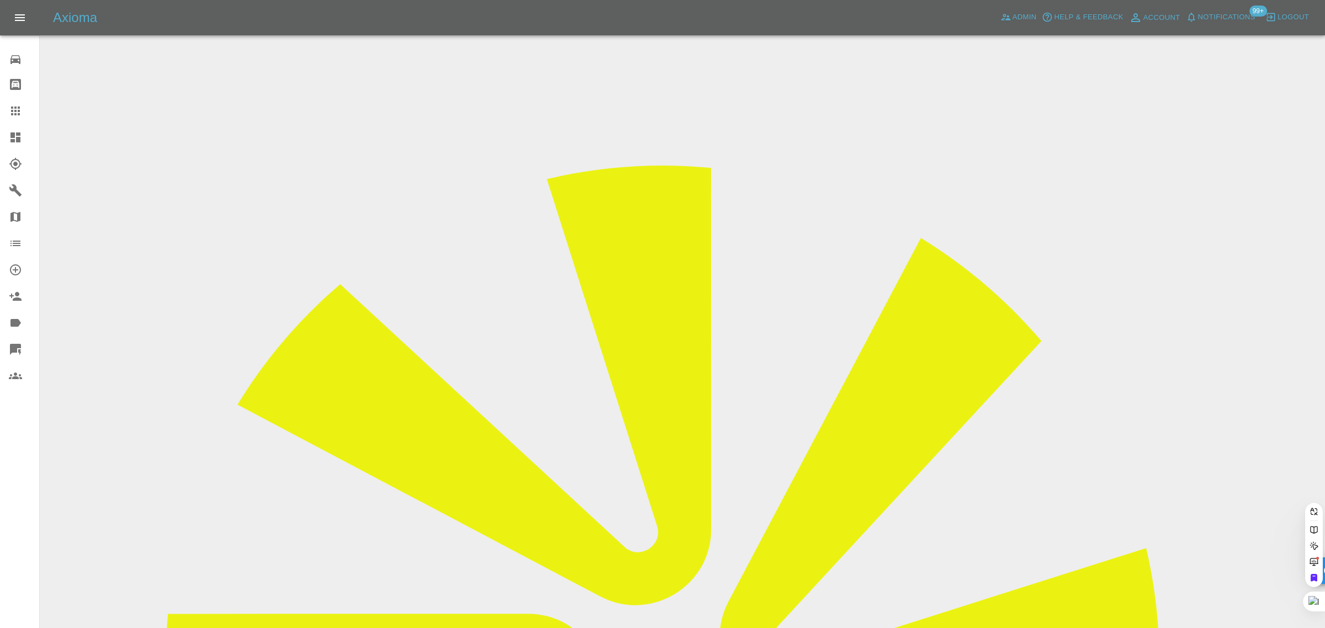
paste input "zofiaziemkowska@gmail.com"
type input "zofiaziemkowska@gmail.com"
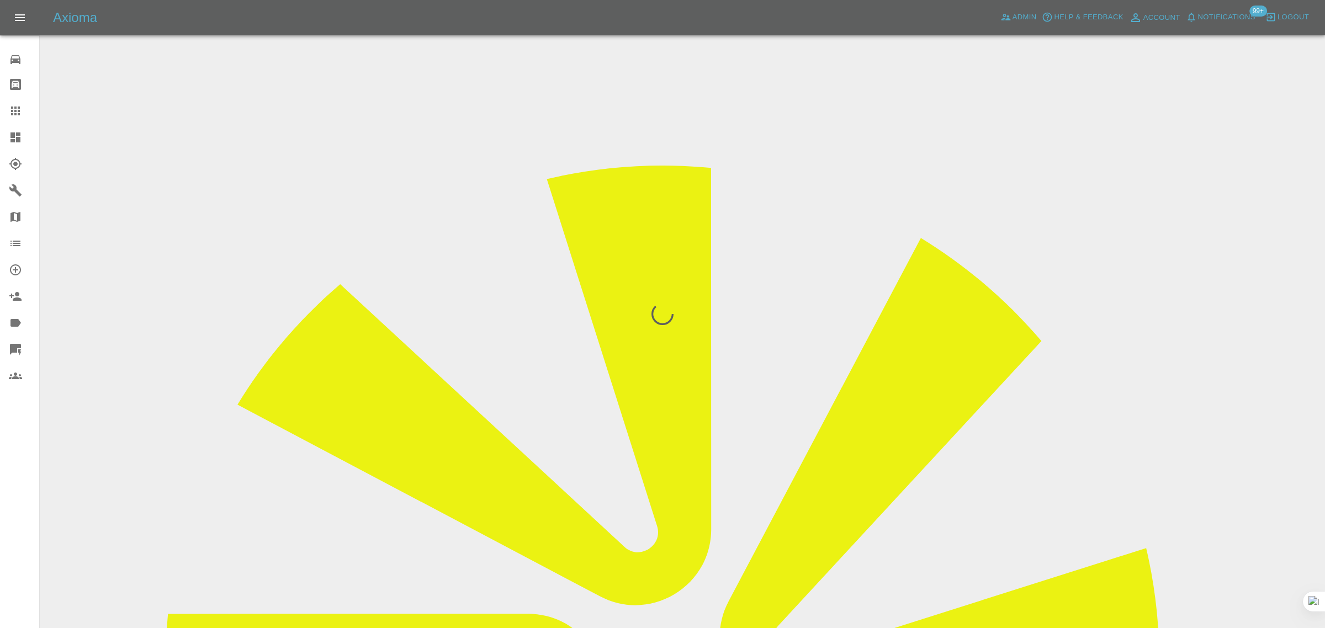
click at [2, 512] on div "0 Repair home Bodyshop home Claims Dashboard Explorer Garages Map Organization …" at bounding box center [20, 314] width 40 height 628
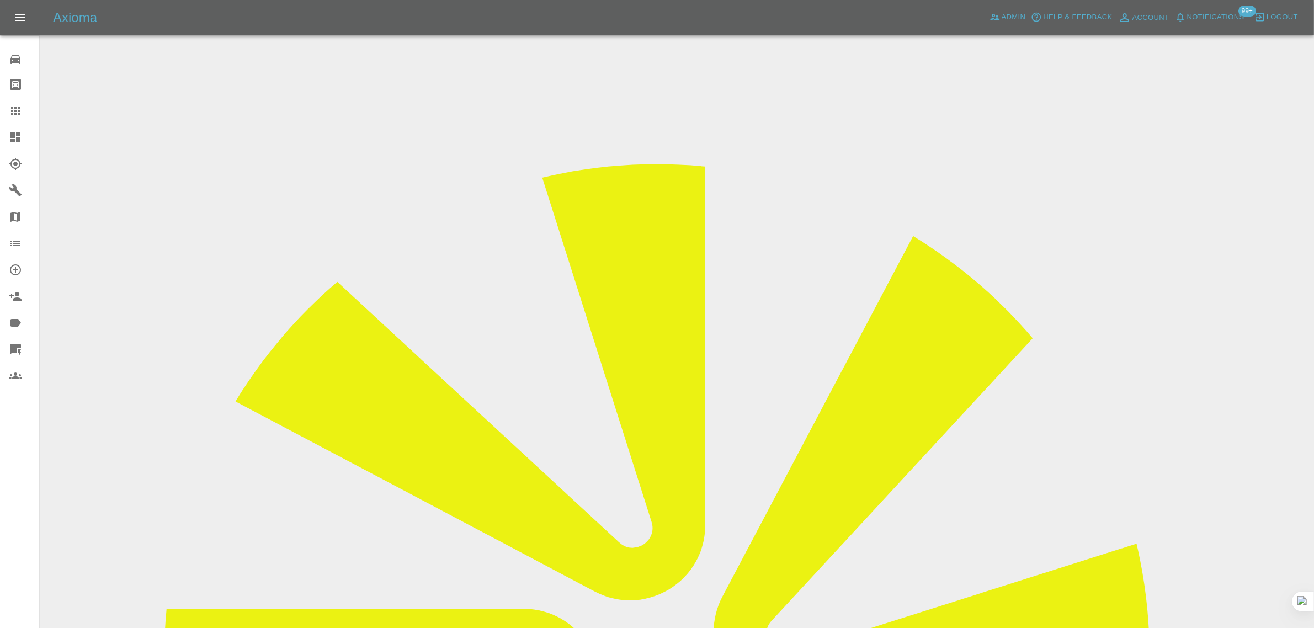
click at [21, 113] on icon at bounding box center [15, 110] width 13 height 13
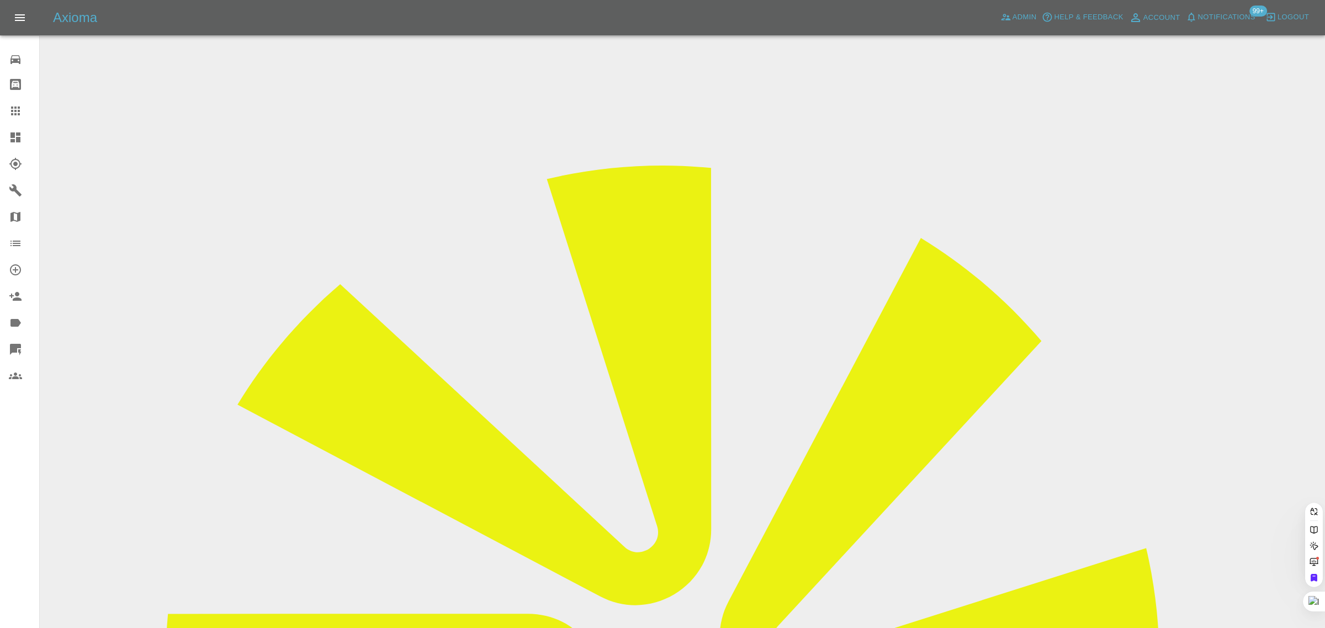
paste input "dcpm1987@gmail.com"
type input "dcpm1987@gmail.com"
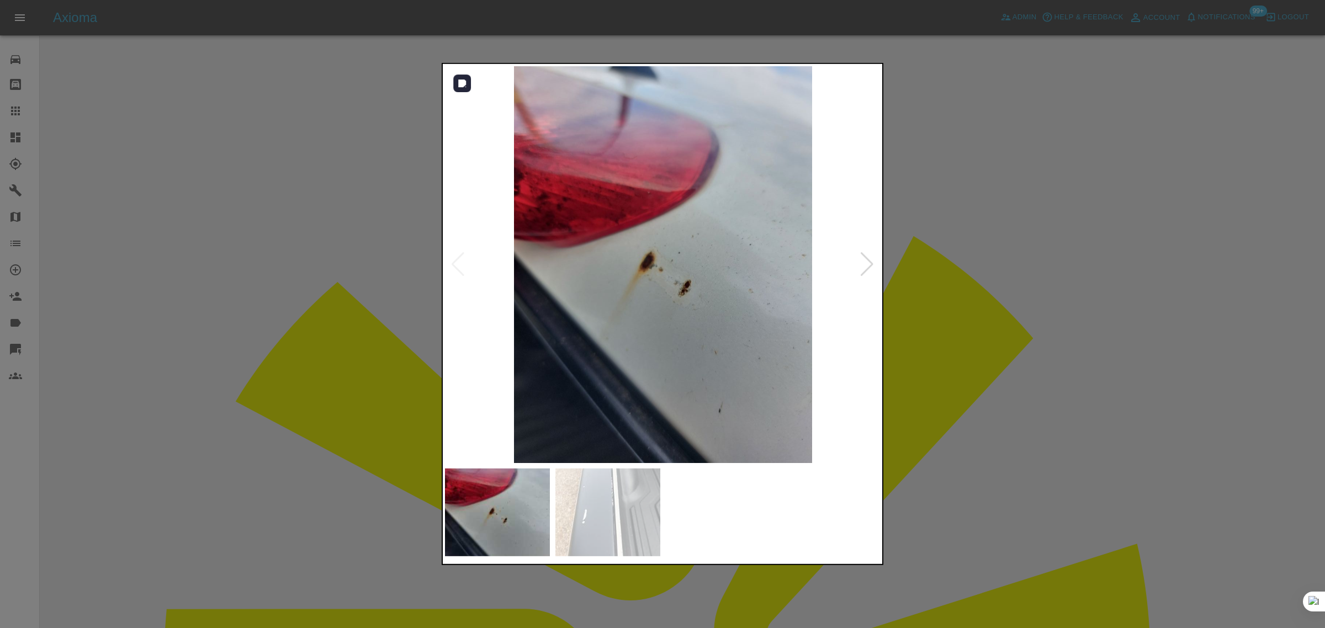
click at [867, 267] on div at bounding box center [866, 264] width 15 height 24
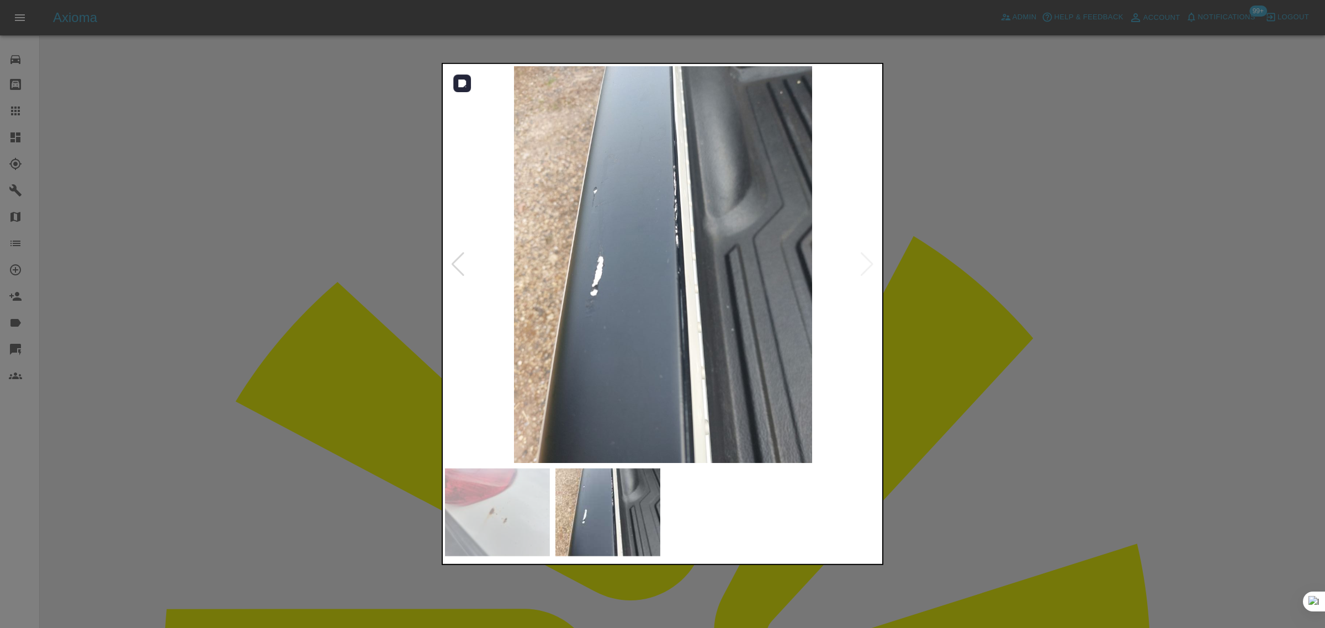
click at [867, 267] on img at bounding box center [663, 264] width 436 height 397
click at [936, 287] on div at bounding box center [662, 314] width 1325 height 628
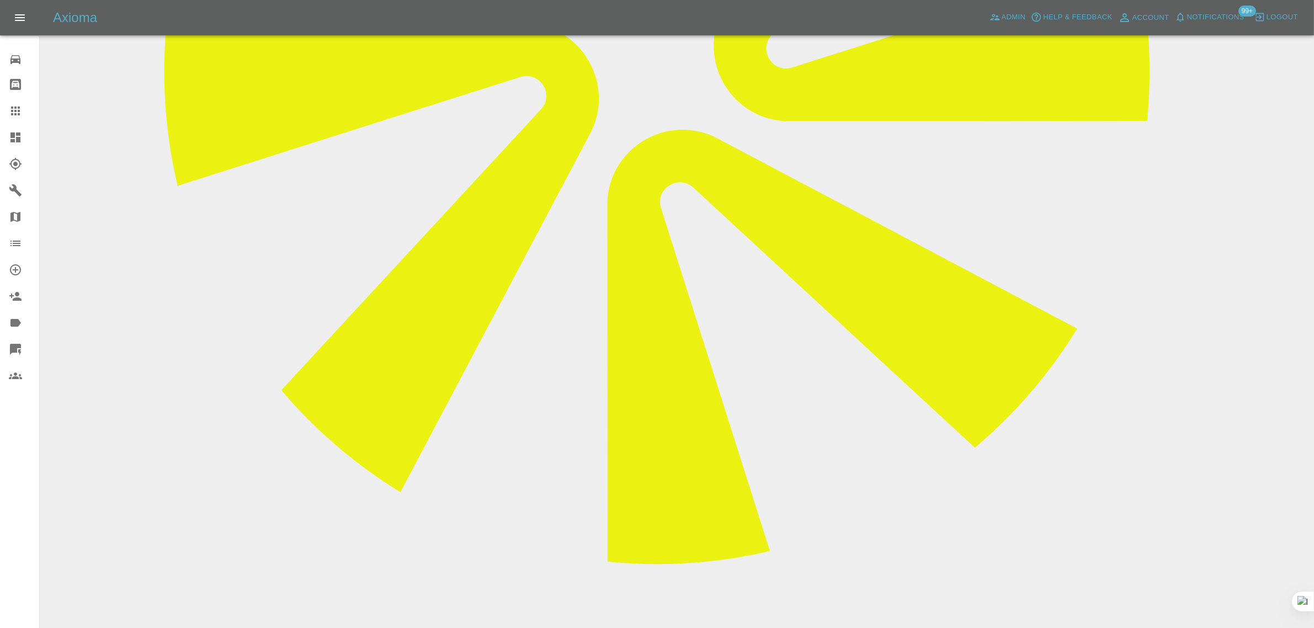
scroll to position [713, 0]
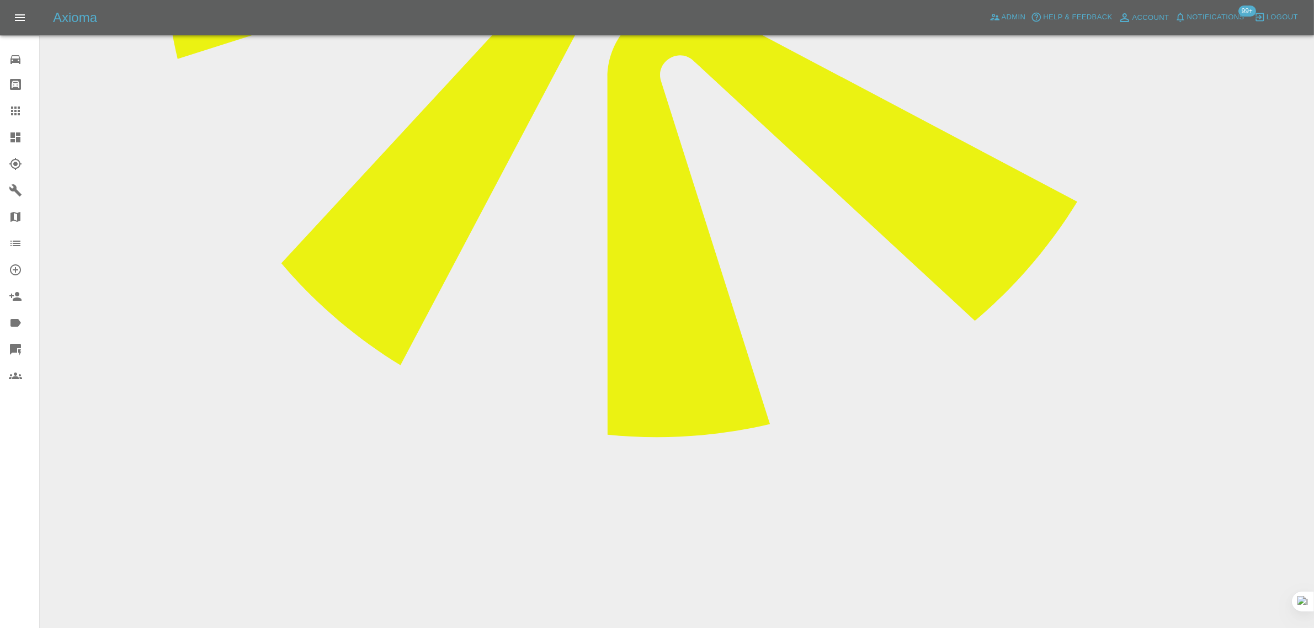
click at [25, 113] on div at bounding box center [24, 110] width 31 height 13
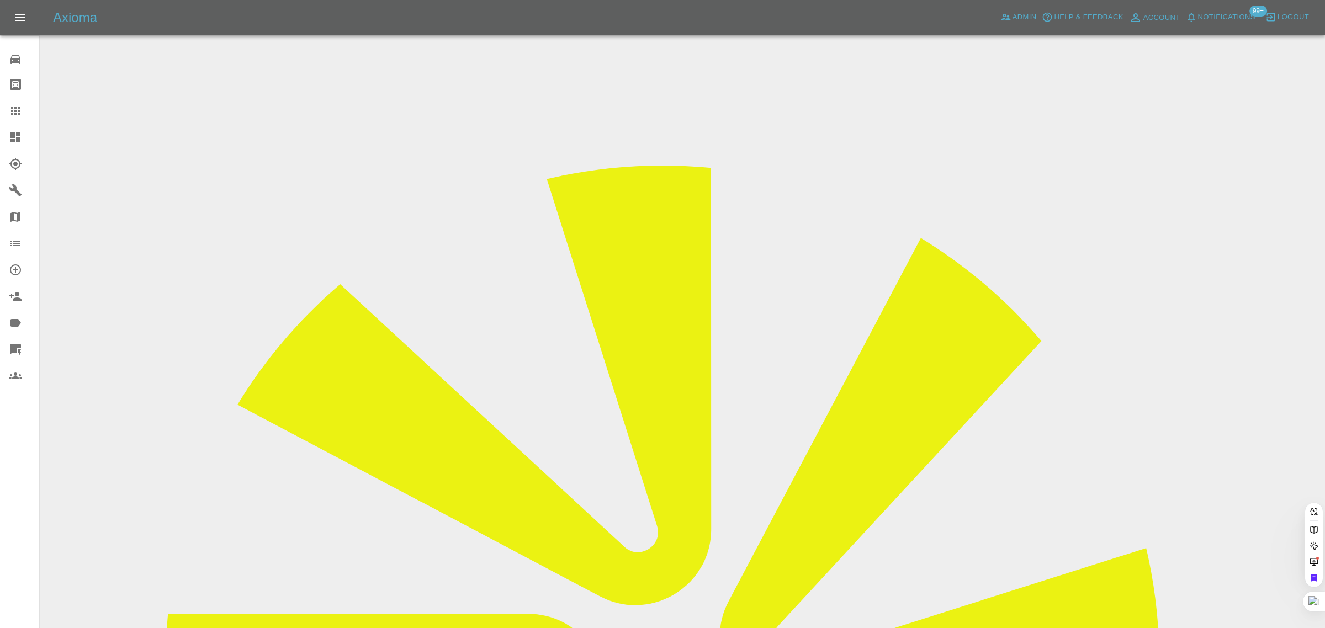
paste input "GL67GCZ"
type input "GL67GCZ"
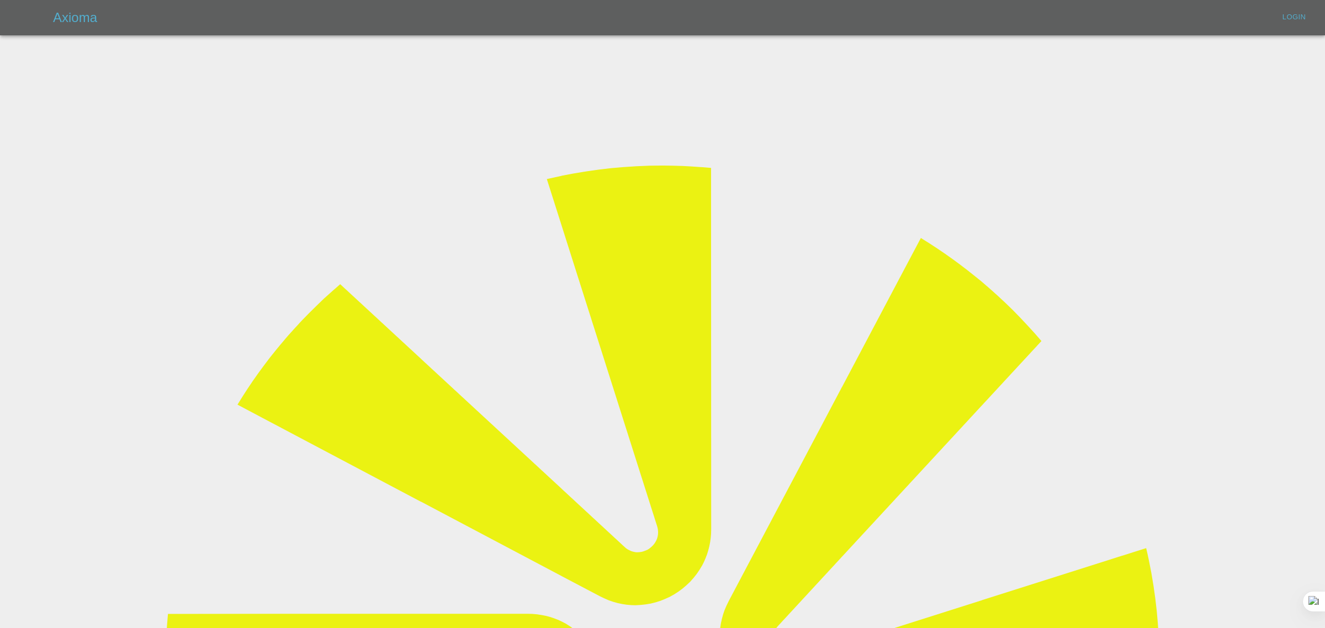
type input "bookkeeping@fifoaccounting.com"
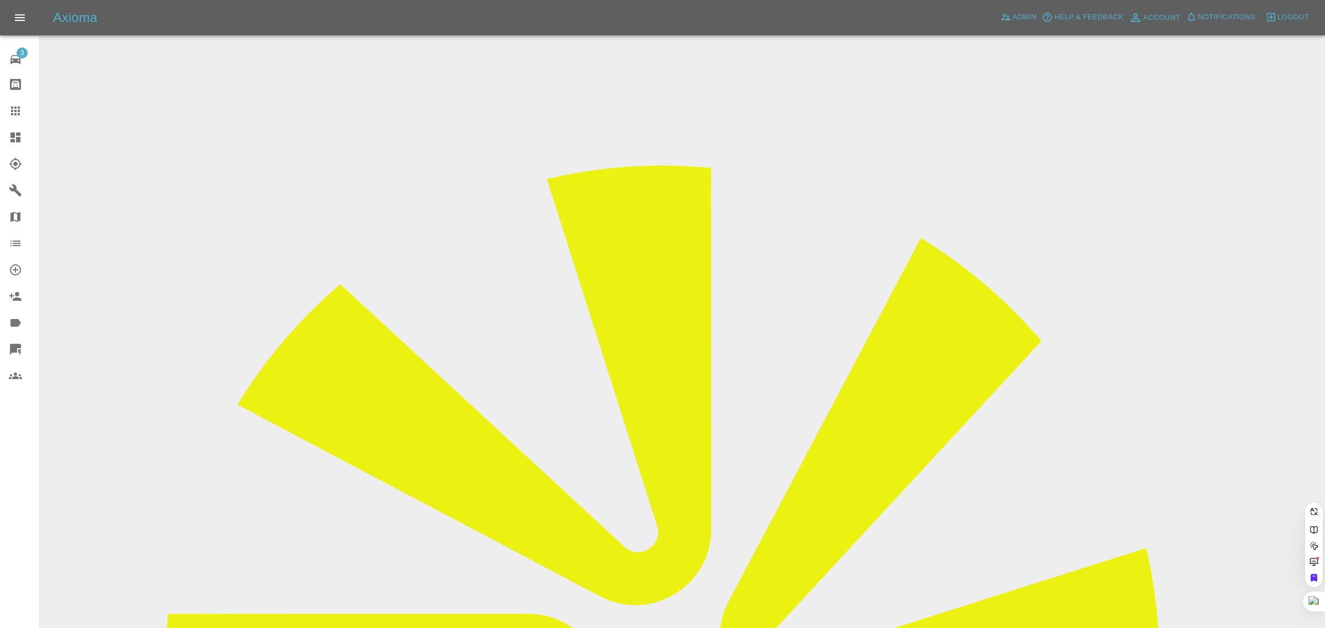
paste input "GL67GCZ"
type input "GL67GCZ"
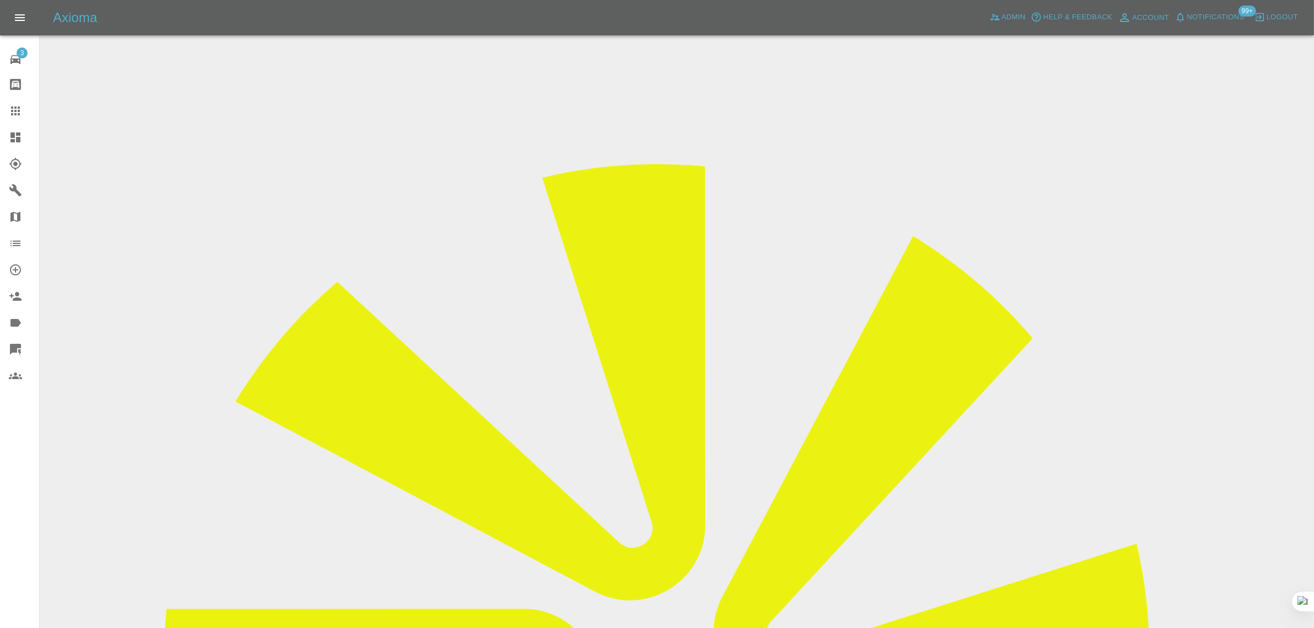
click at [0, 0] on input "Choose images" at bounding box center [0, 0] width 0 height 0
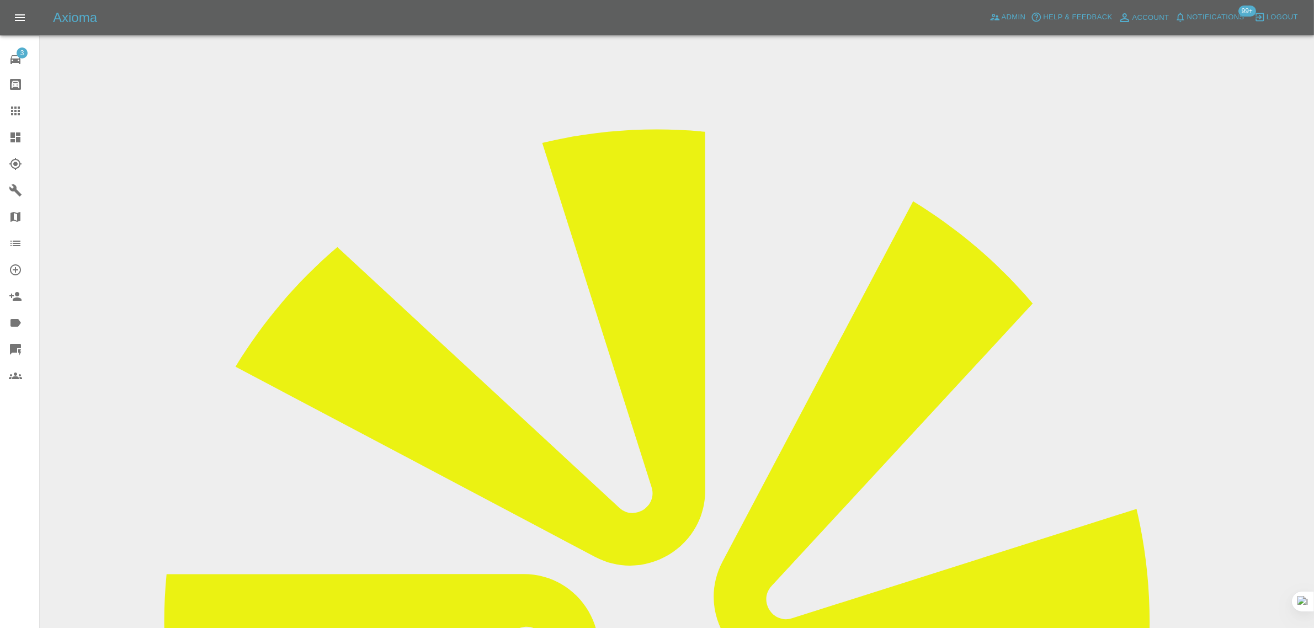
scroll to position [54, 0]
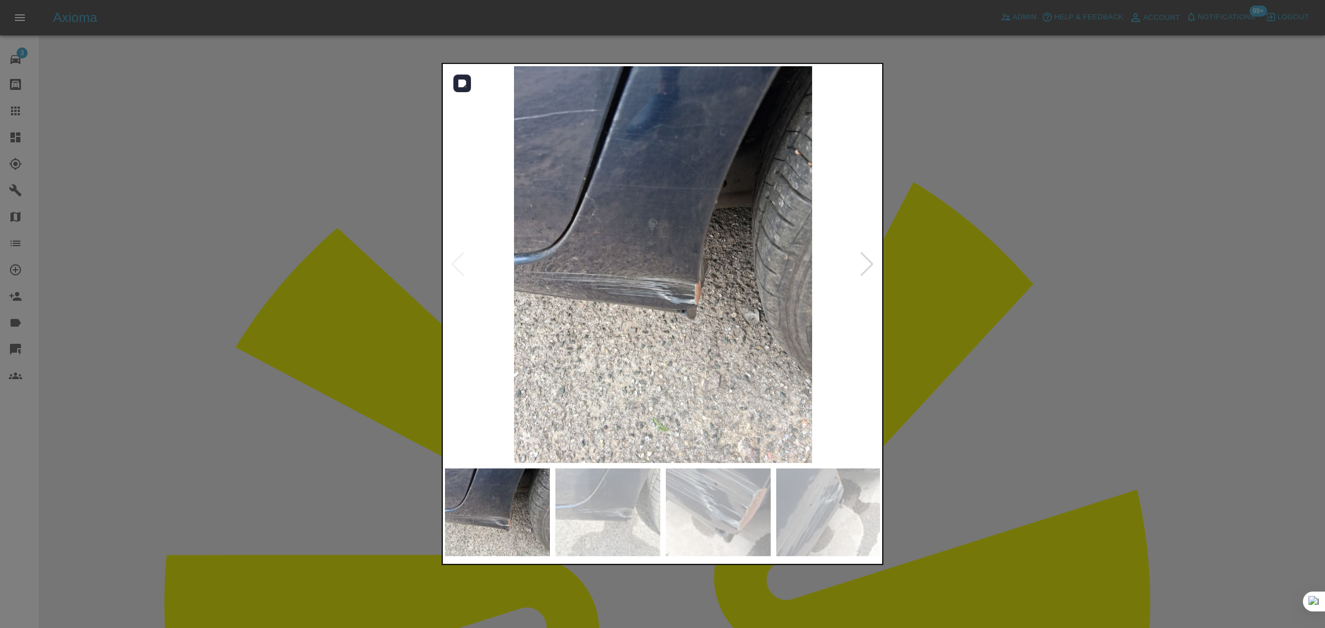
click at [869, 267] on div at bounding box center [866, 264] width 15 height 24
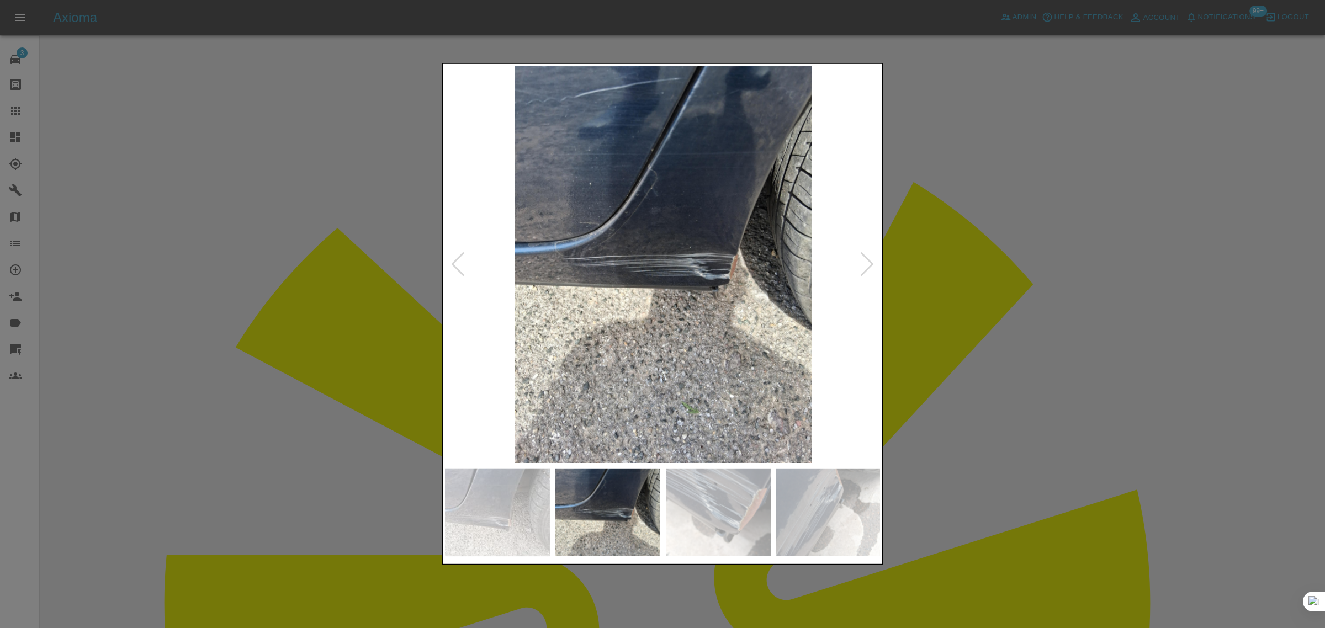
click at [869, 267] on div at bounding box center [866, 264] width 15 height 24
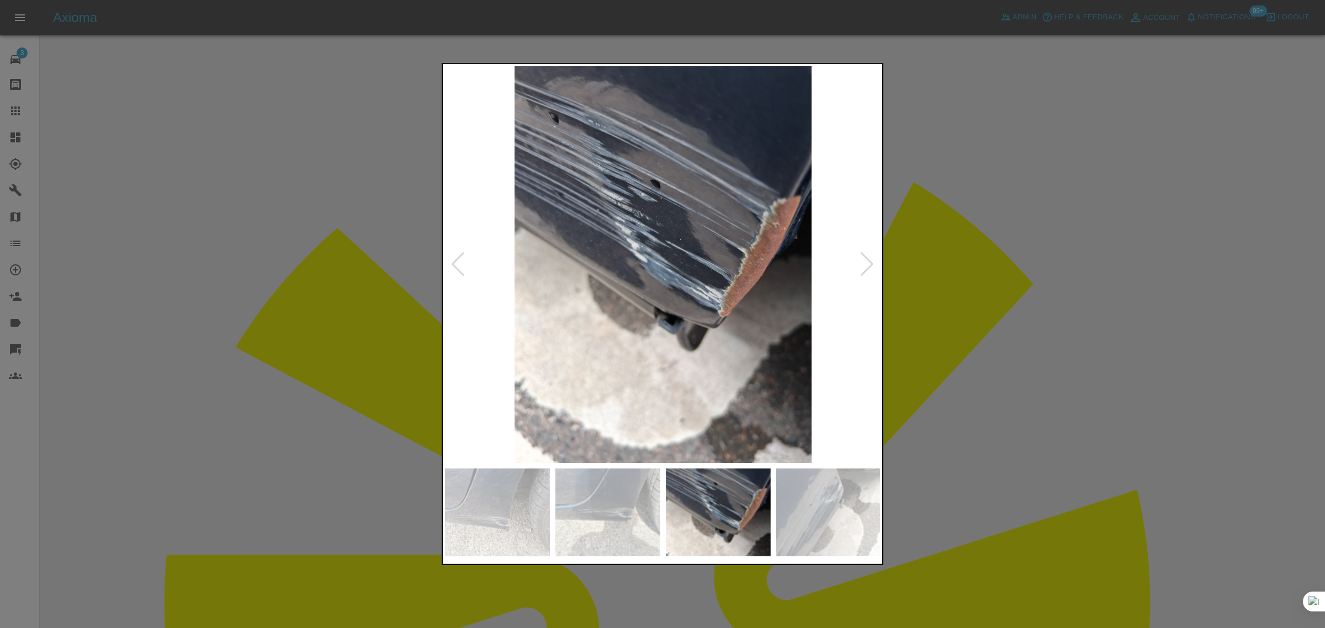
click at [869, 267] on div at bounding box center [866, 264] width 15 height 24
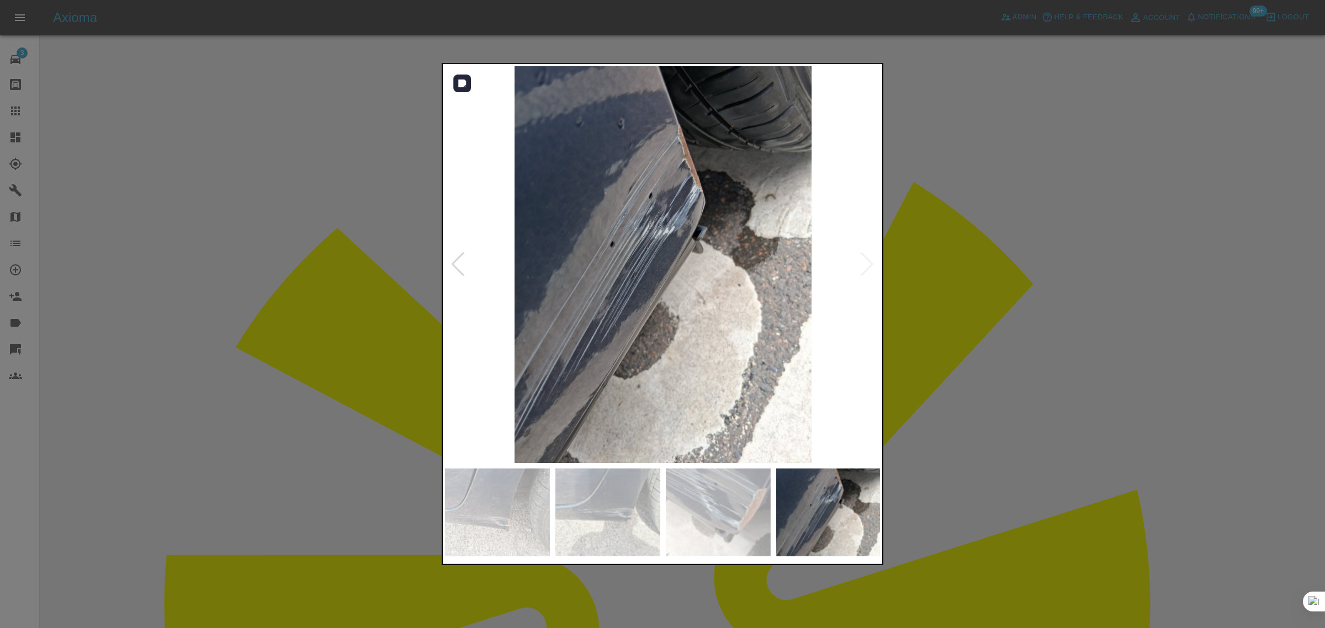
click at [869, 267] on img at bounding box center [663, 264] width 436 height 397
click at [916, 238] on div at bounding box center [662, 314] width 1325 height 628
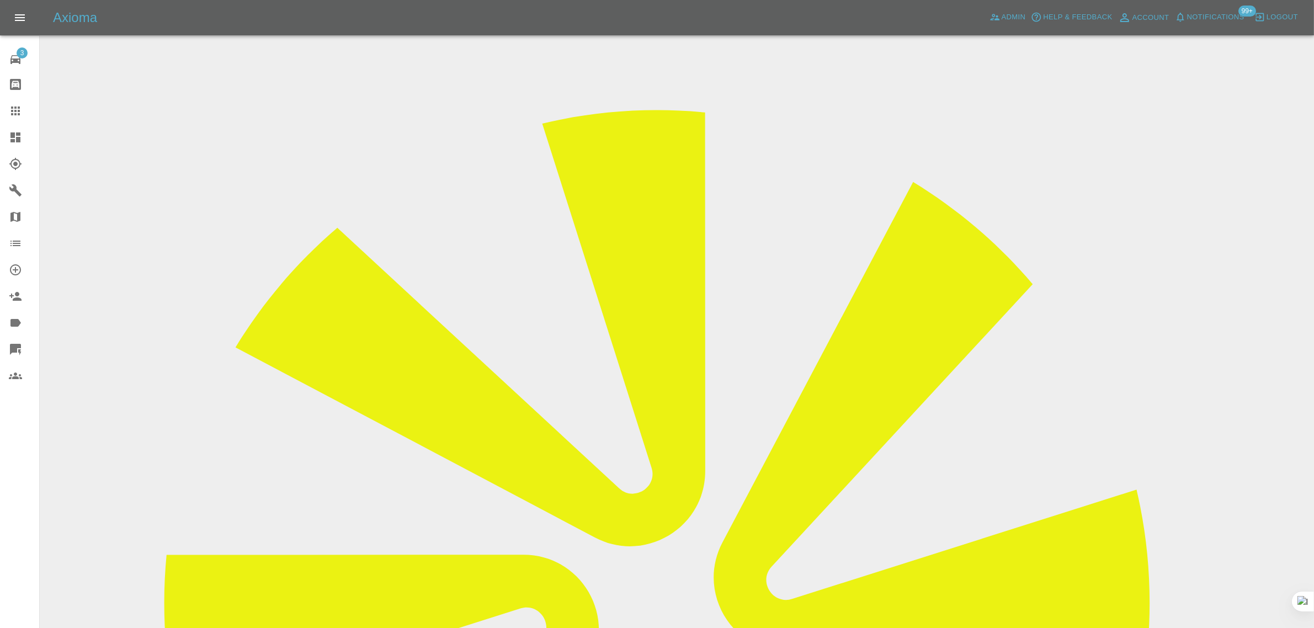
click at [17, 109] on icon at bounding box center [15, 110] width 13 height 13
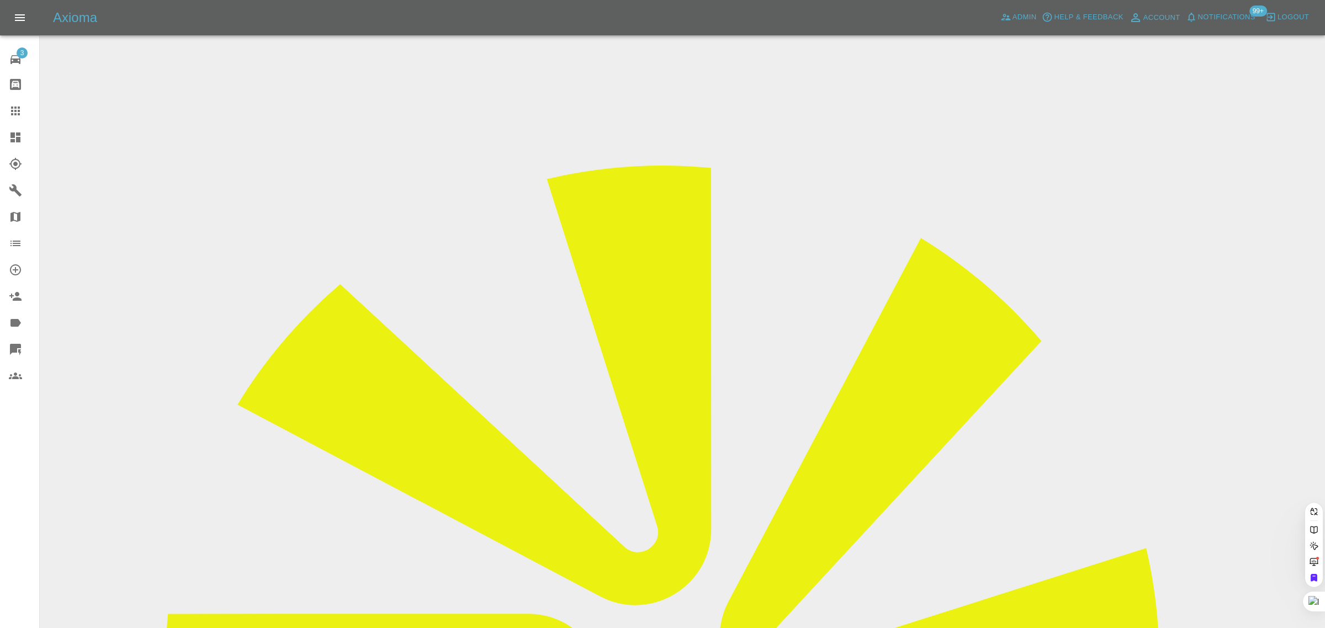
paste input "Charlotte@admiral-scaffolding.co.uk"
type input "Charlotte@admiral-scaffolding.co.uk"
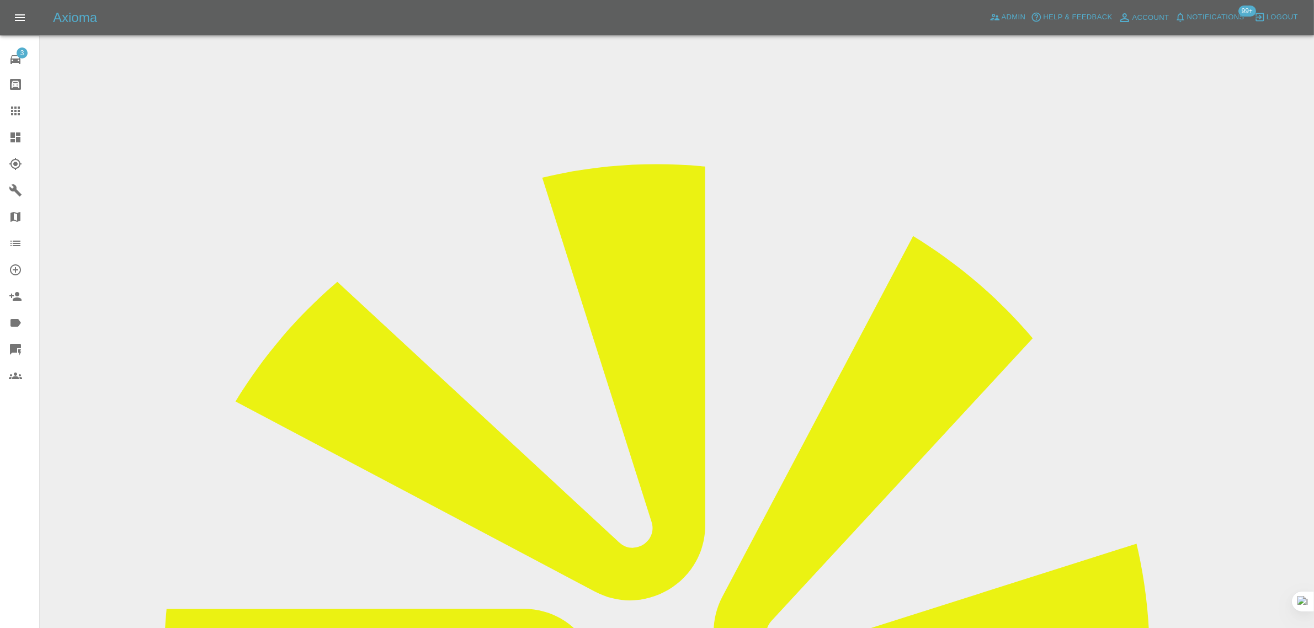
click at [23, 107] on div at bounding box center [24, 110] width 31 height 13
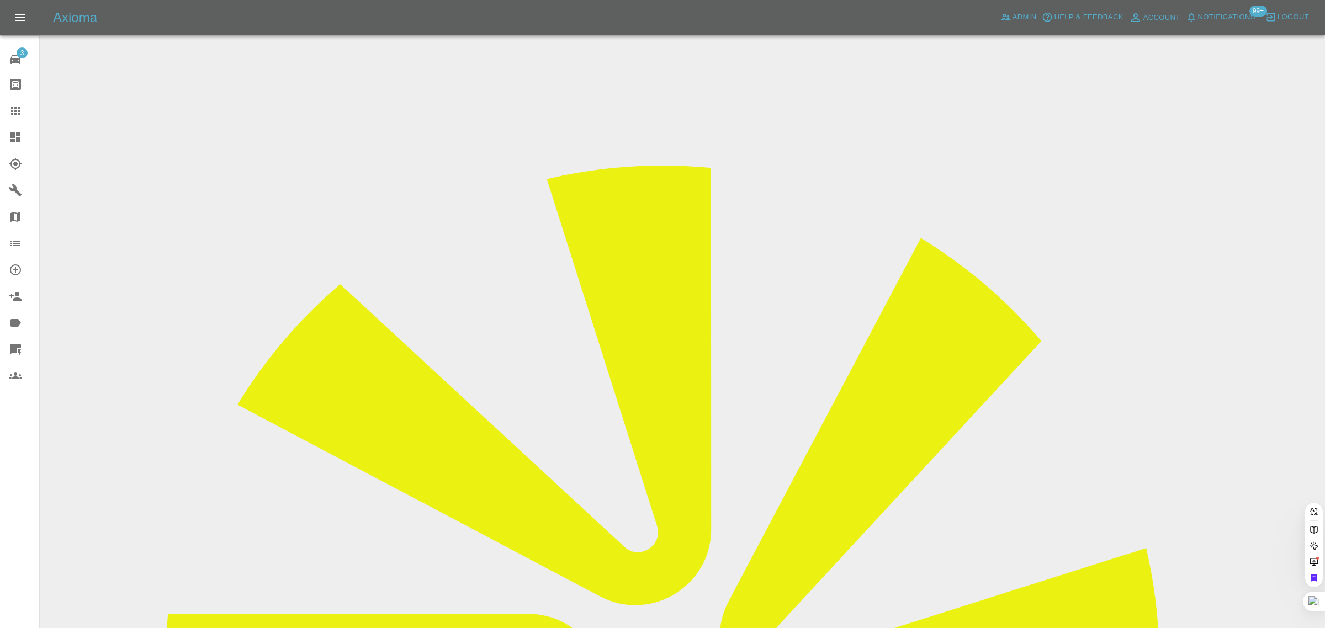
paste input "oliverstace@gmail.com"
type input "oliverstace@gmail.com"
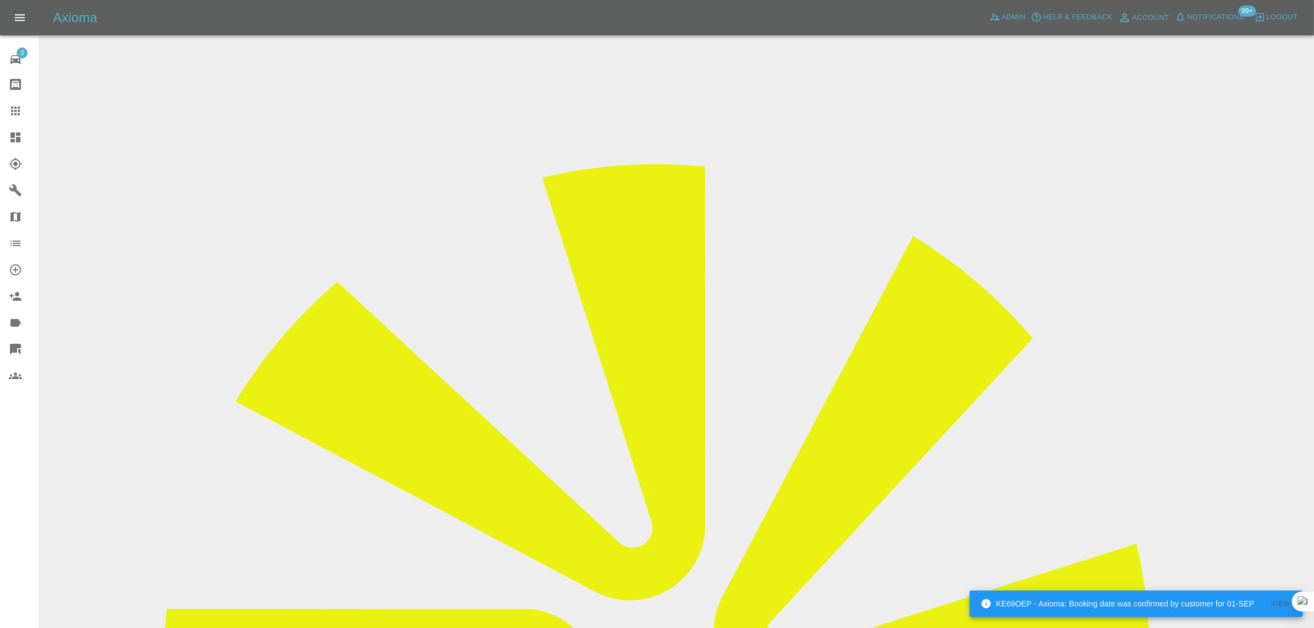
click at [0, 0] on input "Choose images" at bounding box center [0, 0] width 0 height 0
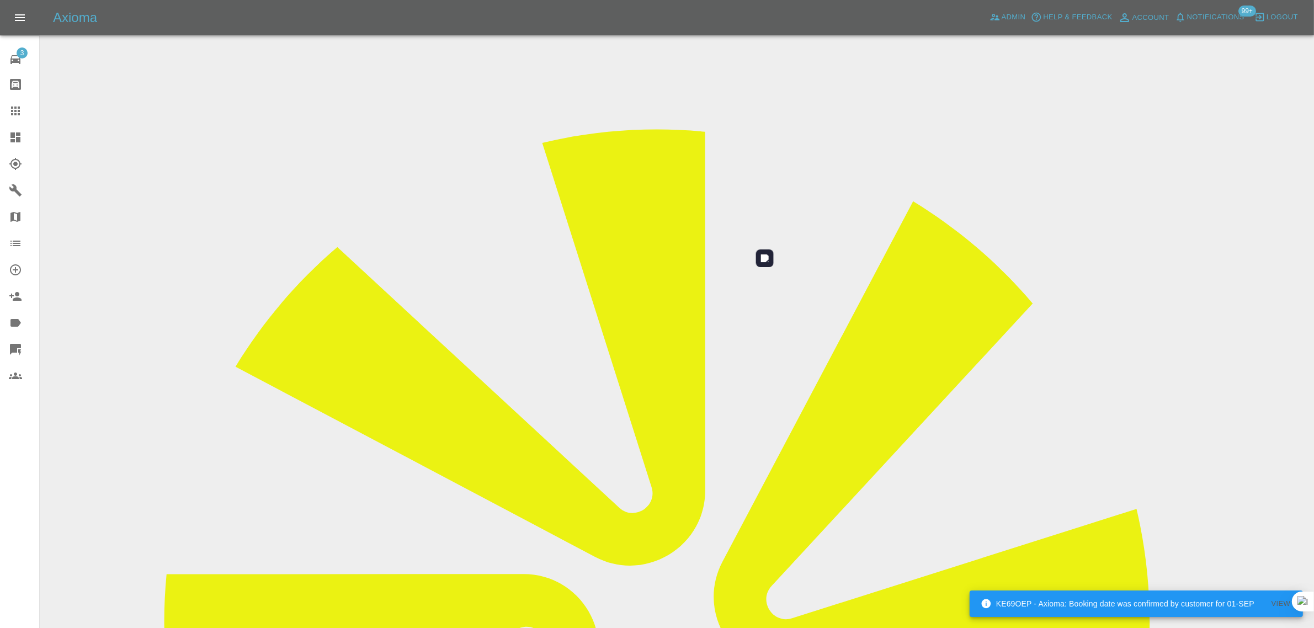
scroll to position [54, 0]
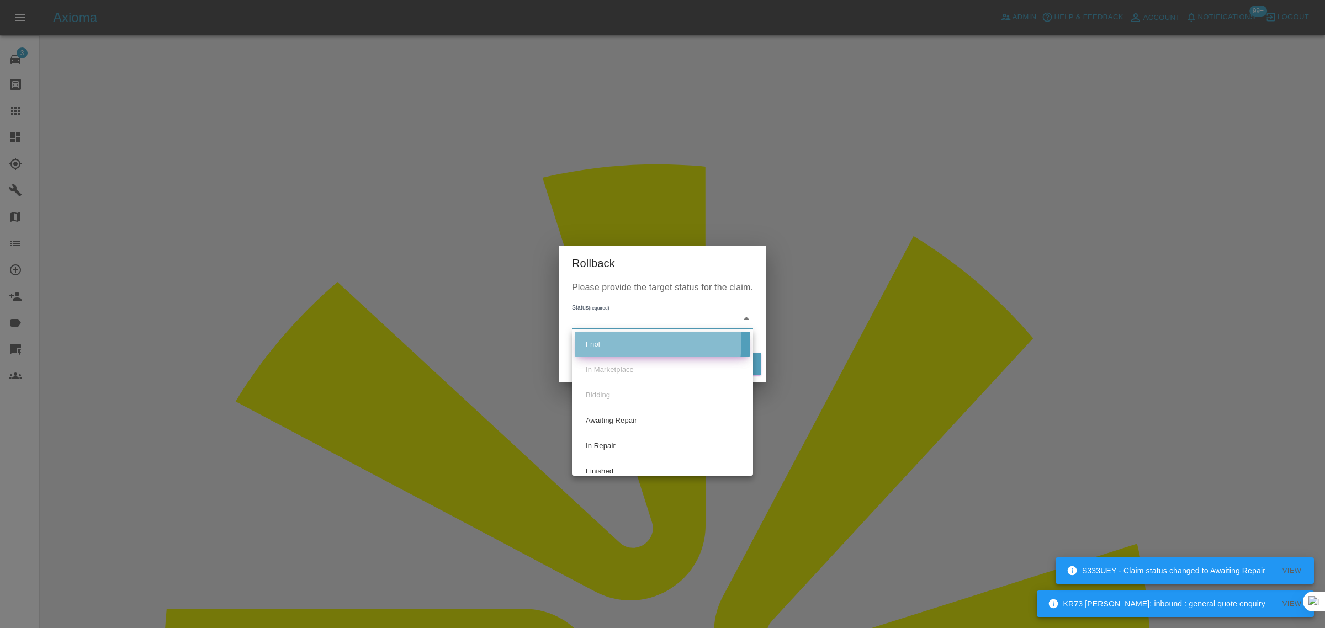
click at [592, 341] on li "Fnol" at bounding box center [663, 344] width 176 height 25
type input "fnol"
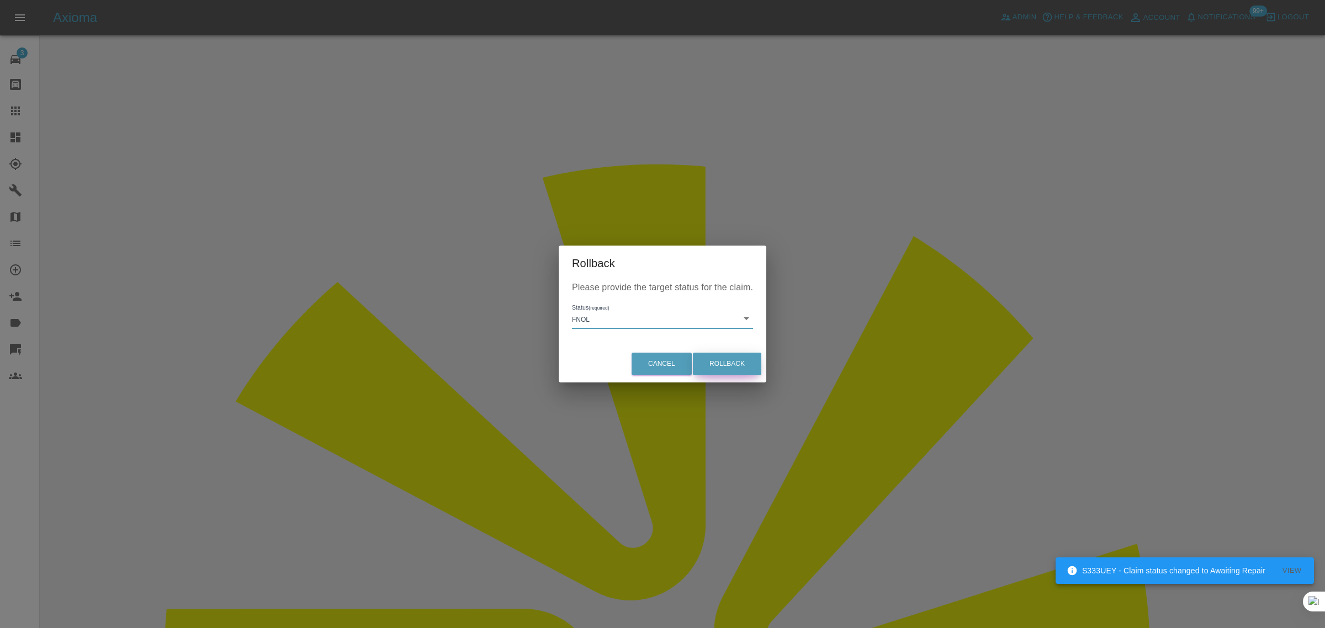
click at [739, 369] on button "Rollback" at bounding box center [727, 364] width 68 height 23
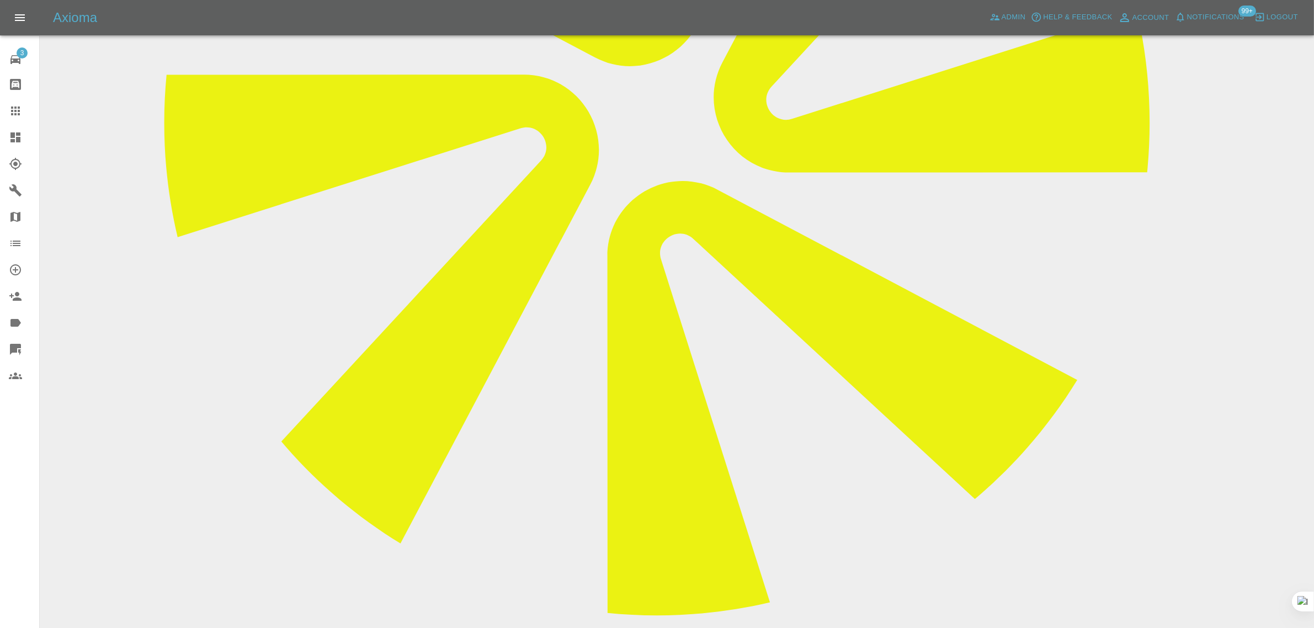
scroll to position [552, 0]
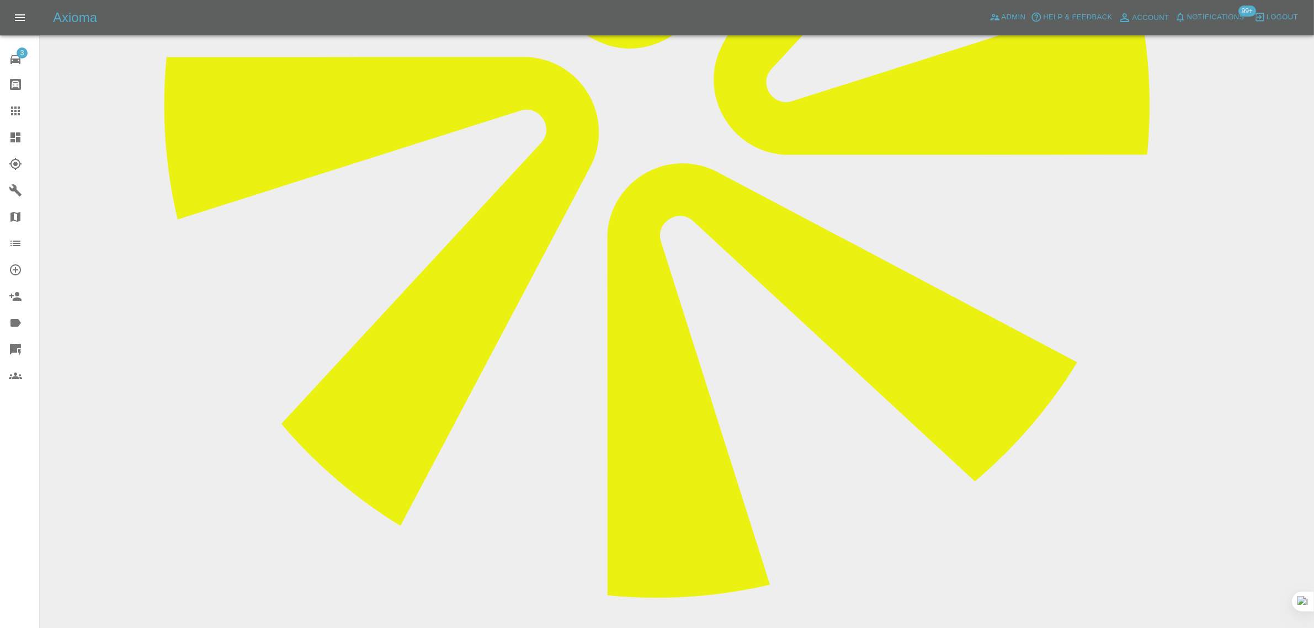
paste textarea "I recently was sent a quote for some work on my car but would like to get anoth…"
type textarea "I recently was sent a quote for some work on my car but would like to get anoth…"
click at [14, 111] on icon at bounding box center [15, 111] width 9 height 9
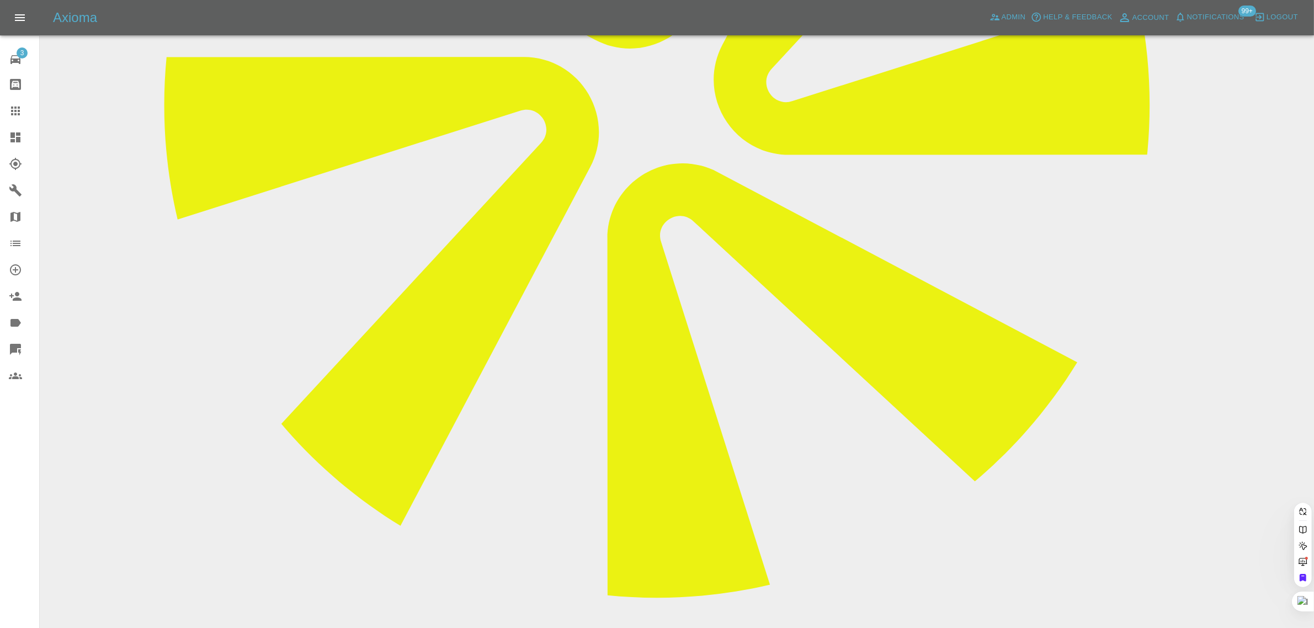
click at [7, 108] on link "Claims" at bounding box center [19, 111] width 39 height 26
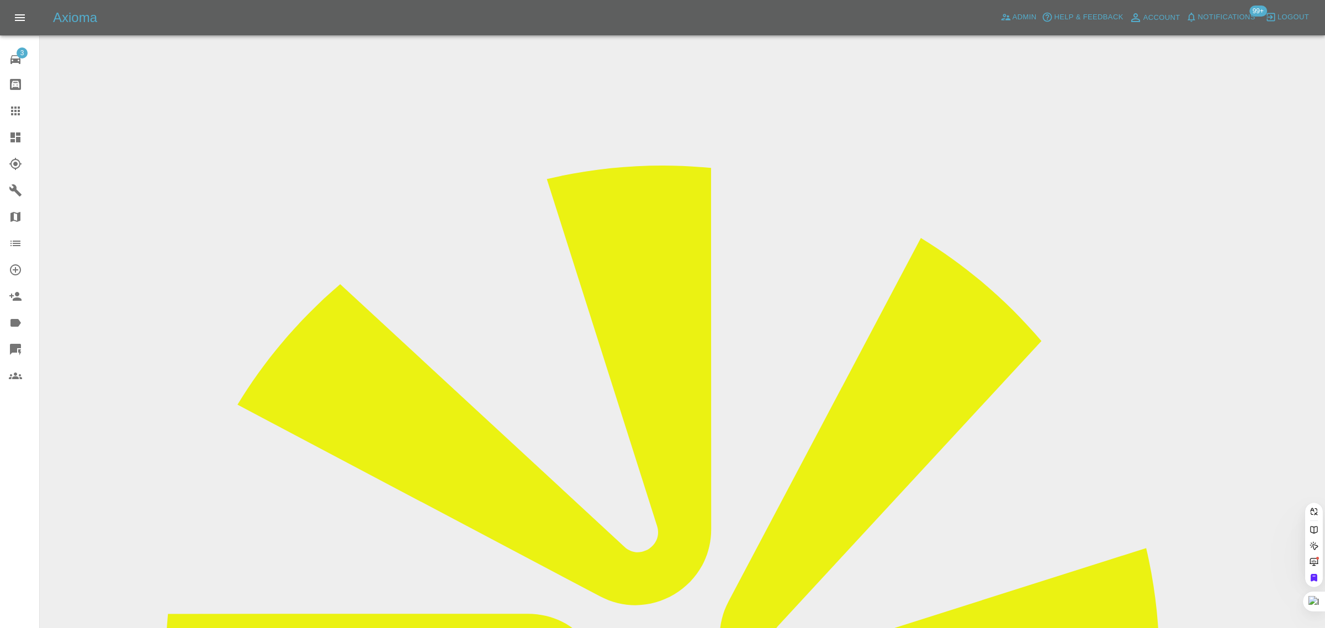
paste input "mikecniven@gmail.com"
type input "mikecniven@gmail.com"
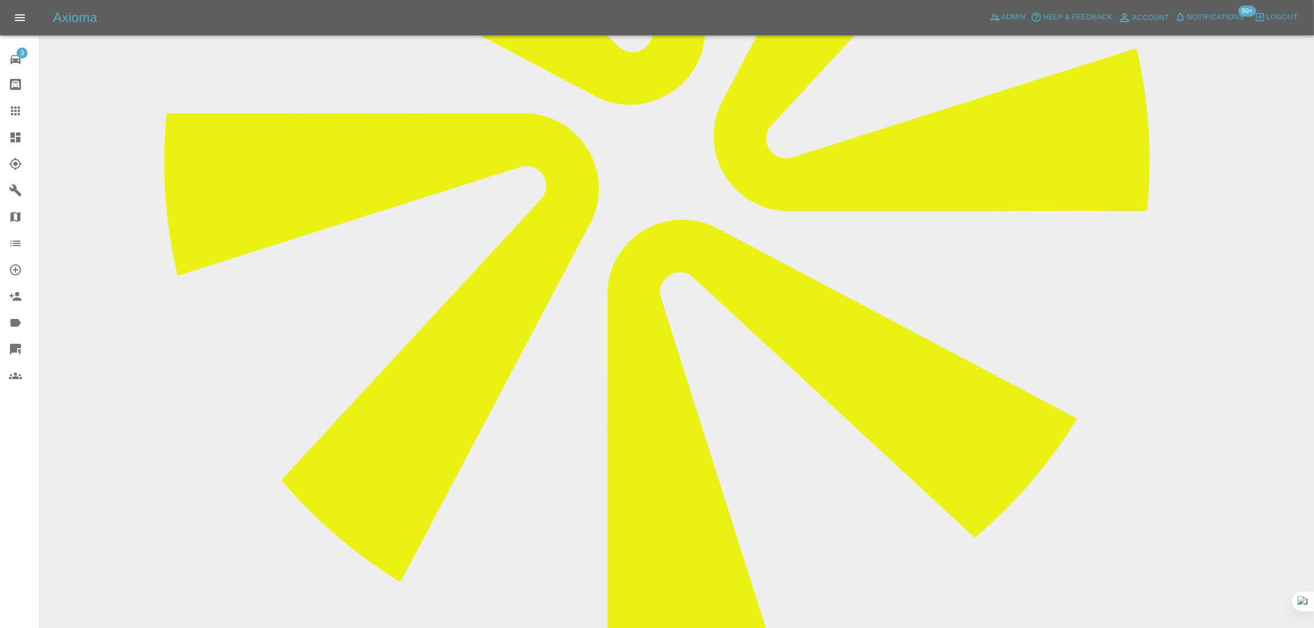
scroll to position [582, 0]
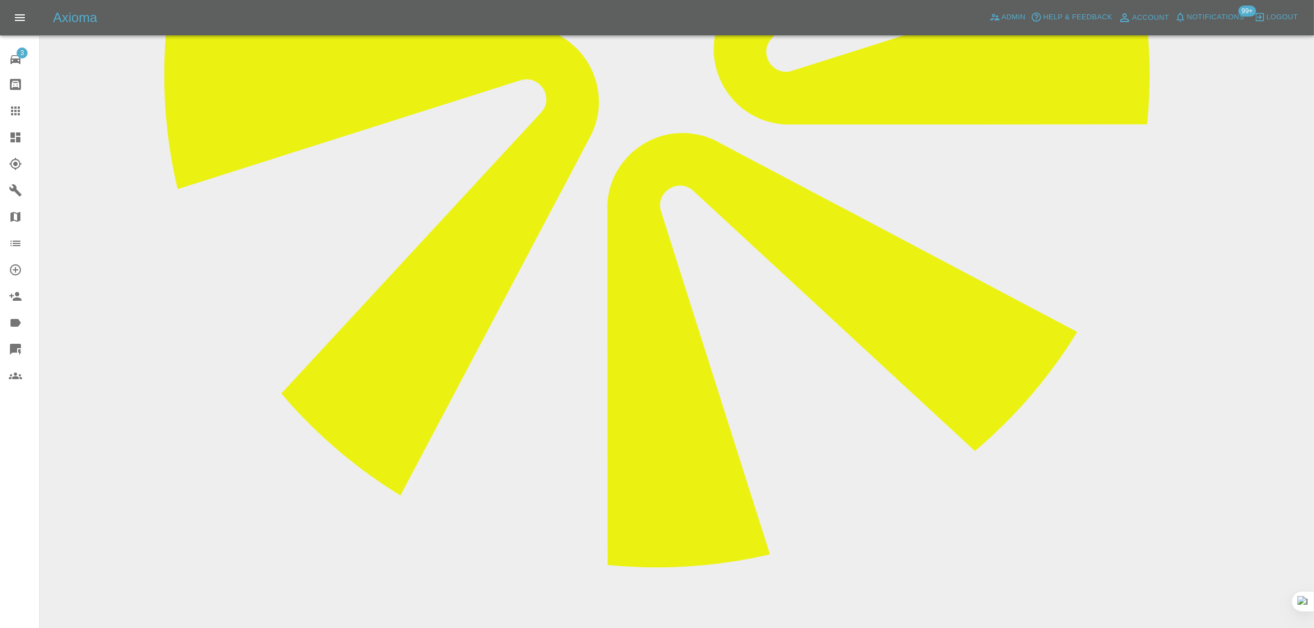
paste textarea "I can get a new bumper in the right colour fitted for that price so no thanks"
type textarea "I can get a new bumper in the right colour fitted for that price so no thanks"
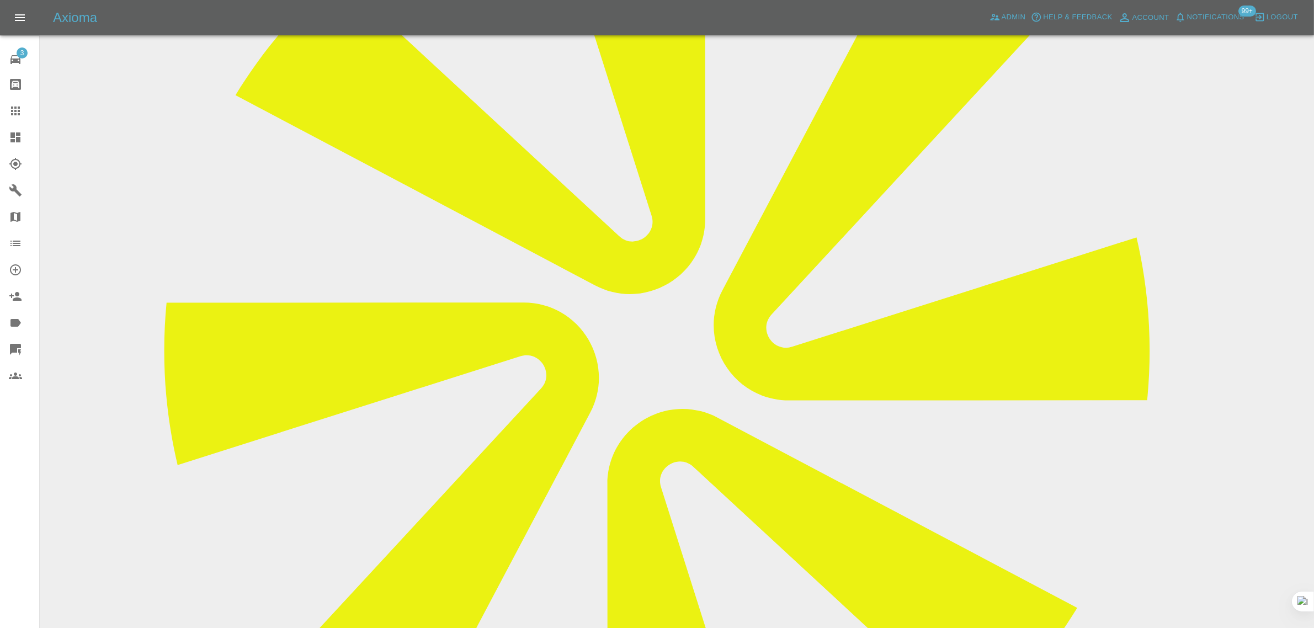
scroll to position [99, 0]
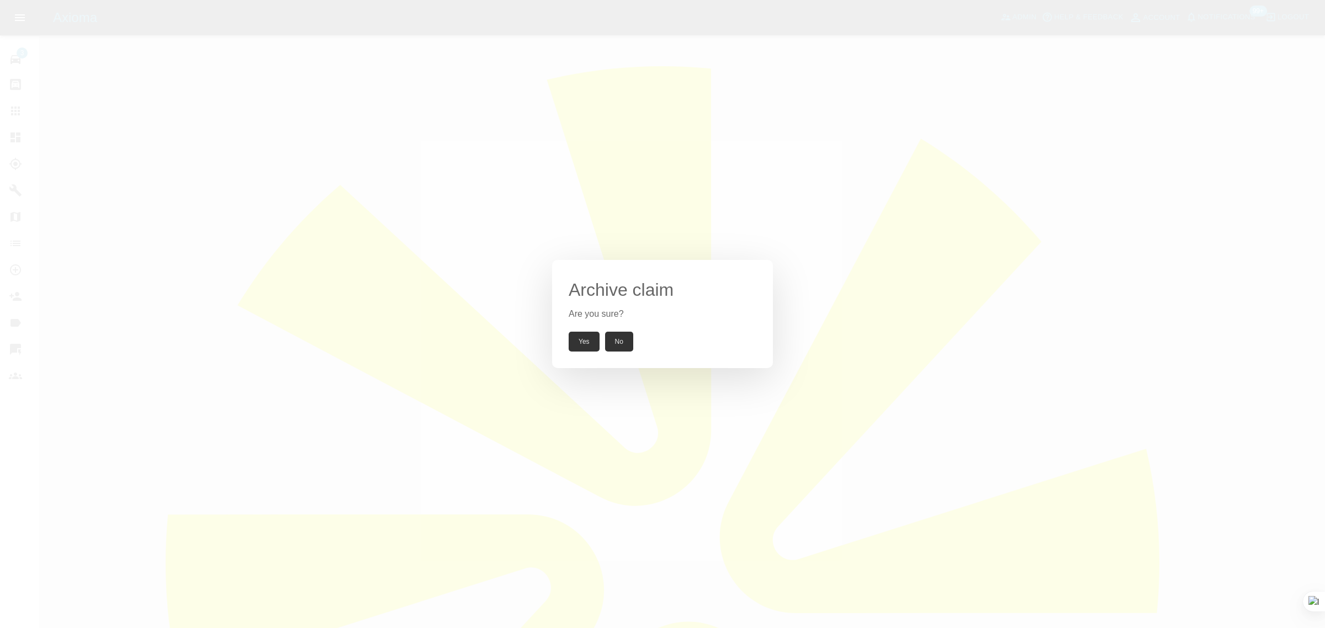
click at [597, 346] on button "Yes" at bounding box center [584, 342] width 31 height 20
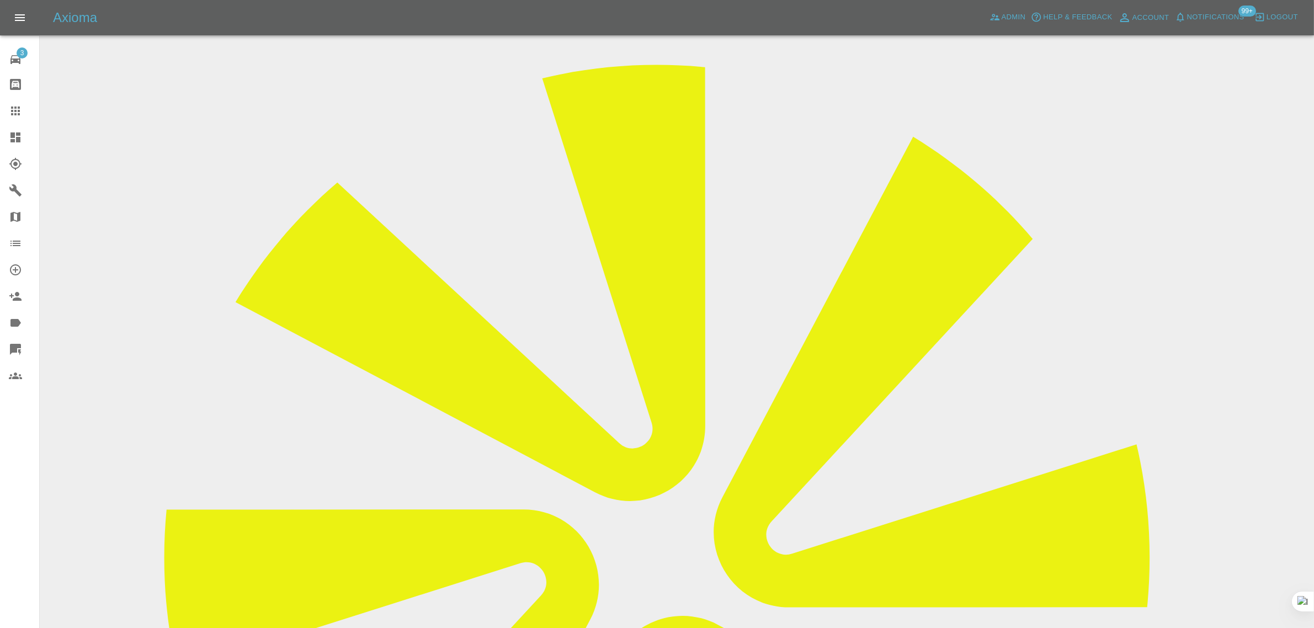
click at [12, 101] on link "Claims" at bounding box center [19, 111] width 39 height 26
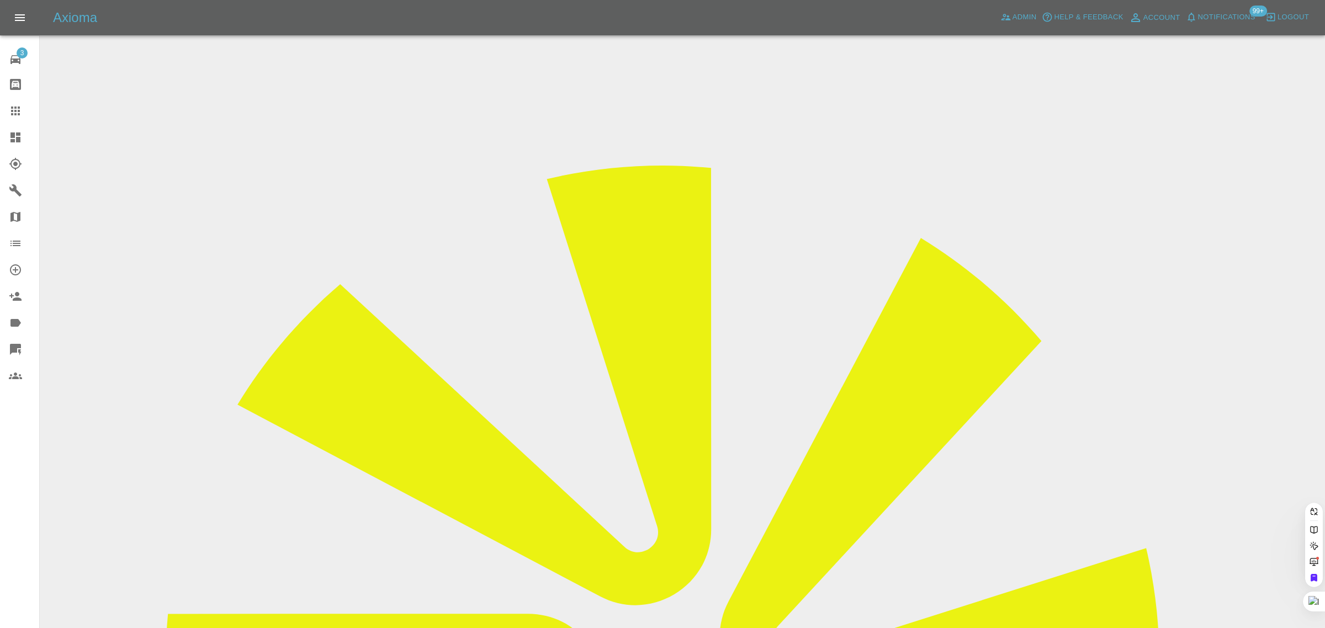
paste input "[EMAIL_ADDRESS][DOMAIN_NAME]"
type input "[EMAIL_ADDRESS][DOMAIN_NAME]"
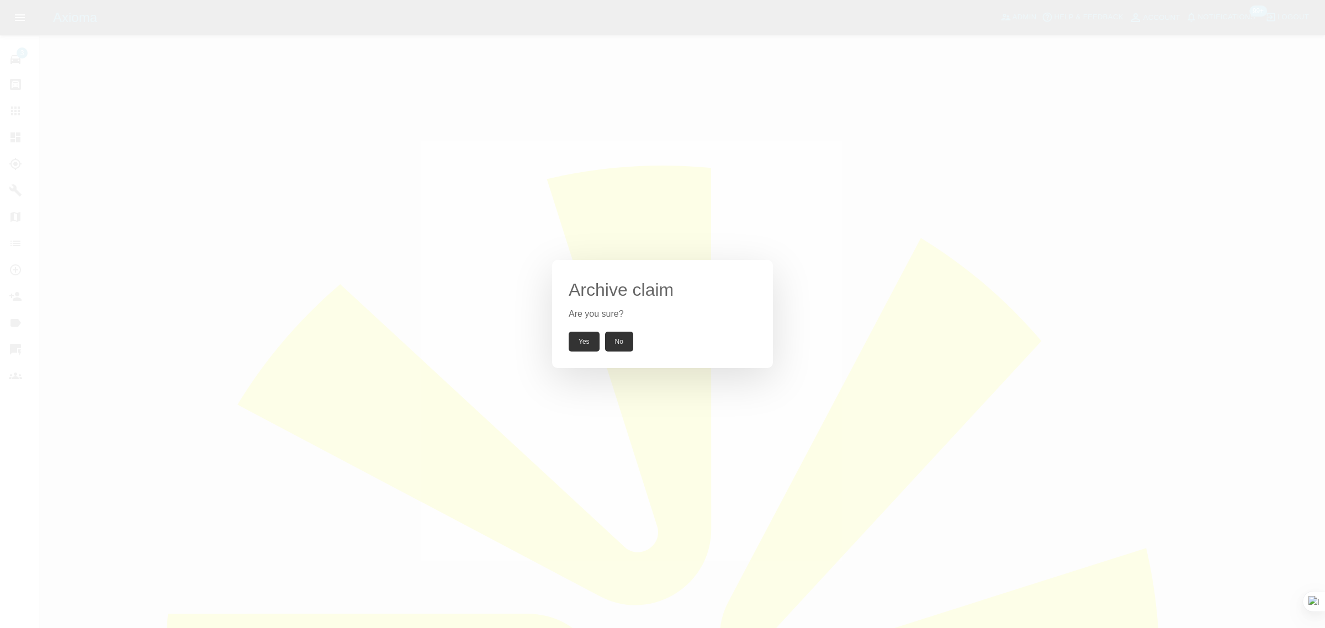
click at [577, 338] on button "Yes" at bounding box center [584, 342] width 31 height 20
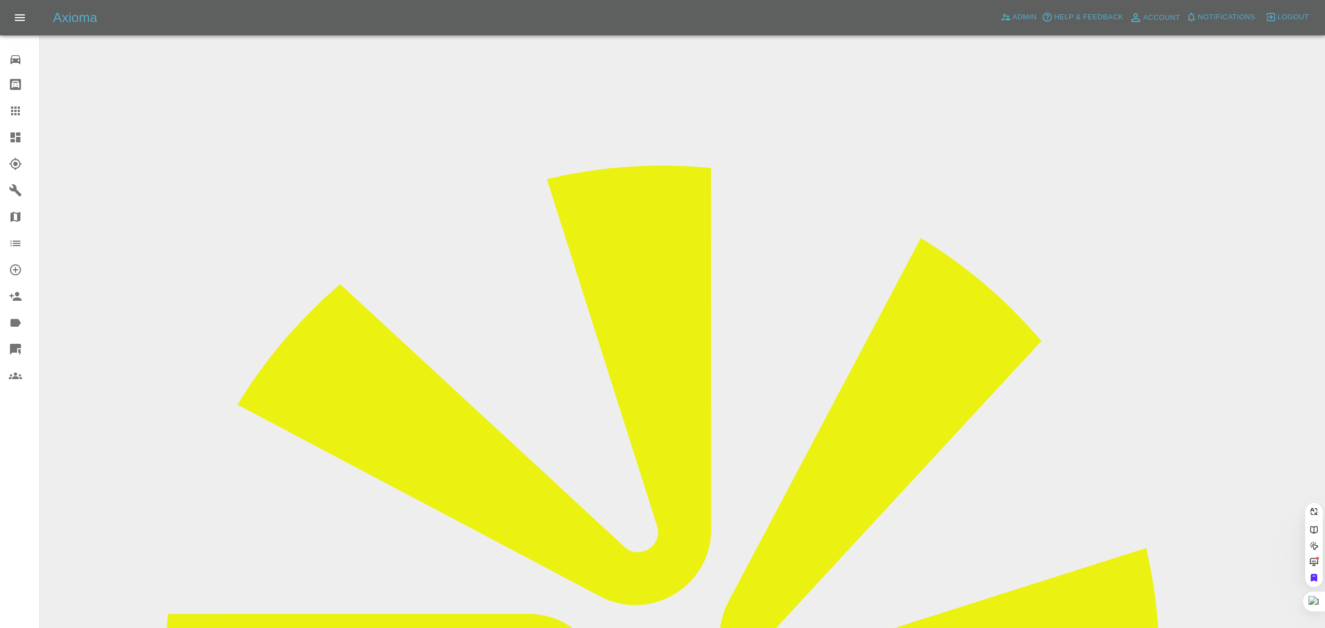
scroll to position [0, 4]
type input "[EMAIL_ADDRESS][DOMAIN_NAME]"
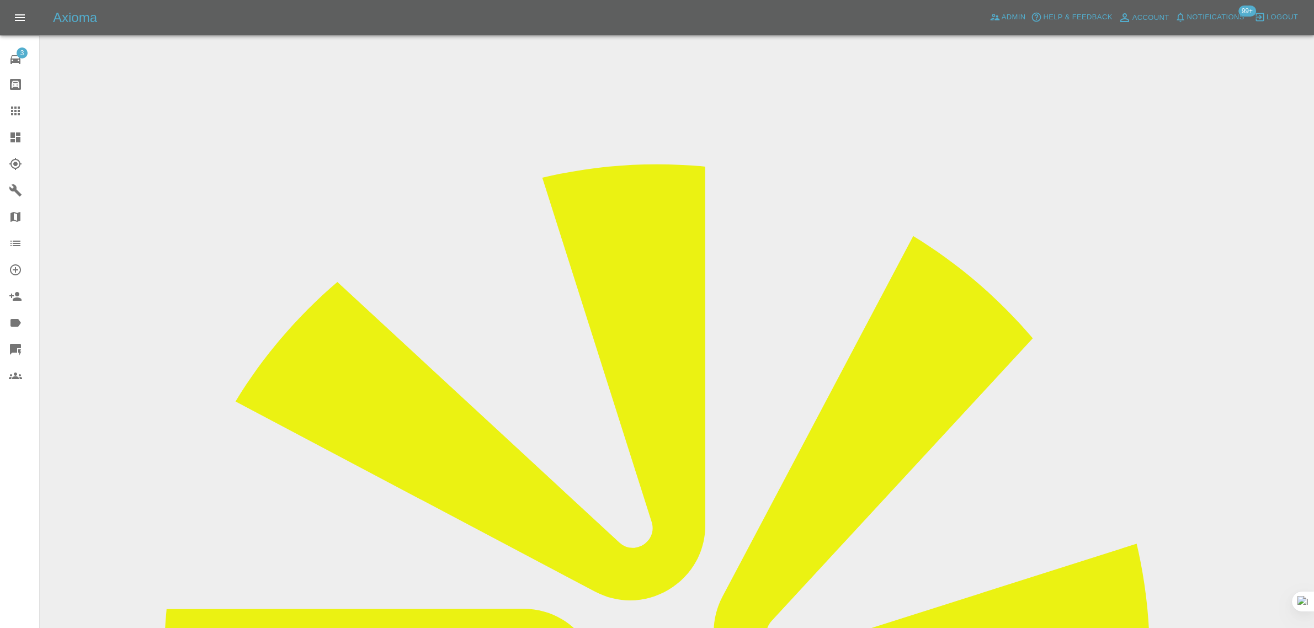
scroll to position [483, 0]
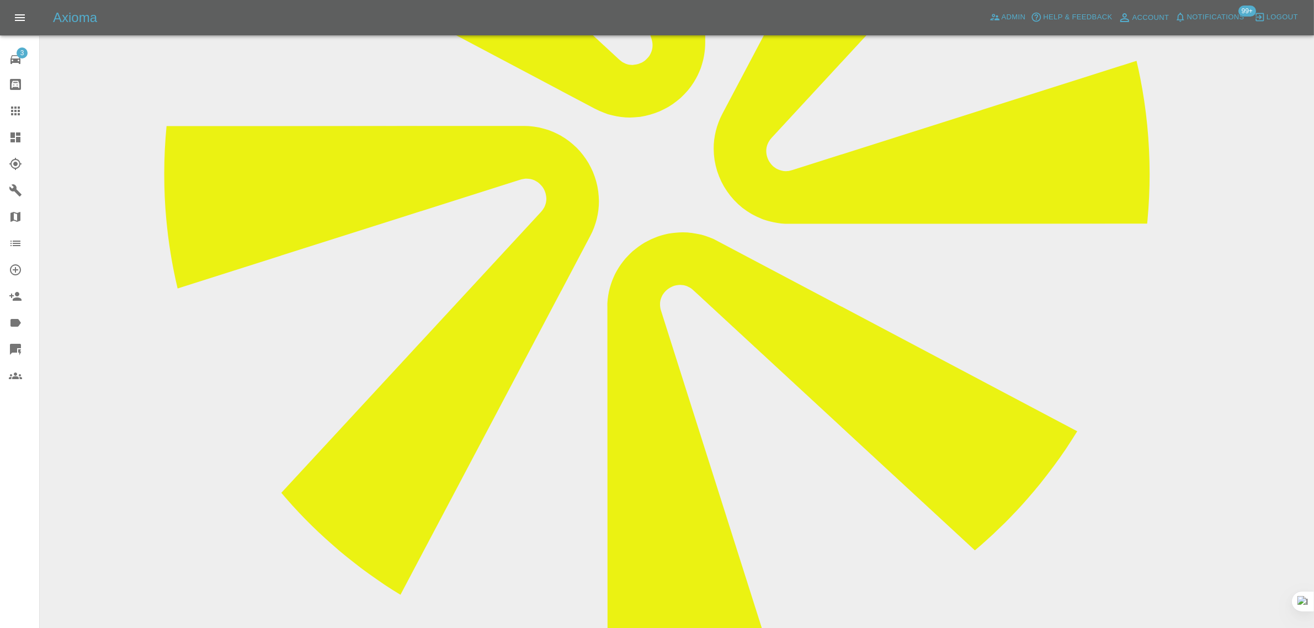
click at [7, 112] on link "Claims" at bounding box center [19, 111] width 39 height 26
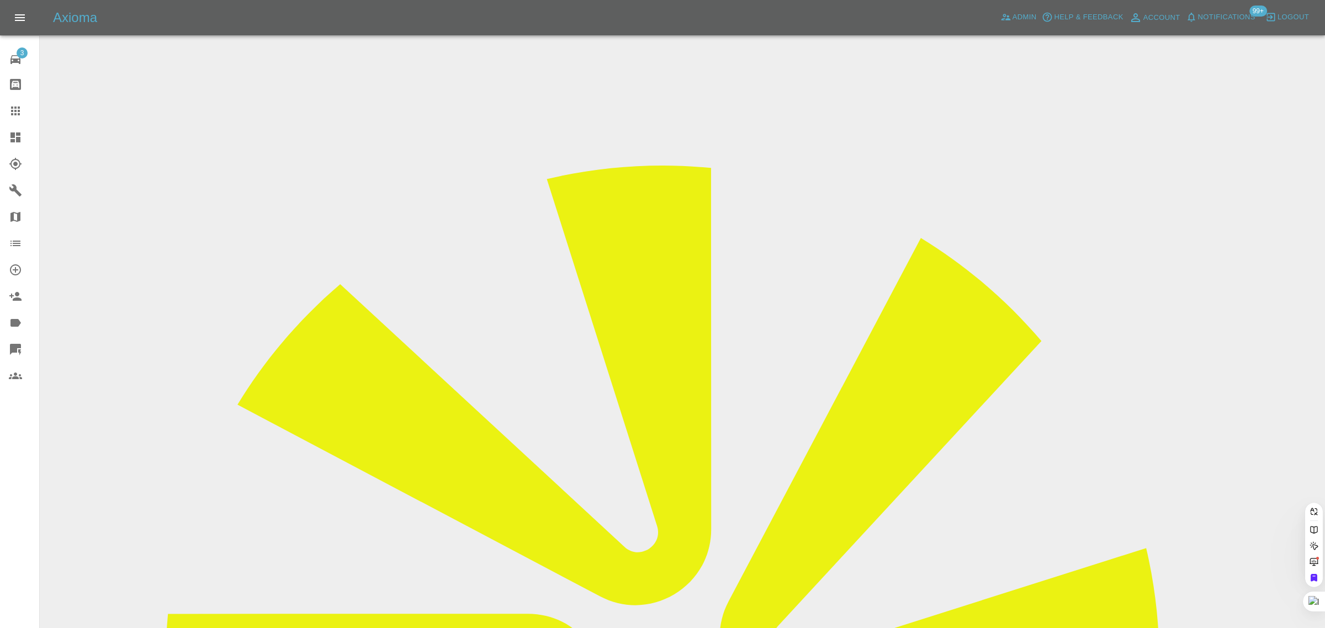
paste input "[EMAIL_ADDRESS][DOMAIN_NAME]"
type input "[EMAIL_ADDRESS][DOMAIN_NAME]"
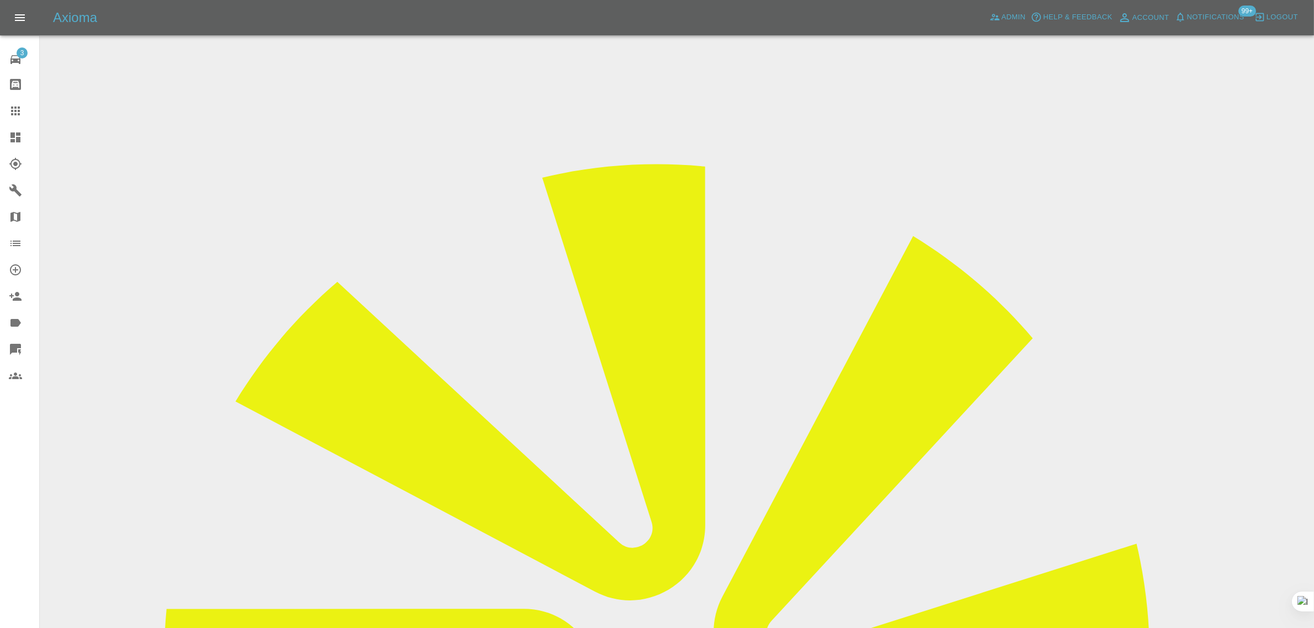
click at [0, 0] on input "Choose images" at bounding box center [0, 0] width 0 height 0
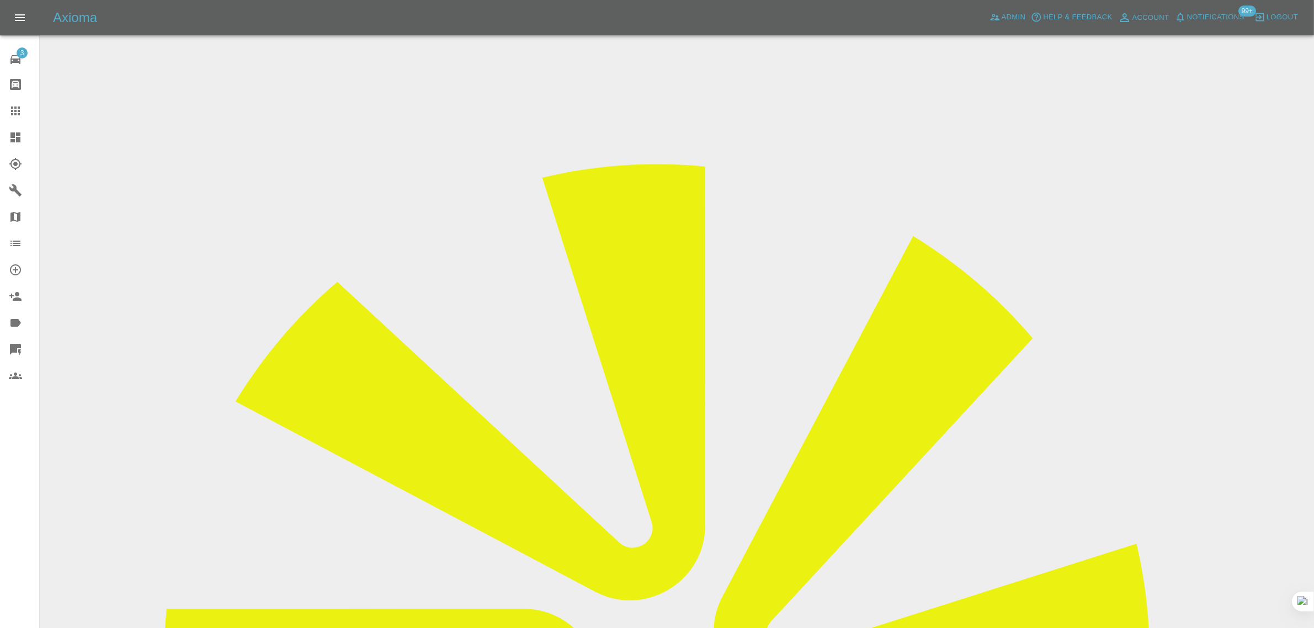
click at [7, 115] on link "Claims" at bounding box center [19, 111] width 39 height 26
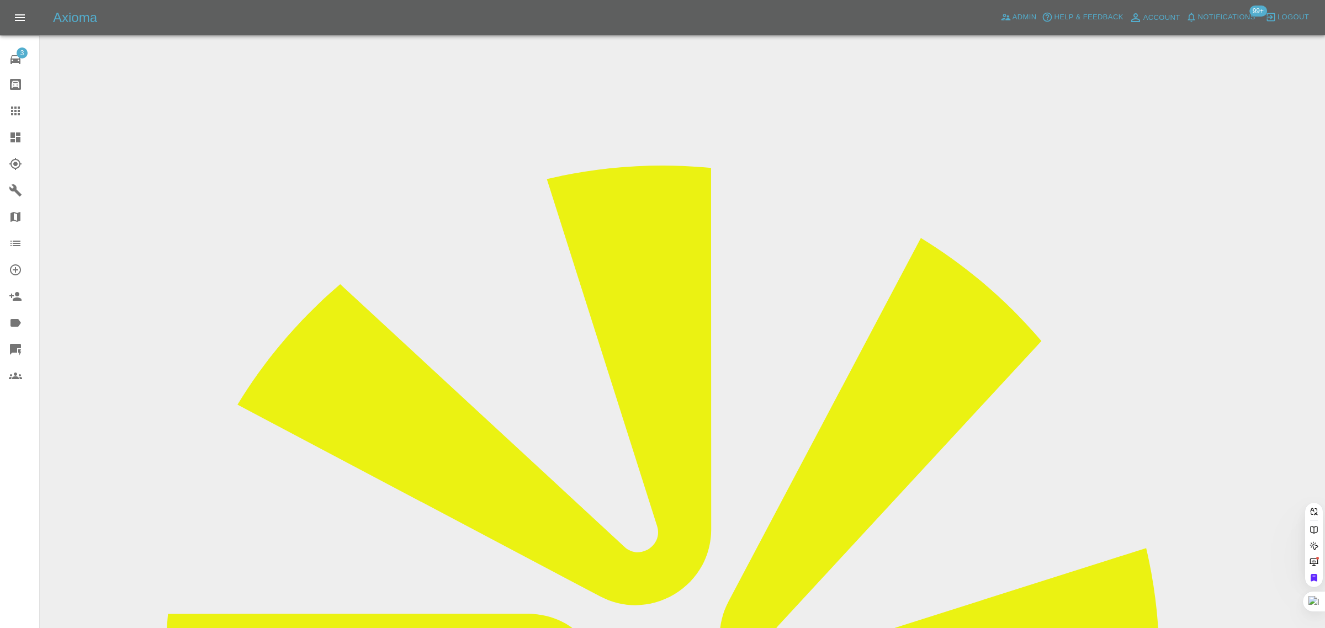
paste input "[EMAIL_ADDRESS][DOMAIN_NAME]"
type input "[EMAIL_ADDRESS][DOMAIN_NAME]"
